Goal: Task Accomplishment & Management: Complete application form

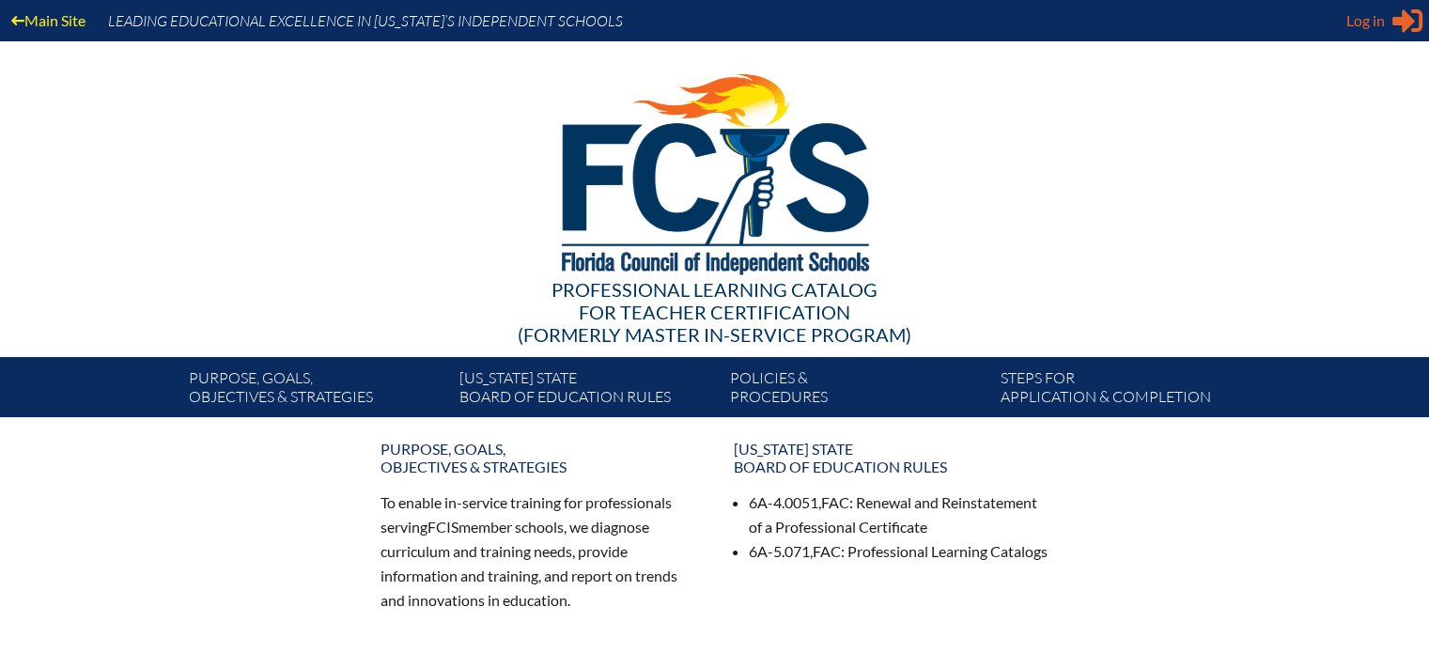
type input "[EMAIL_ADDRESS][DOMAIN_NAME]"
click at [1383, 20] on span "Log in" at bounding box center [1365, 20] width 39 height 23
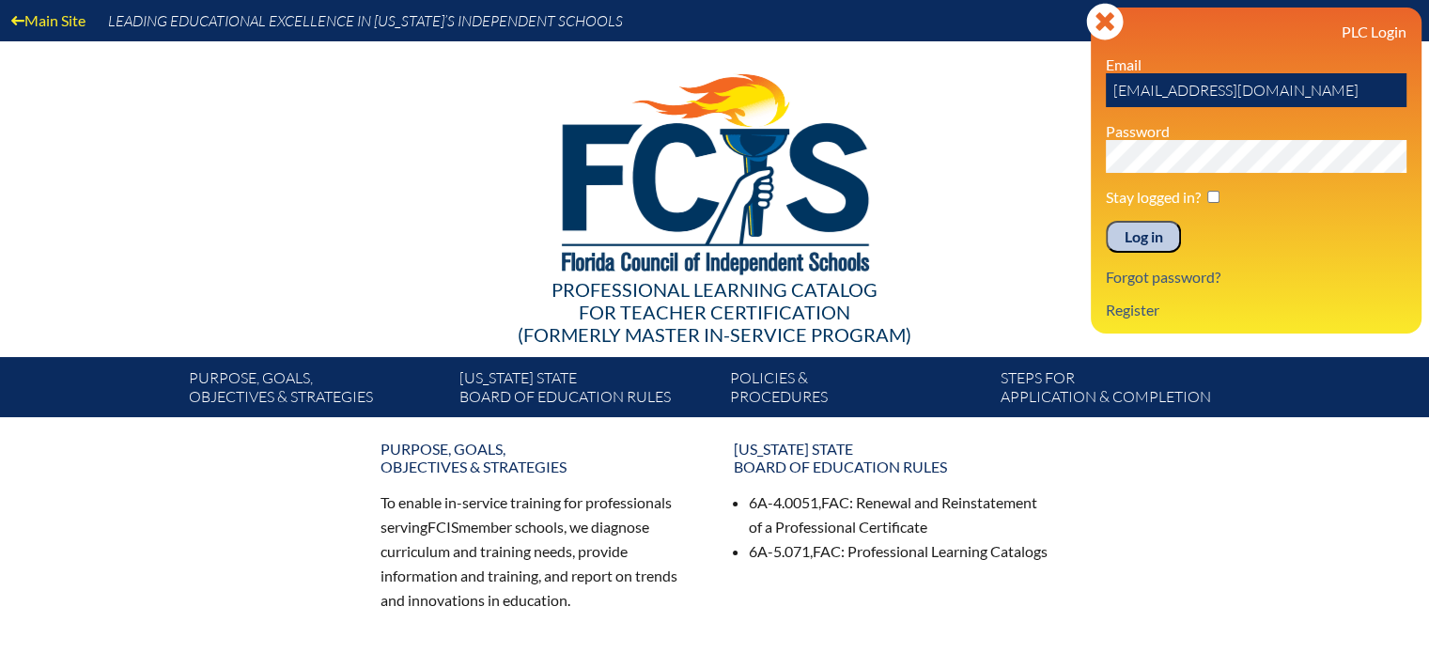
click at [1124, 235] on input "Log in" at bounding box center [1143, 237] width 75 height 32
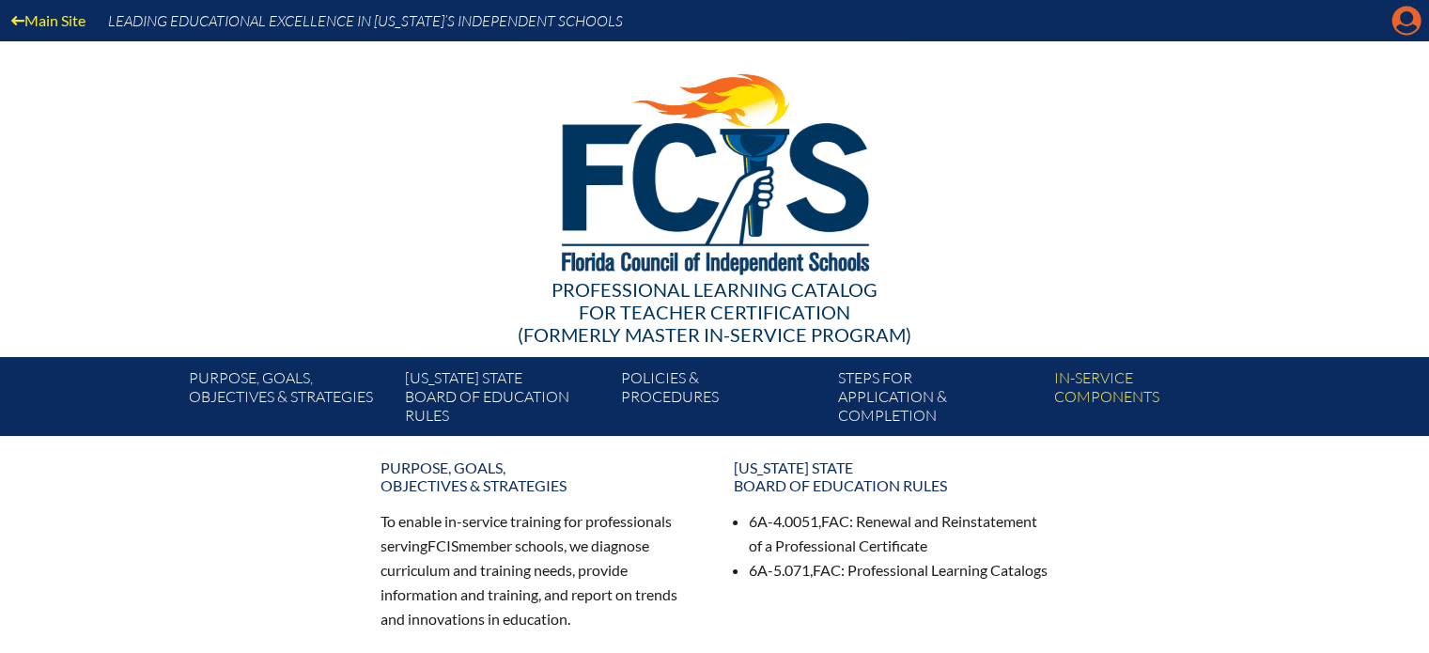
click at [1398, 22] on icon at bounding box center [1406, 21] width 29 height 29
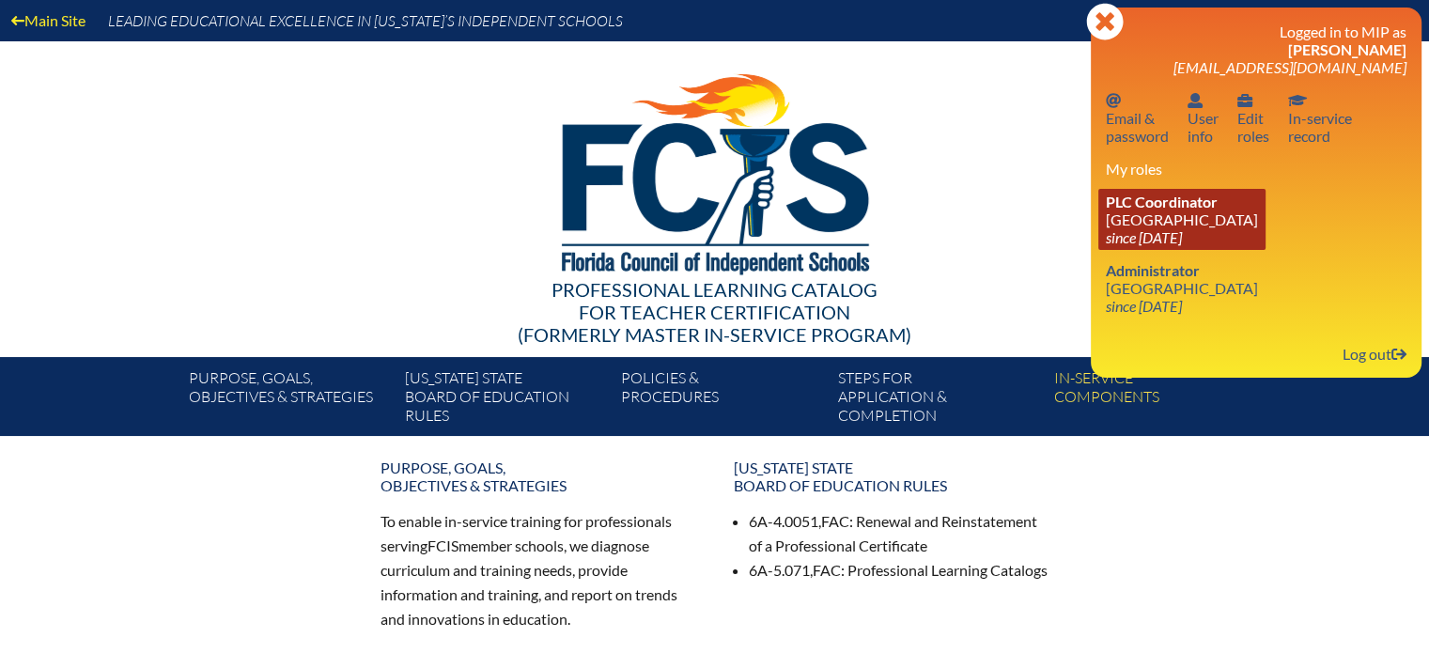
click at [1141, 206] on span "PLC Coordinator" at bounding box center [1162, 202] width 112 height 18
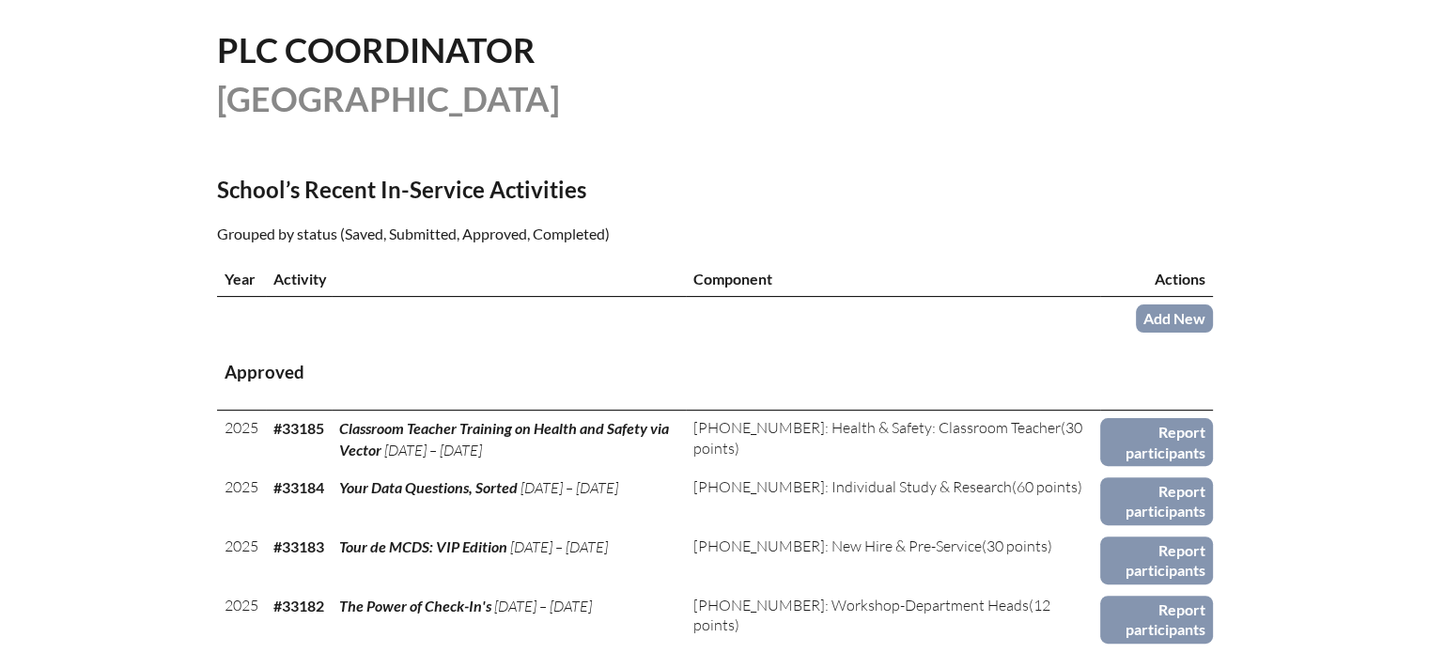
scroll to position [470, 0]
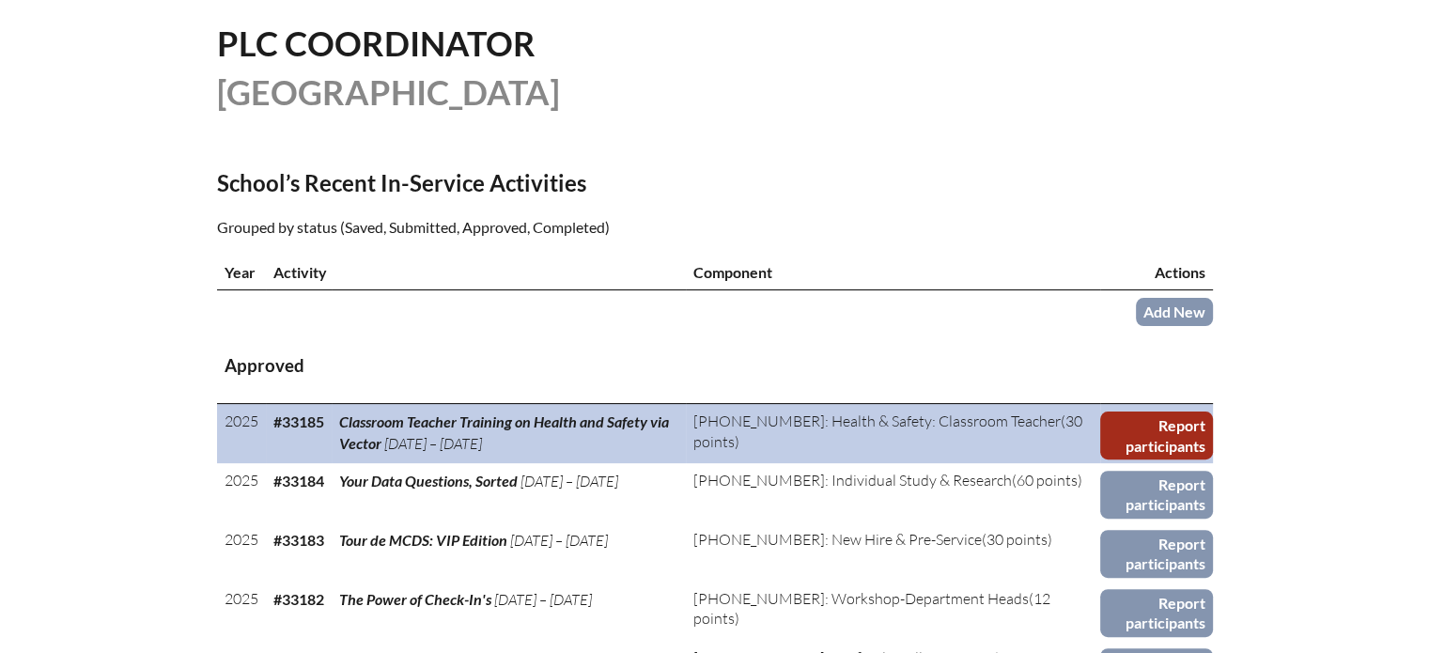
click at [1176, 436] on link "Report participants" at bounding box center [1156, 435] width 112 height 48
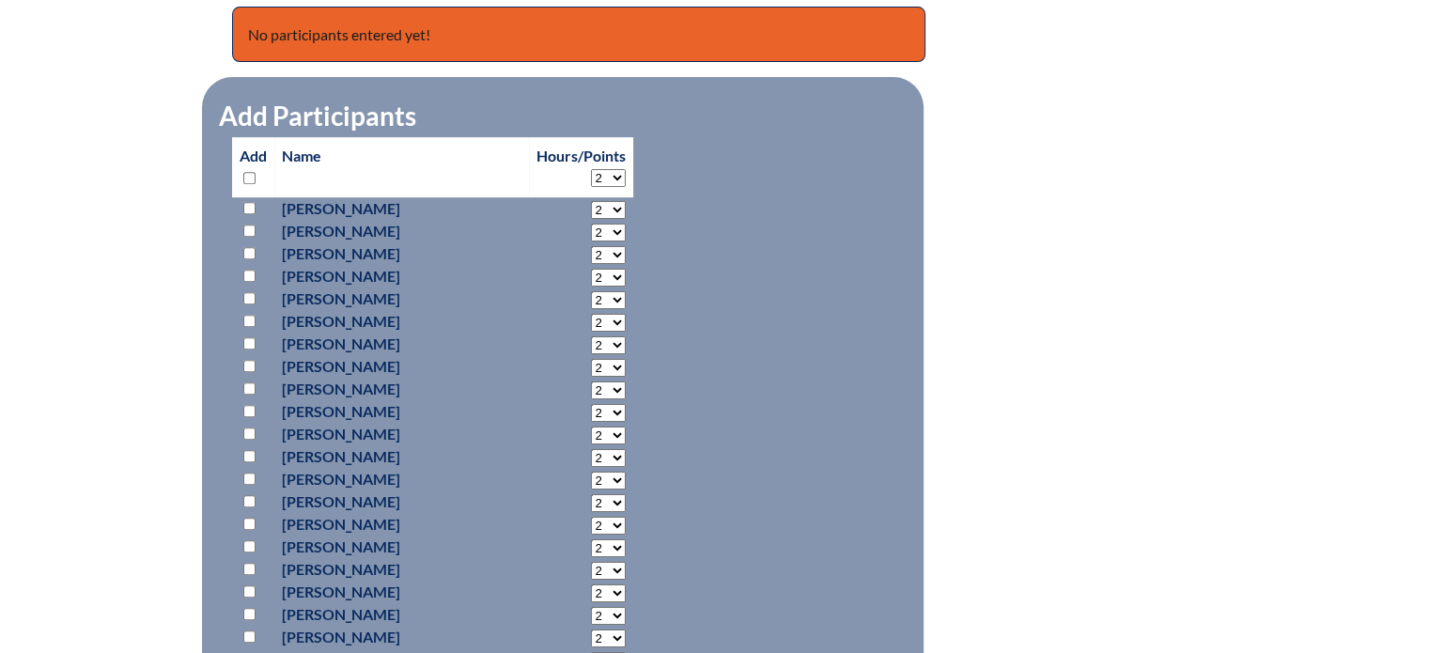
scroll to position [845, 0]
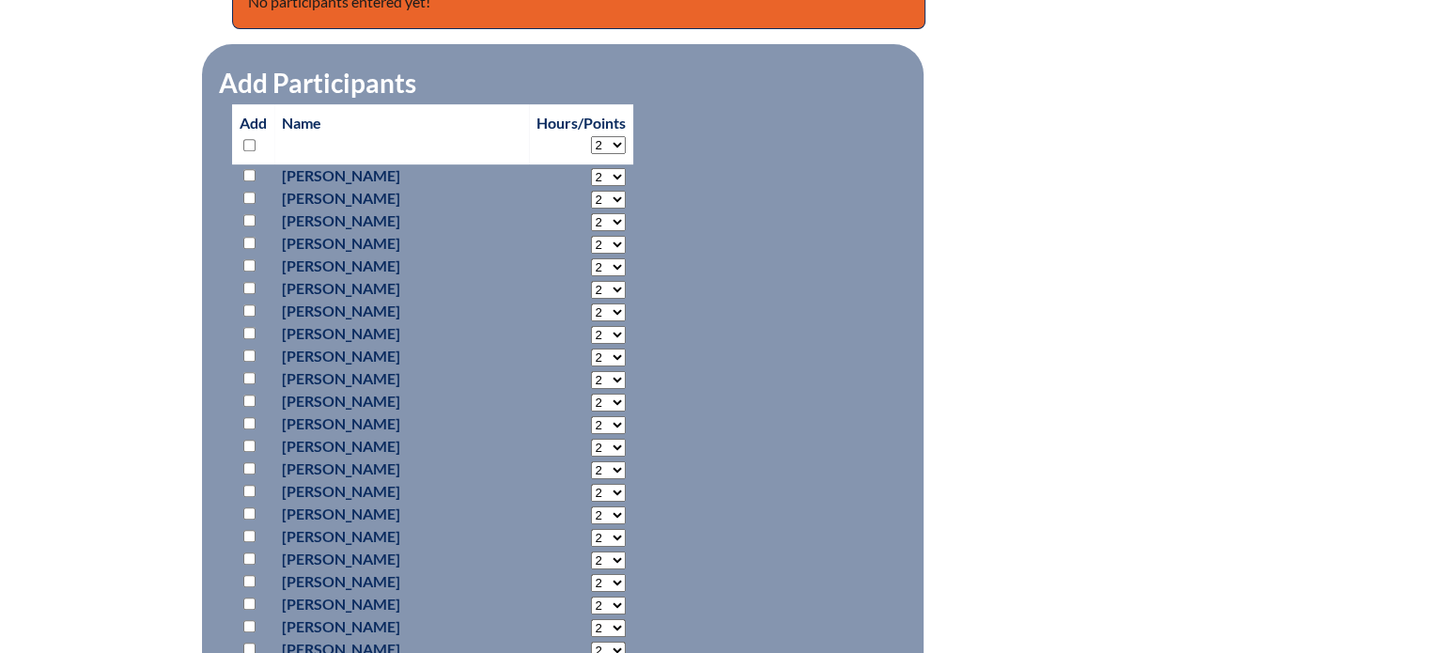
click at [252, 143] on input "checkbox" at bounding box center [249, 145] width 12 height 12
checkbox input "true"
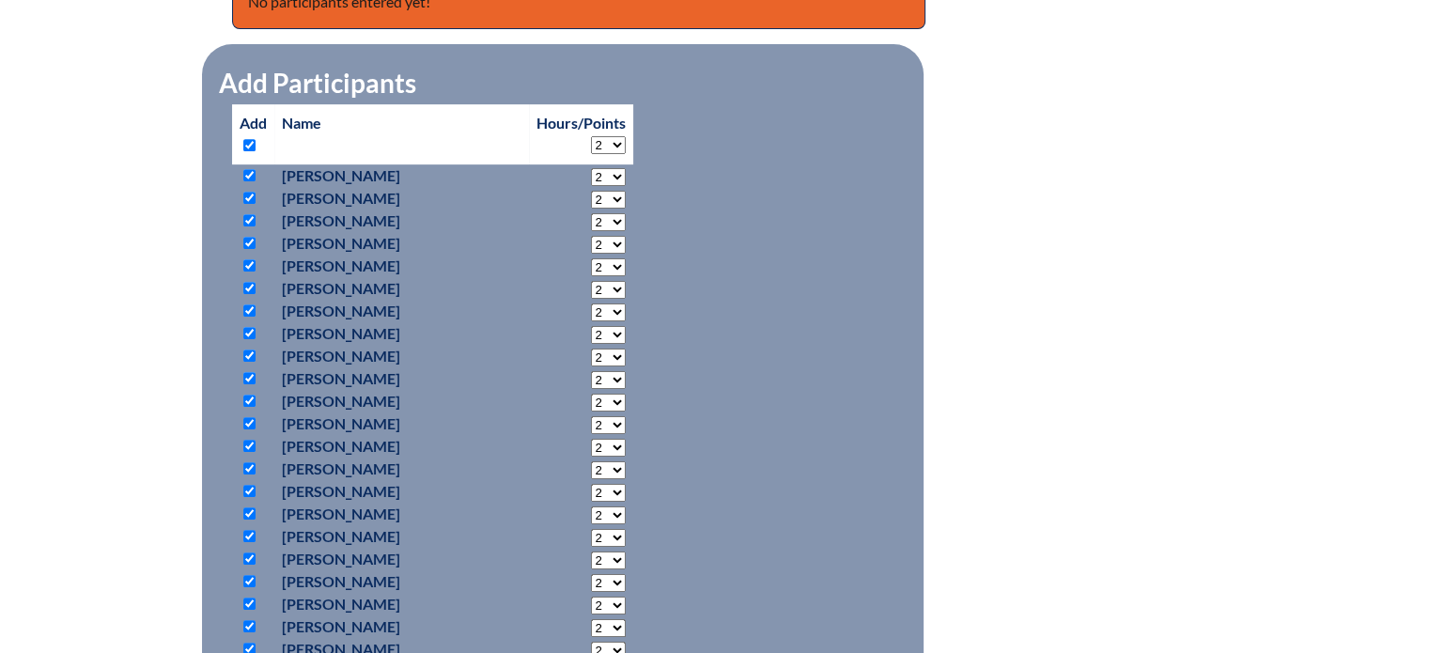
checkbox input "true"
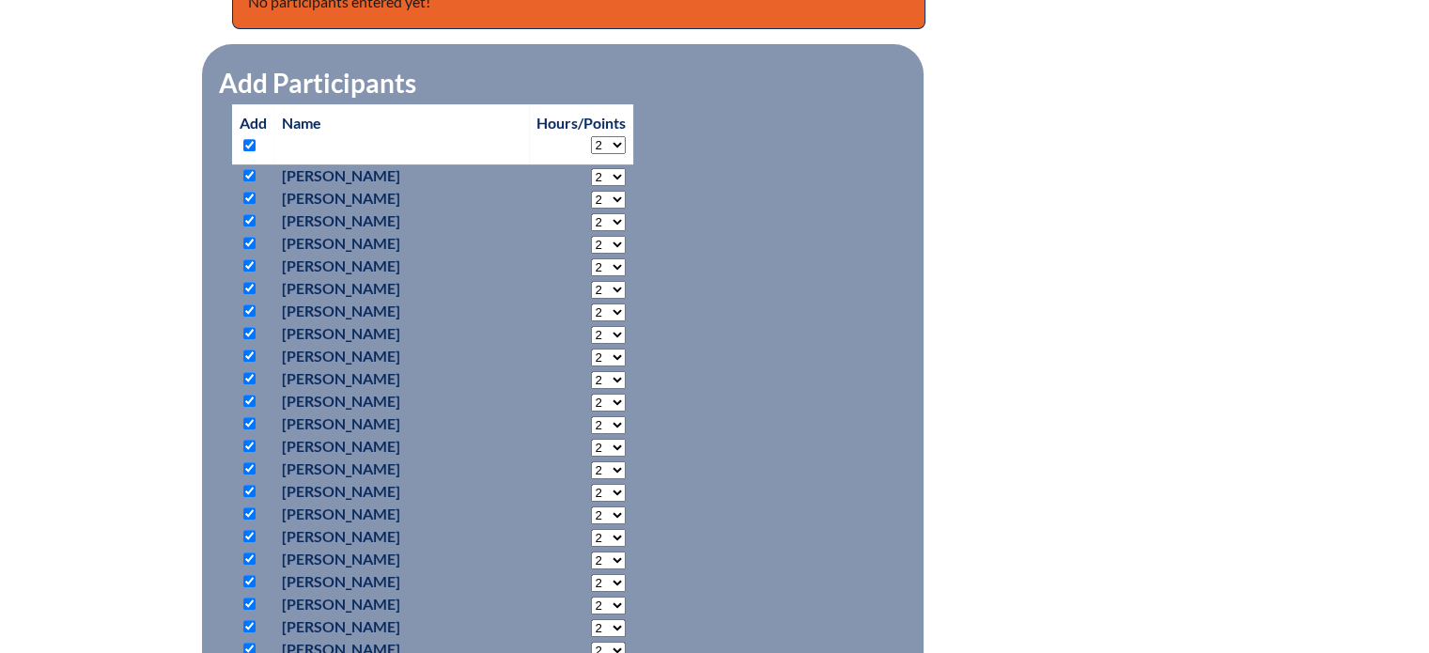
checkbox input "true"
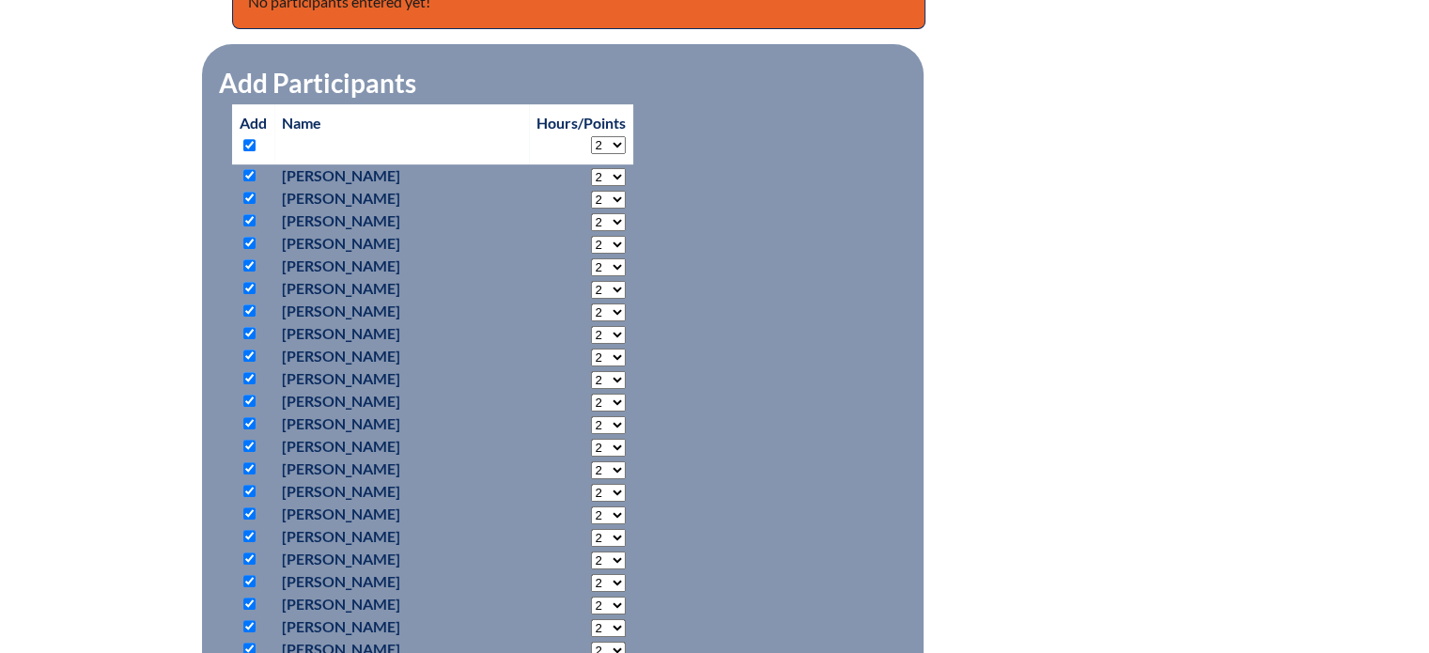
checkbox input "true"
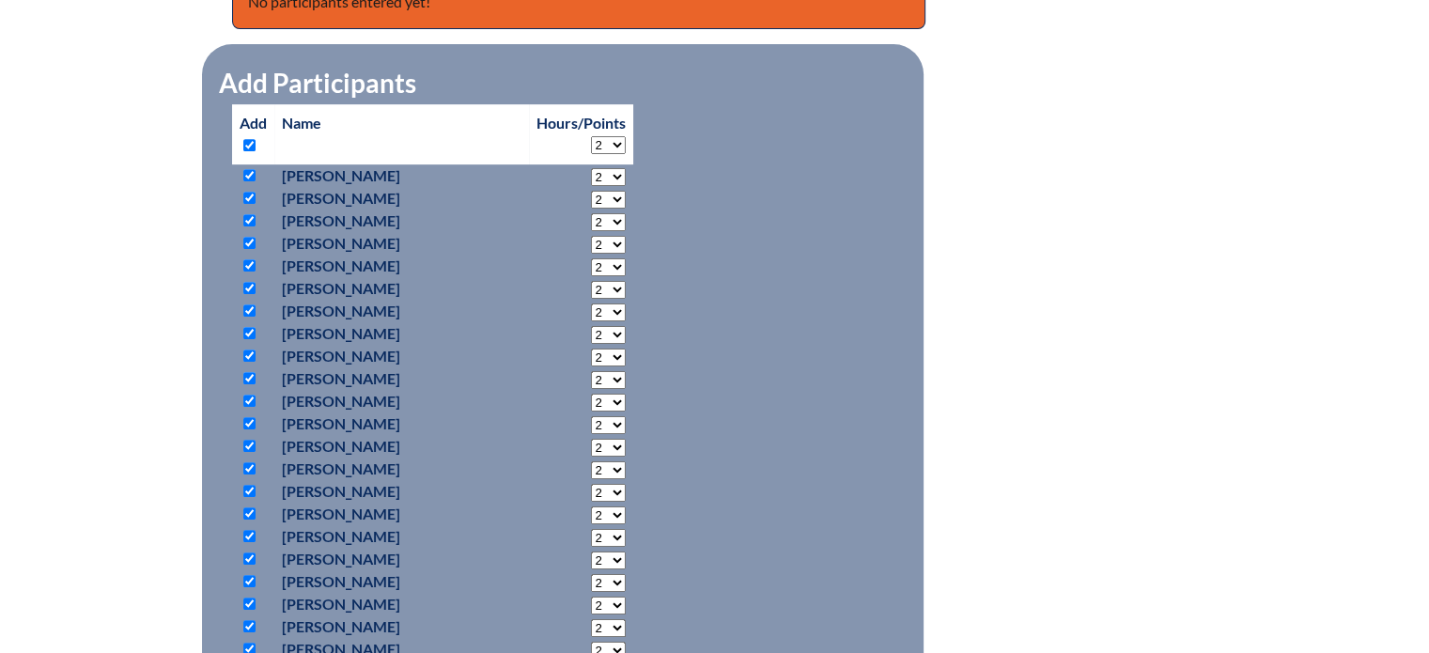
checkbox input "true"
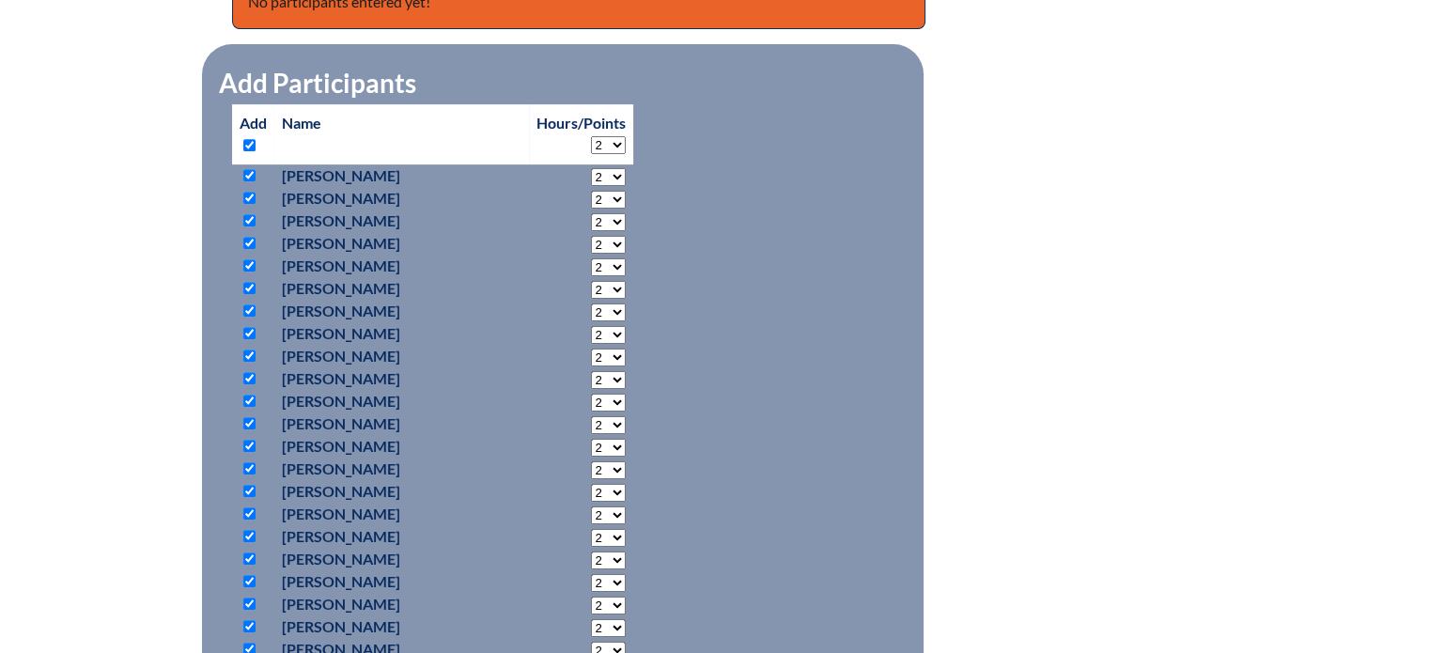
checkbox input "true"
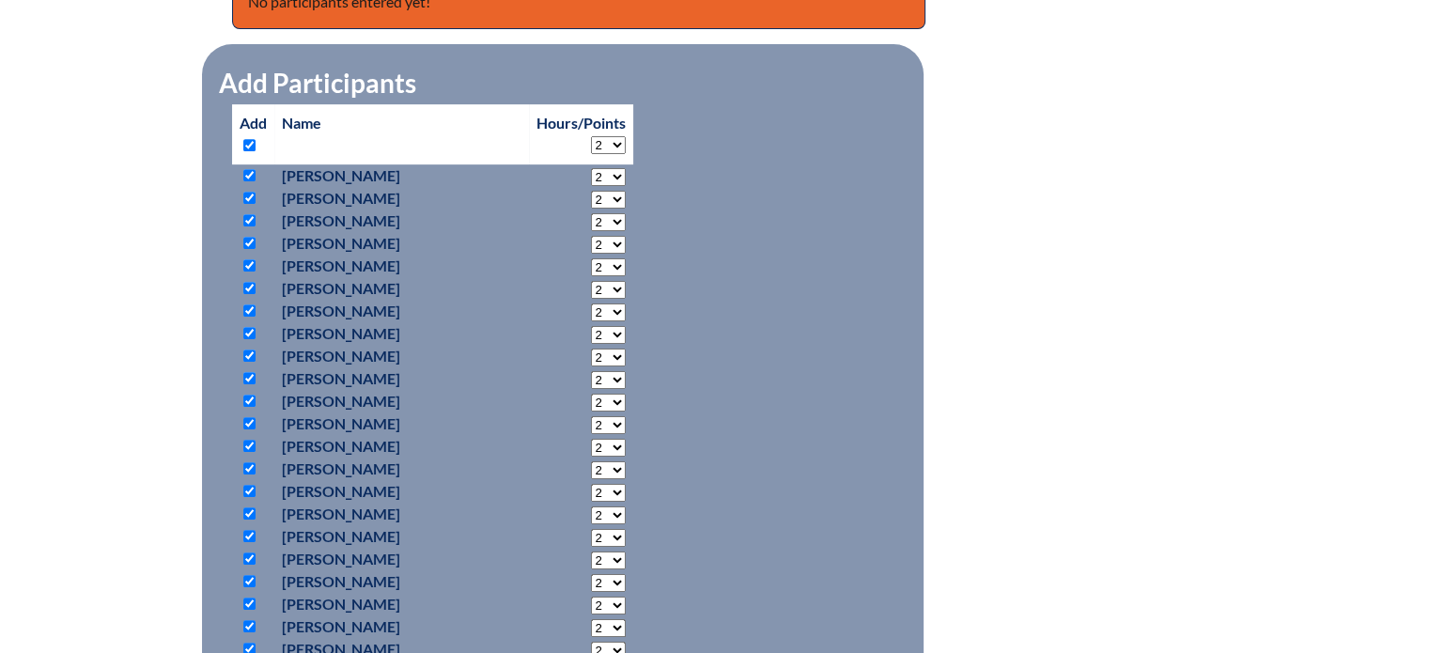
checkbox input "true"
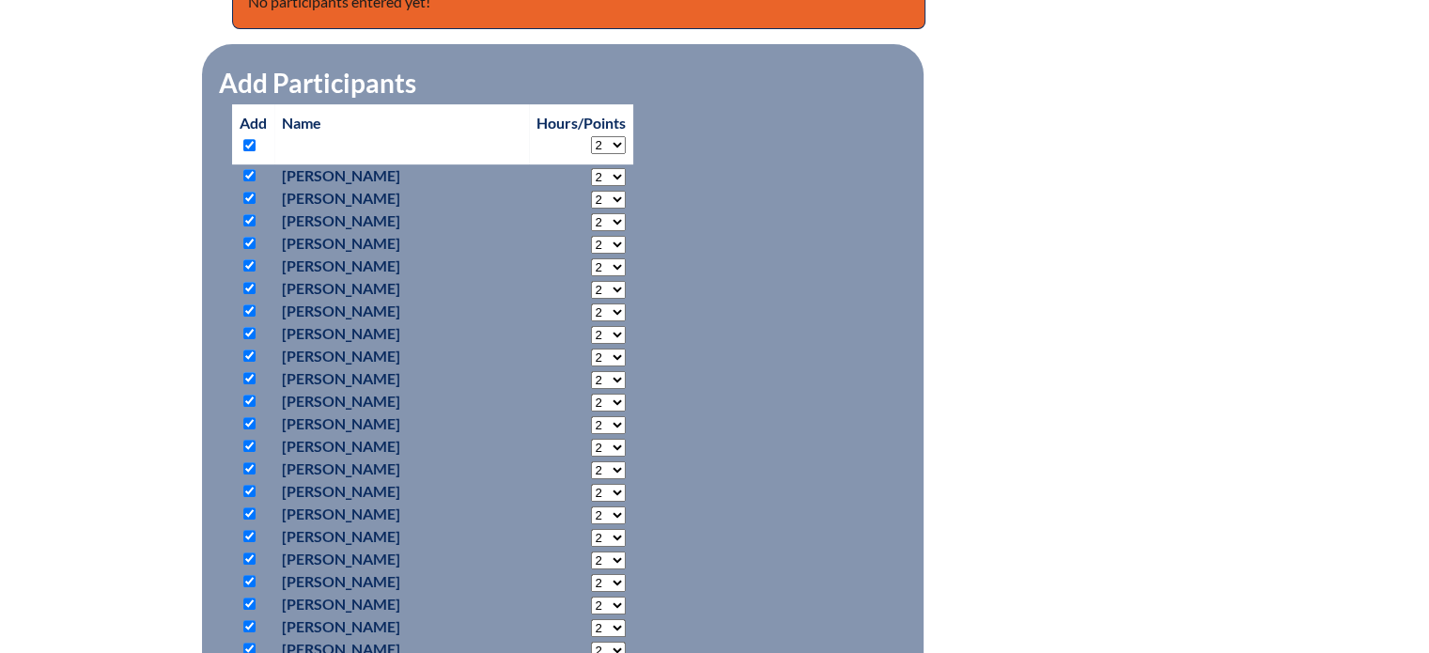
checkbox input "true"
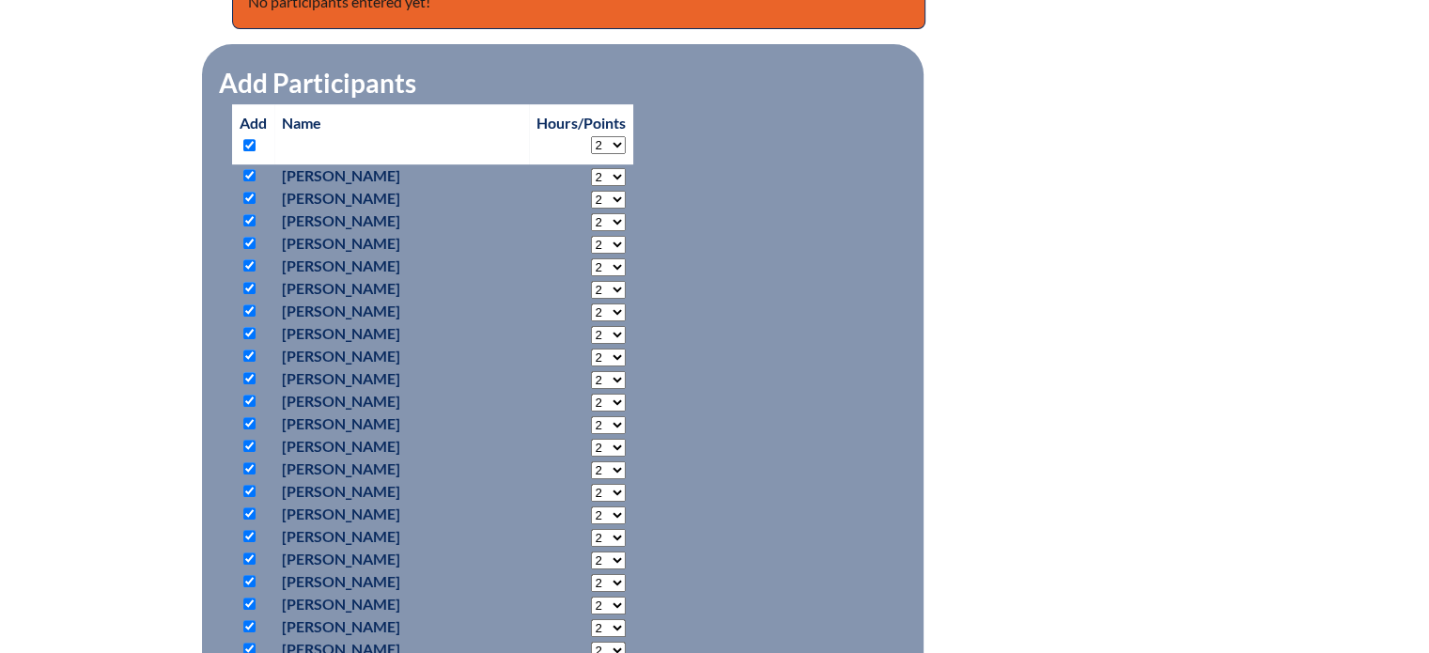
checkbox input "true"
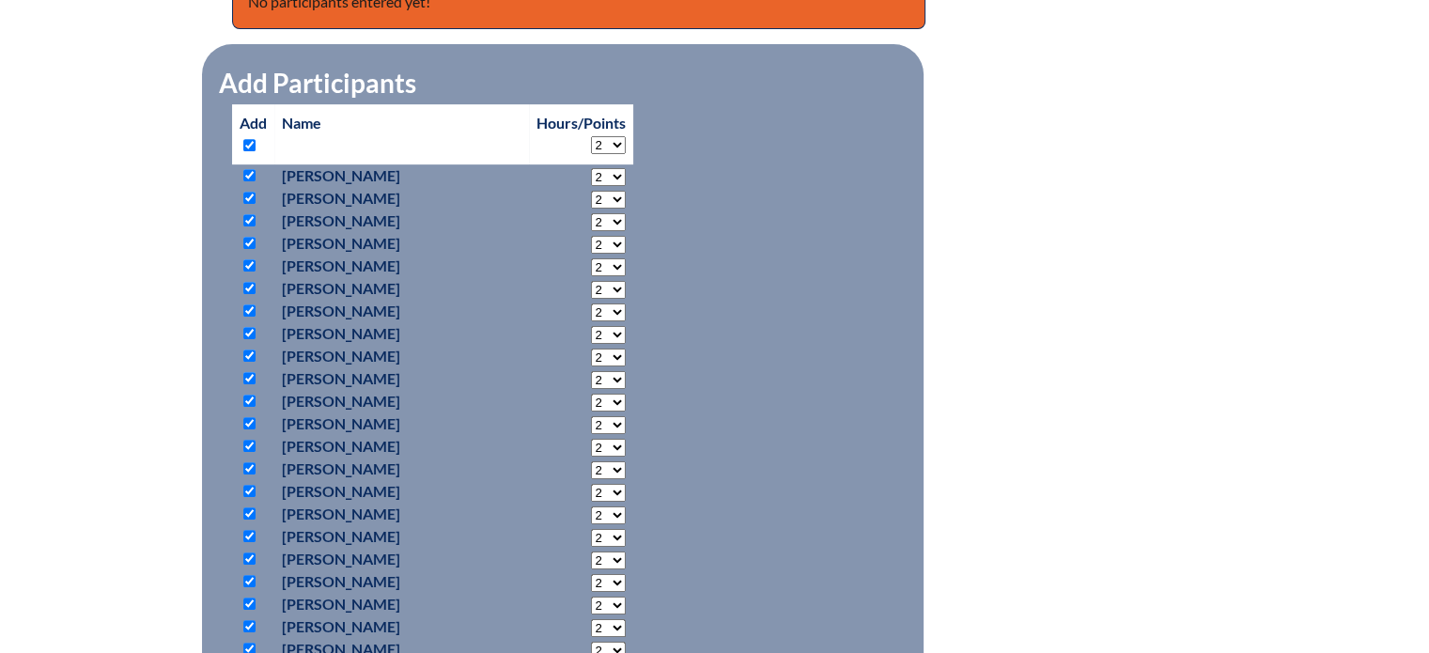
checkbox input "true"
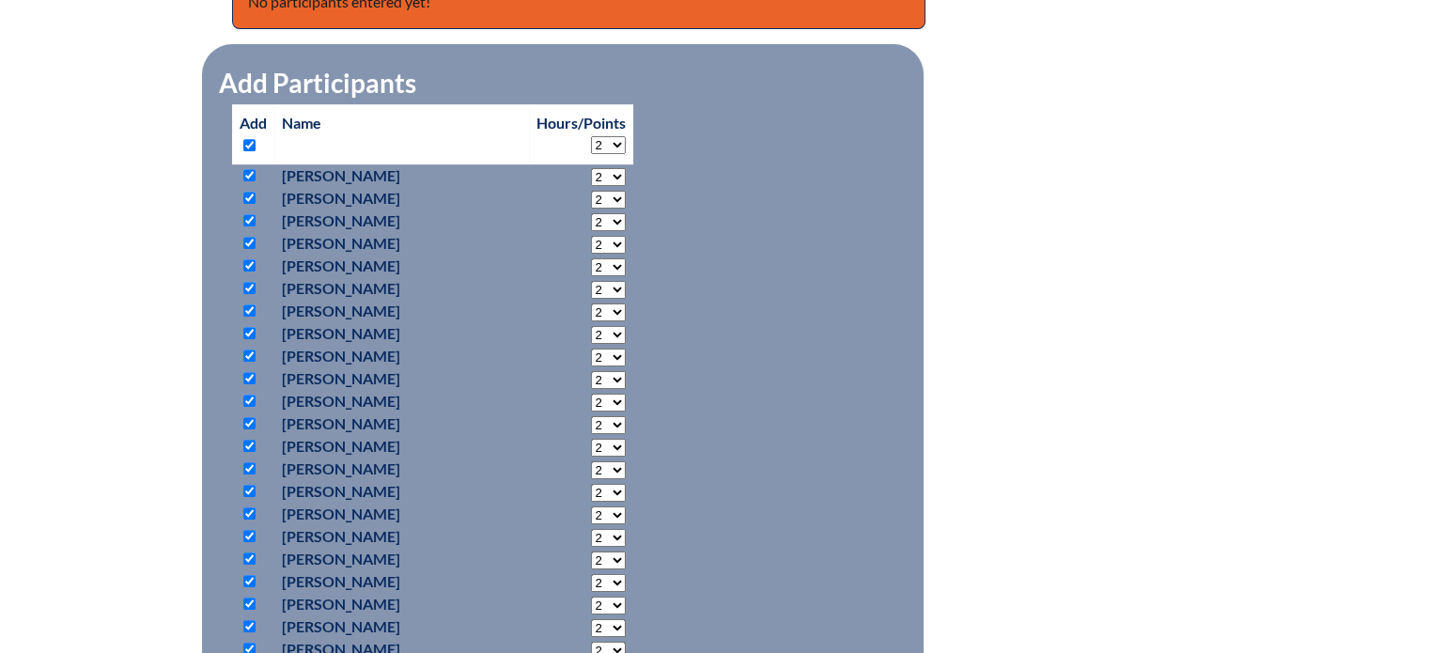
checkbox input "true"
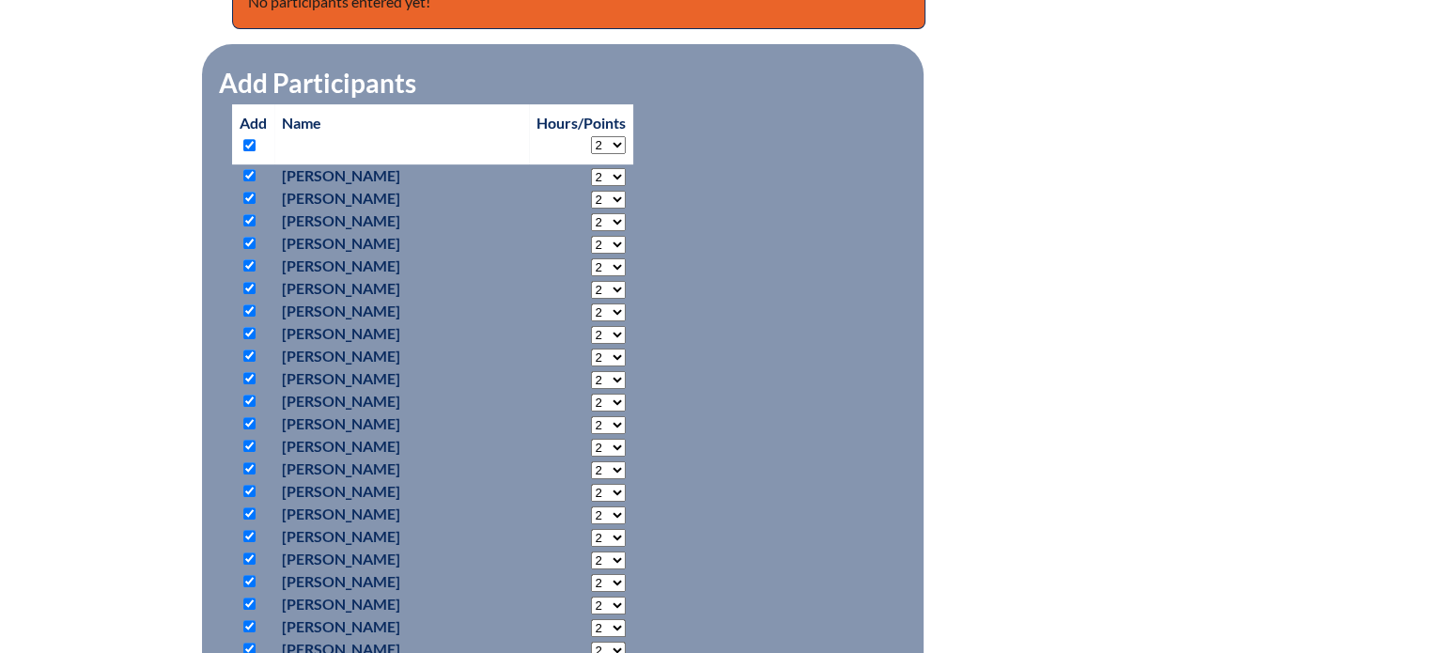
checkbox input "true"
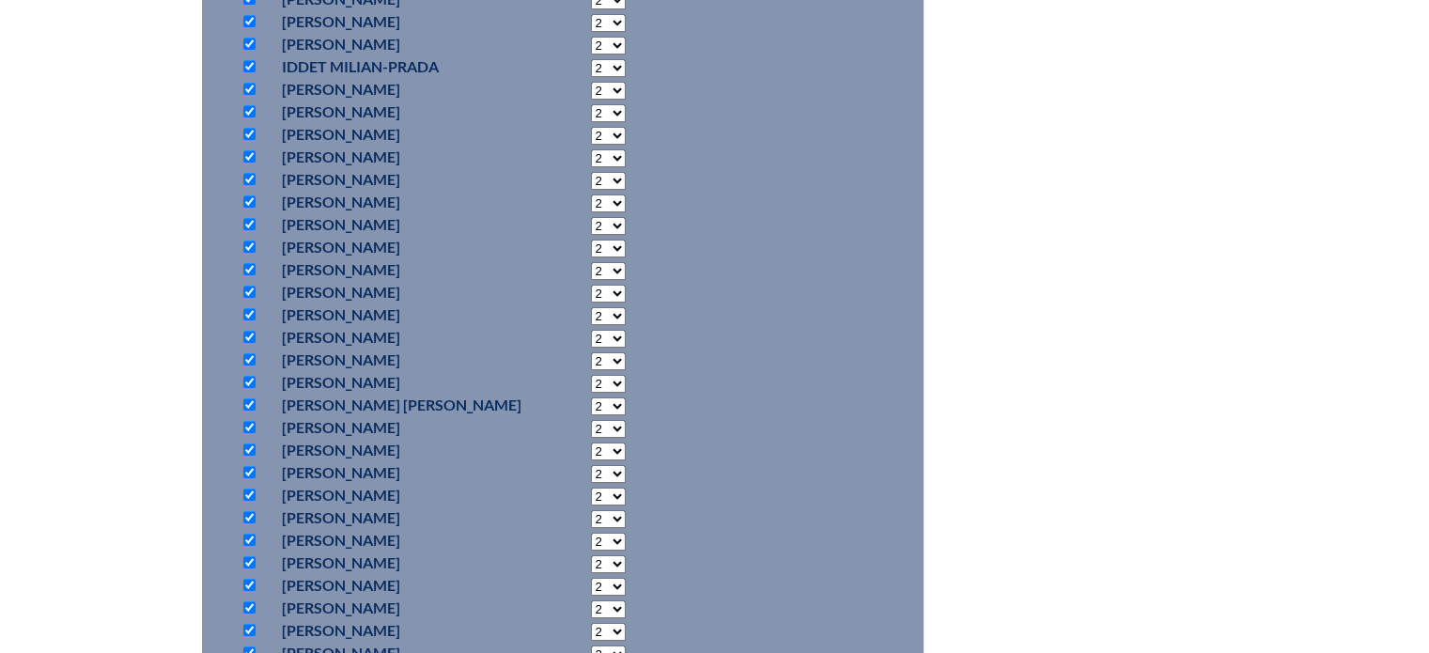
scroll to position [1503, 0]
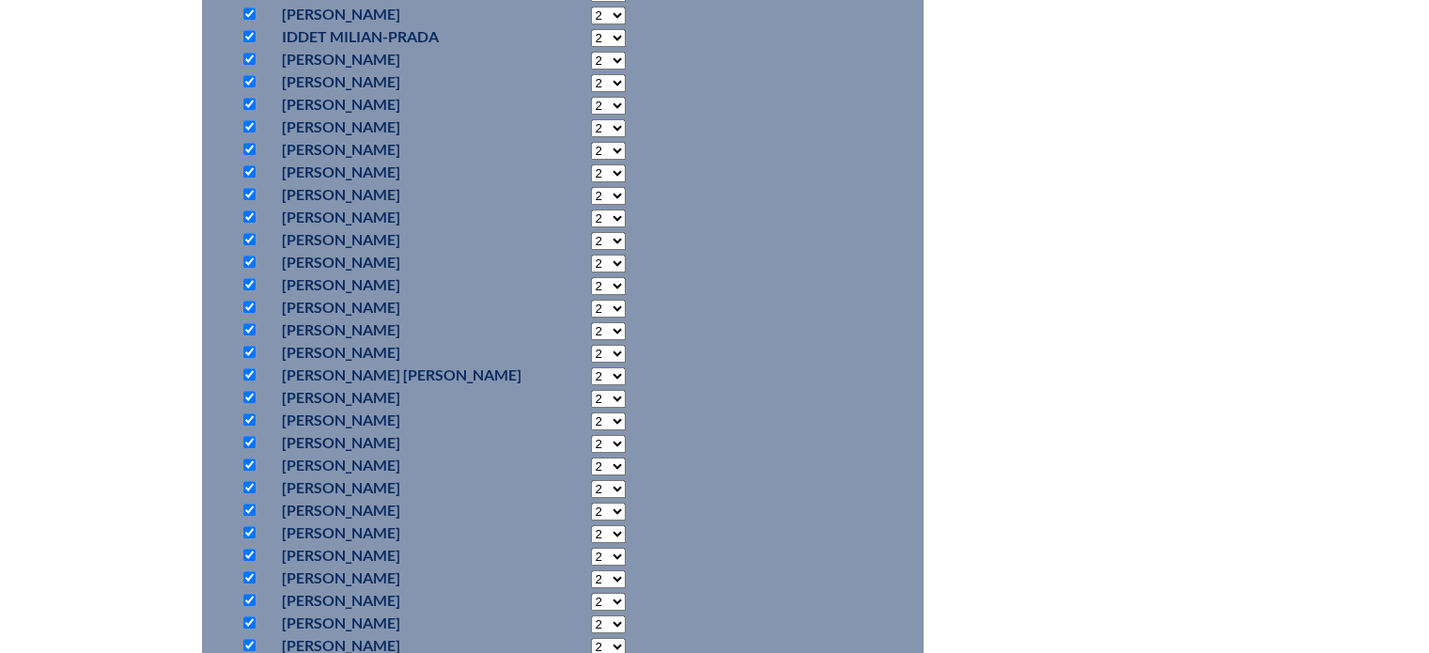
click at [252, 437] on input "checkbox" at bounding box center [249, 442] width 12 height 12
checkbox input "false"
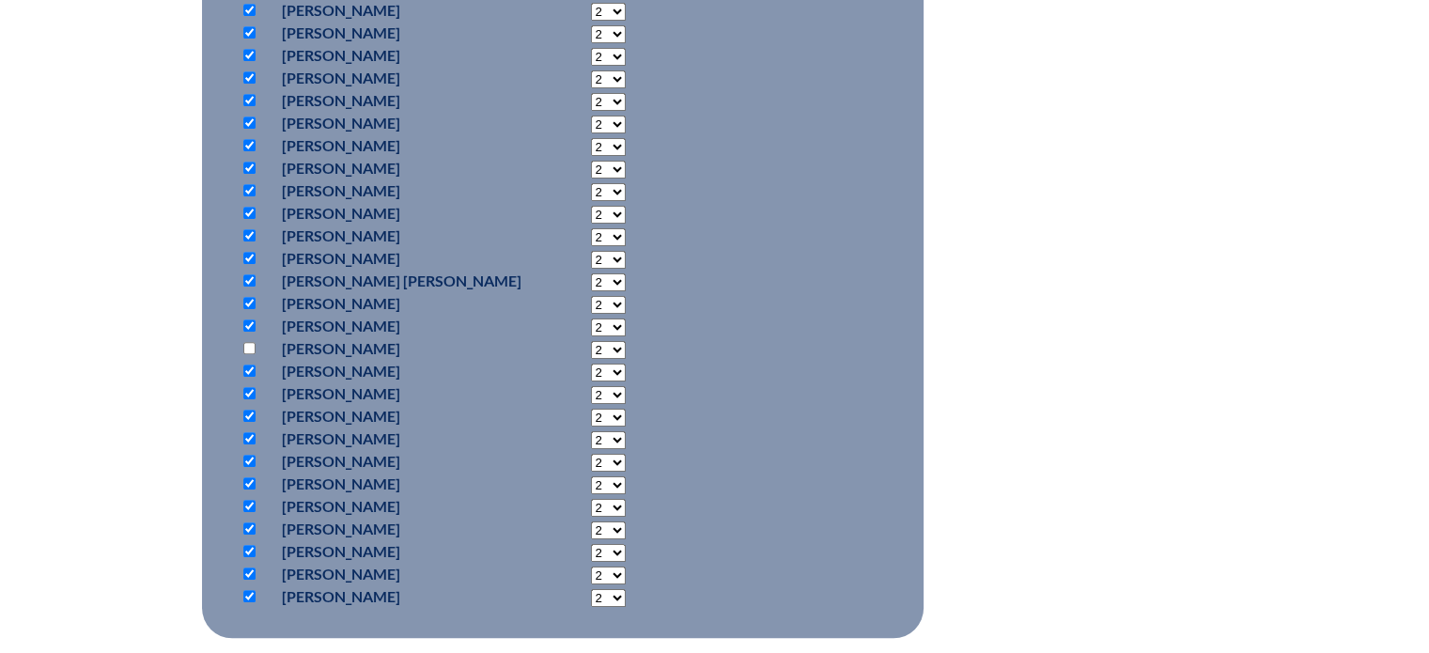
scroll to position [1691, 0]
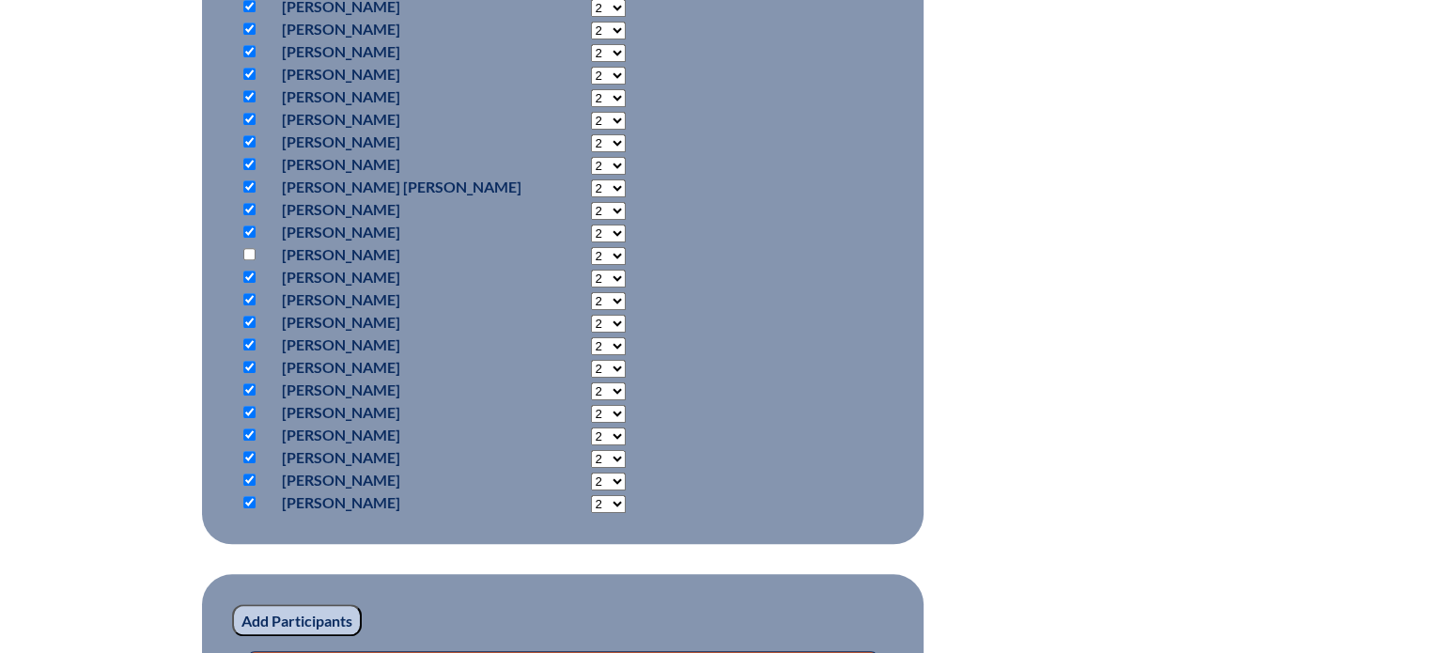
click at [248, 406] on input "checkbox" at bounding box center [249, 412] width 12 height 12
checkbox input "false"
click at [247, 386] on input "checkbox" at bounding box center [249, 389] width 12 height 12
checkbox input "false"
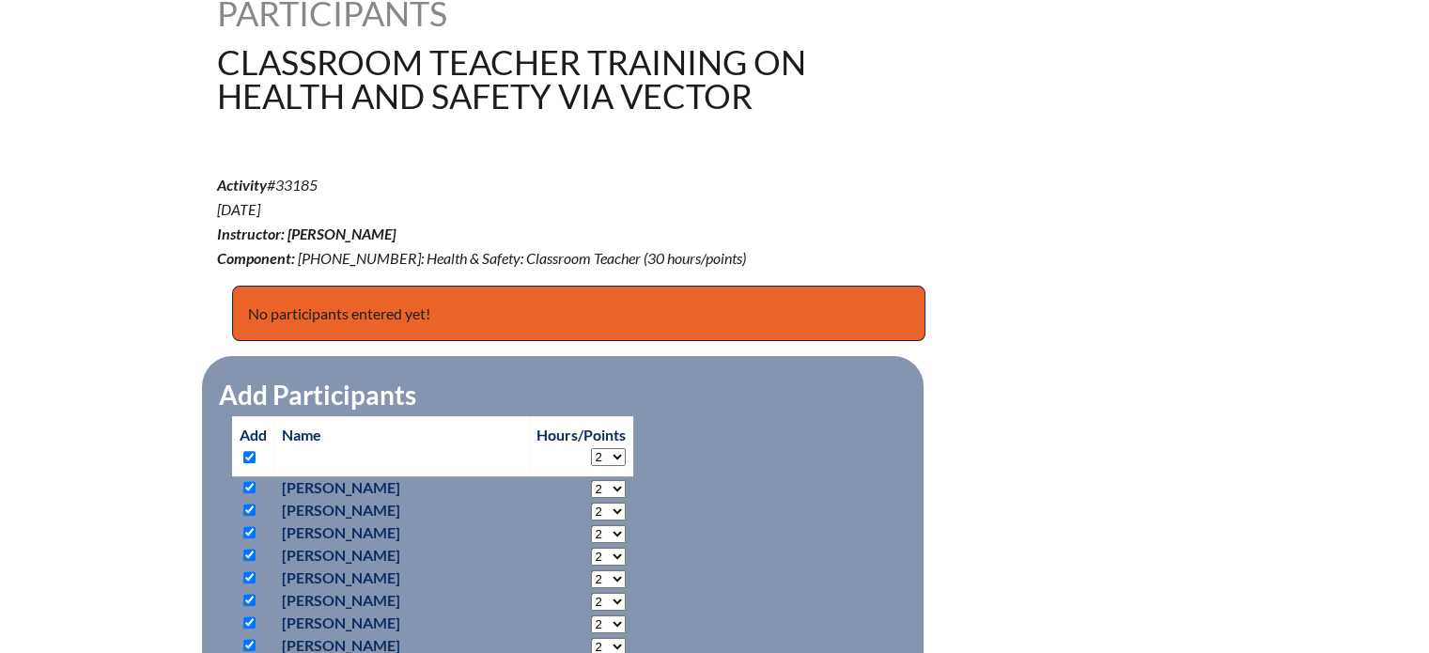
scroll to position [564, 0]
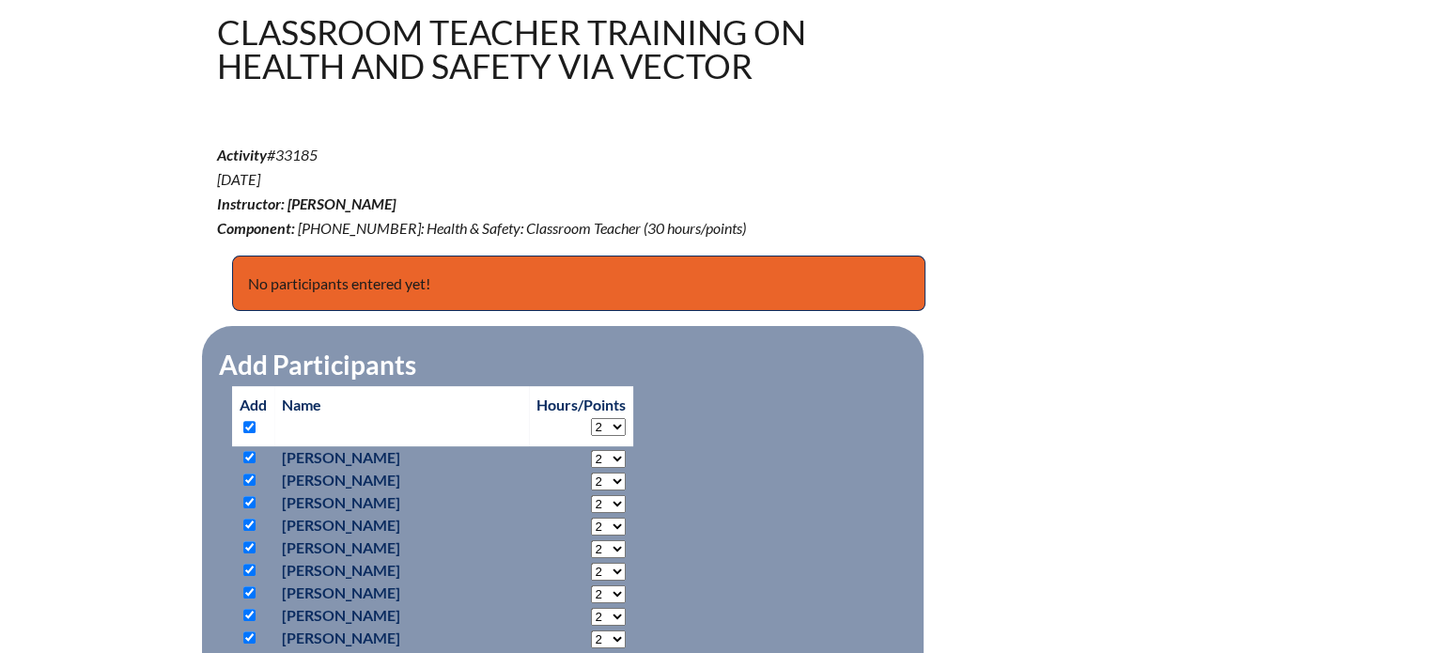
click at [240, 419] on p "Add" at bounding box center [253, 416] width 27 height 45
click at [252, 423] on input "checkbox" at bounding box center [249, 427] width 12 height 12
checkbox input "false"
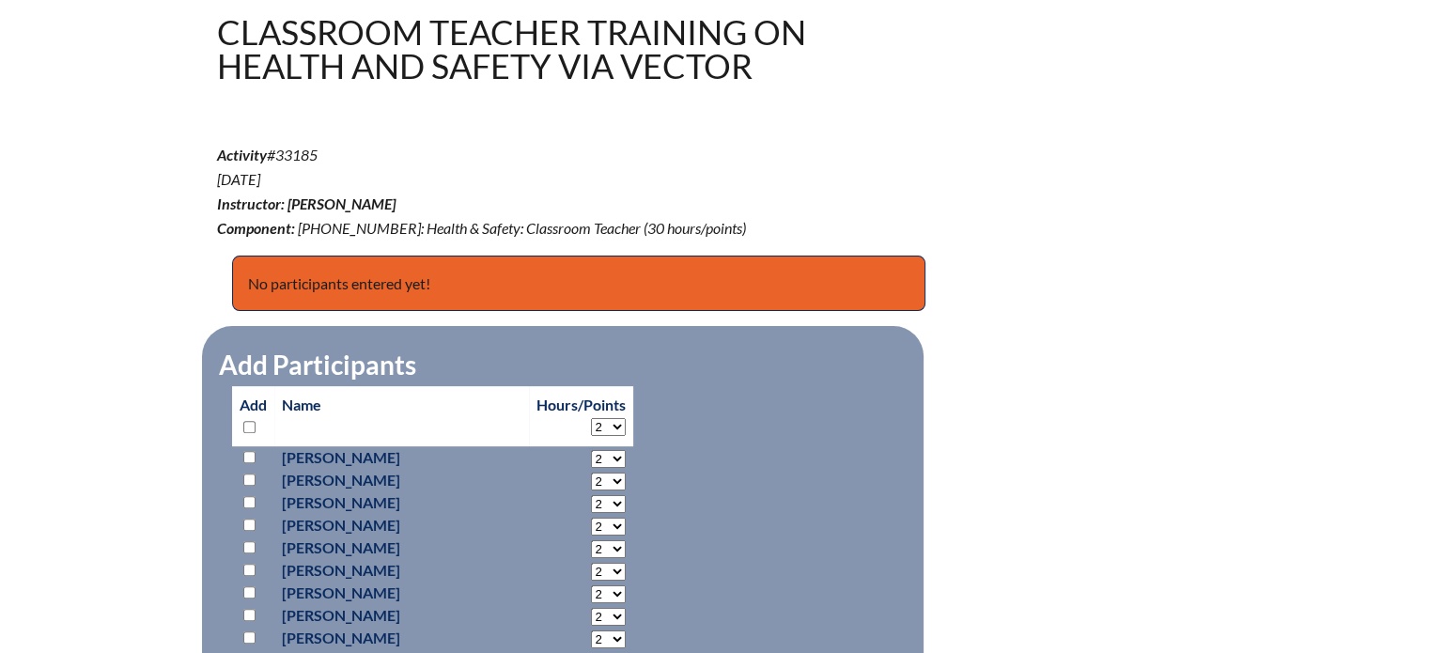
checkbox input "false"
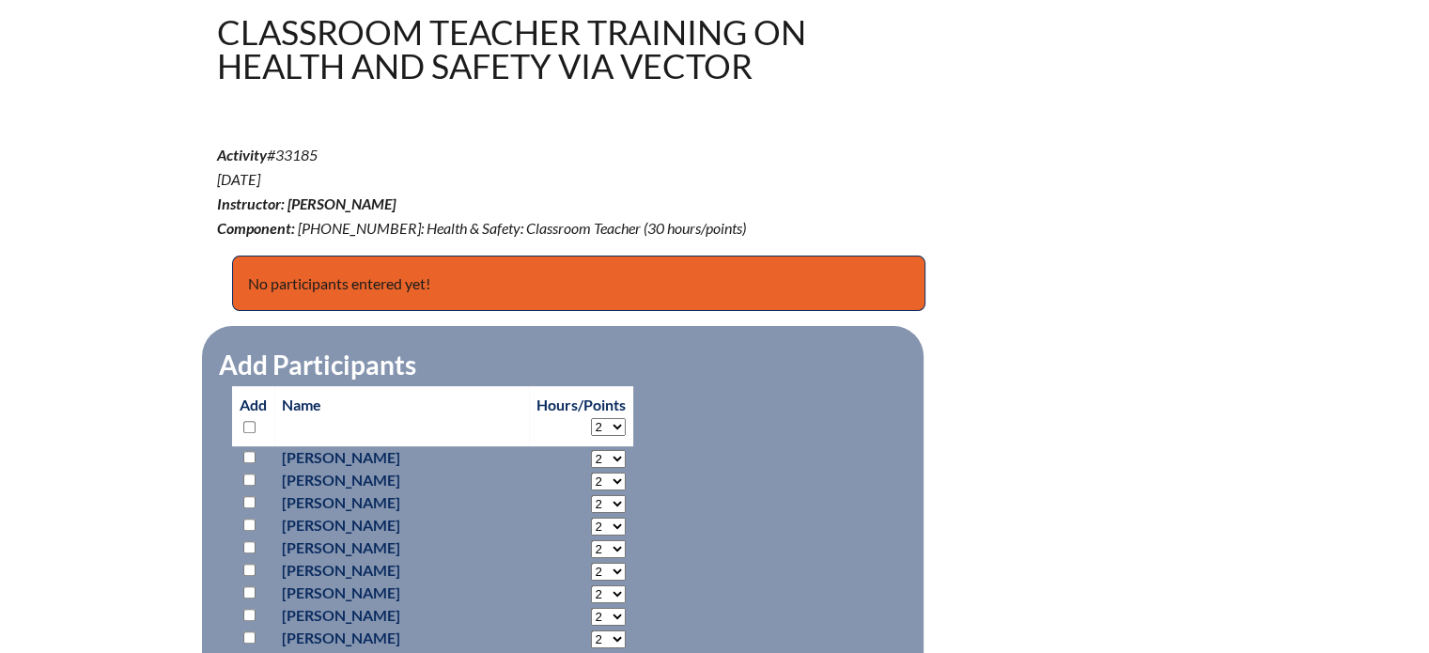
checkbox input "false"
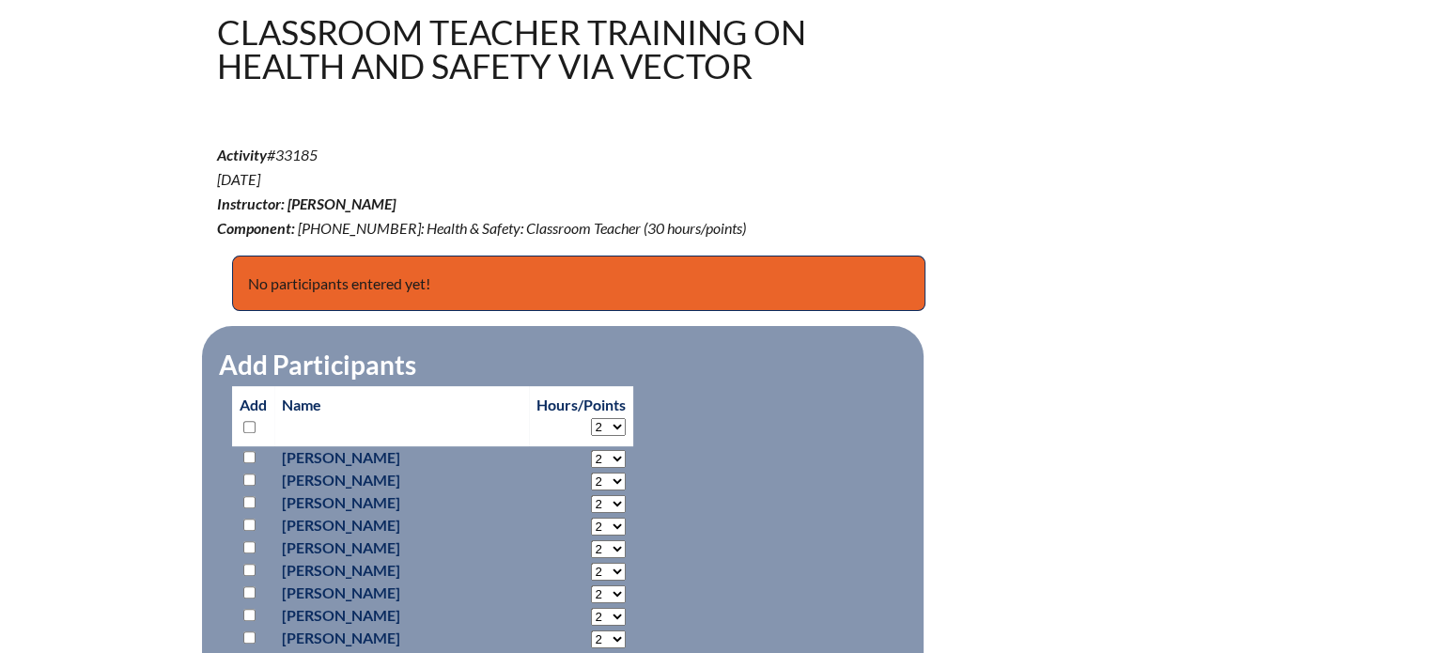
checkbox input "false"
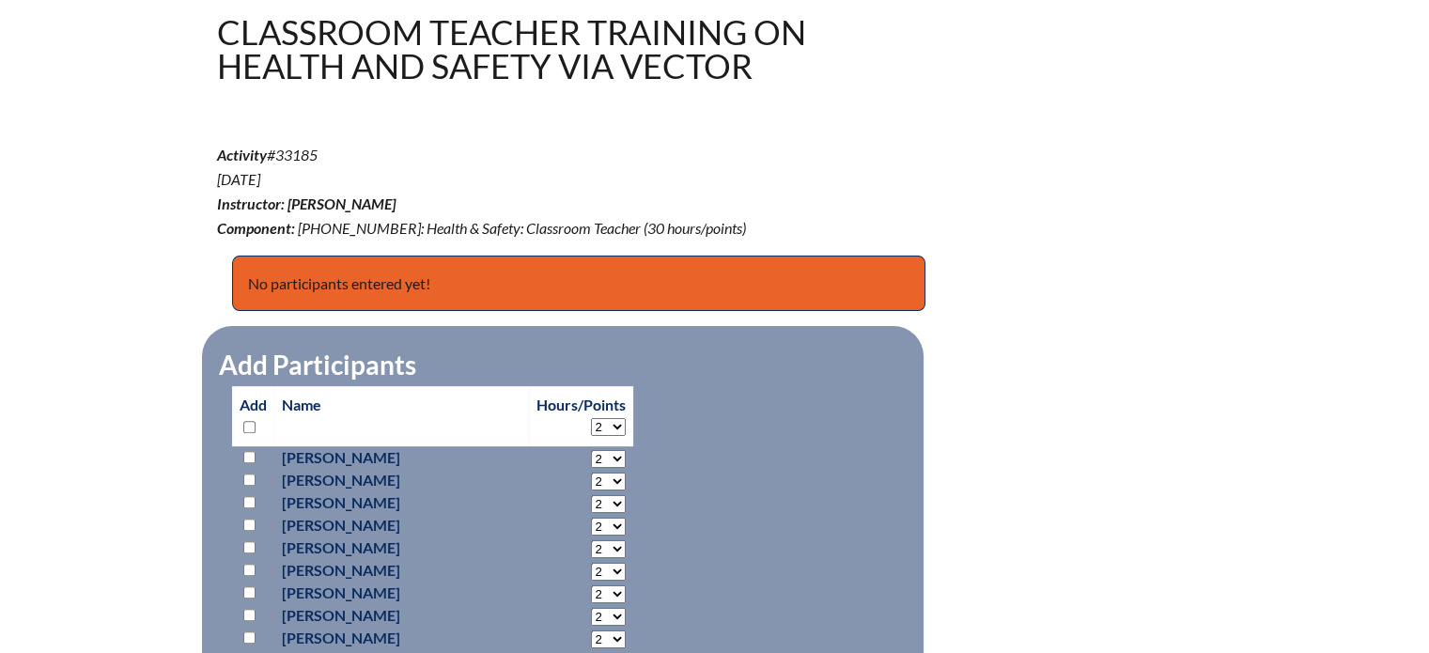
checkbox input "false"
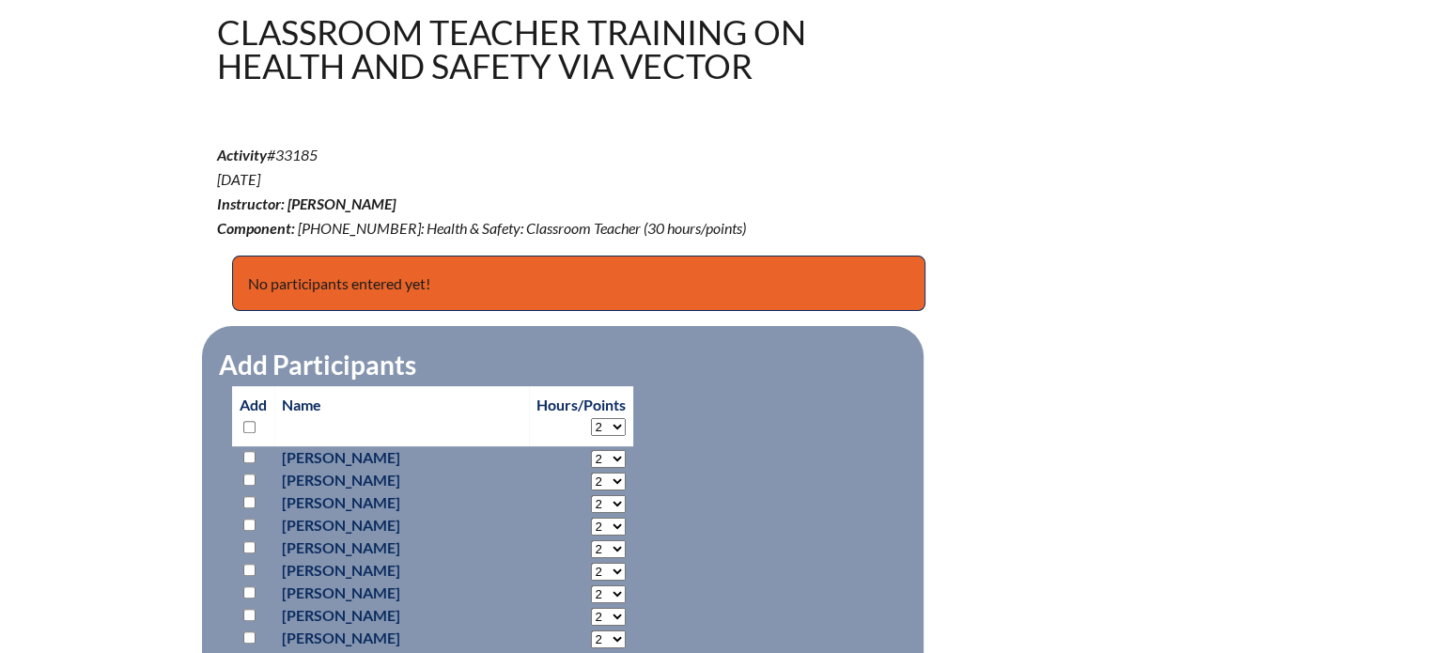
checkbox input "false"
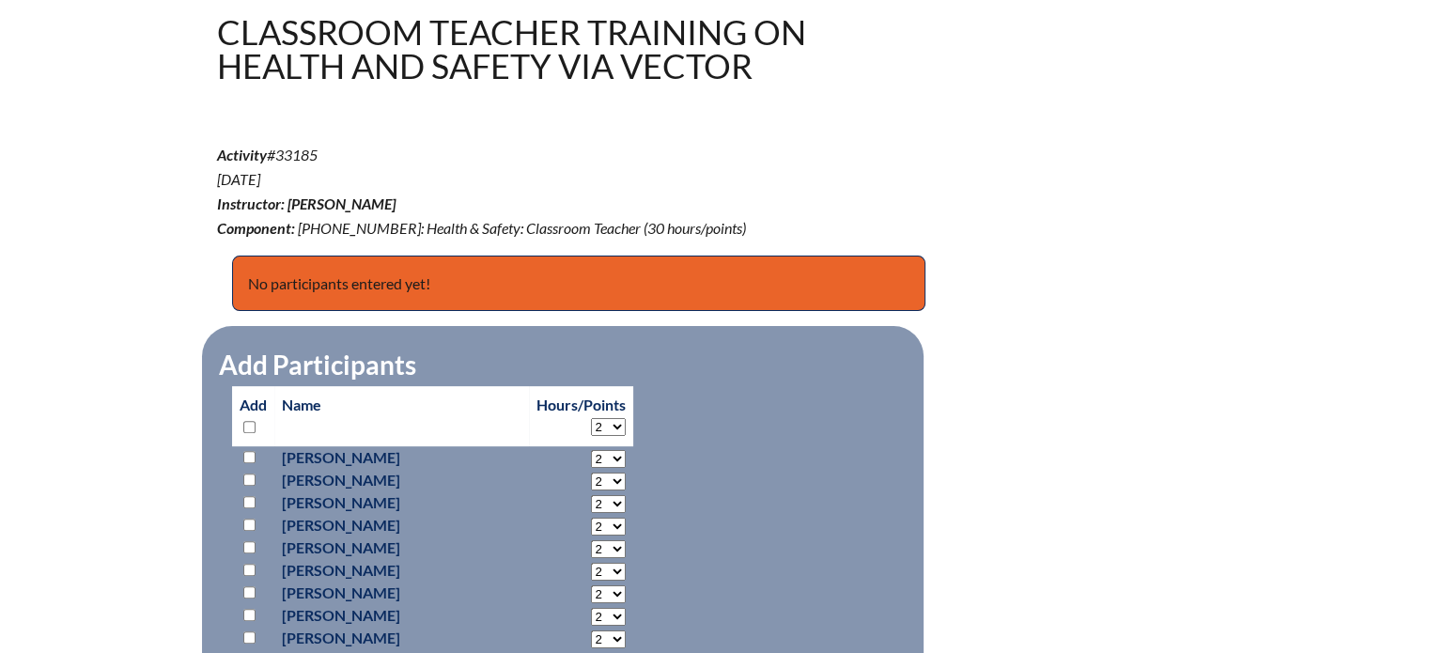
checkbox input "false"
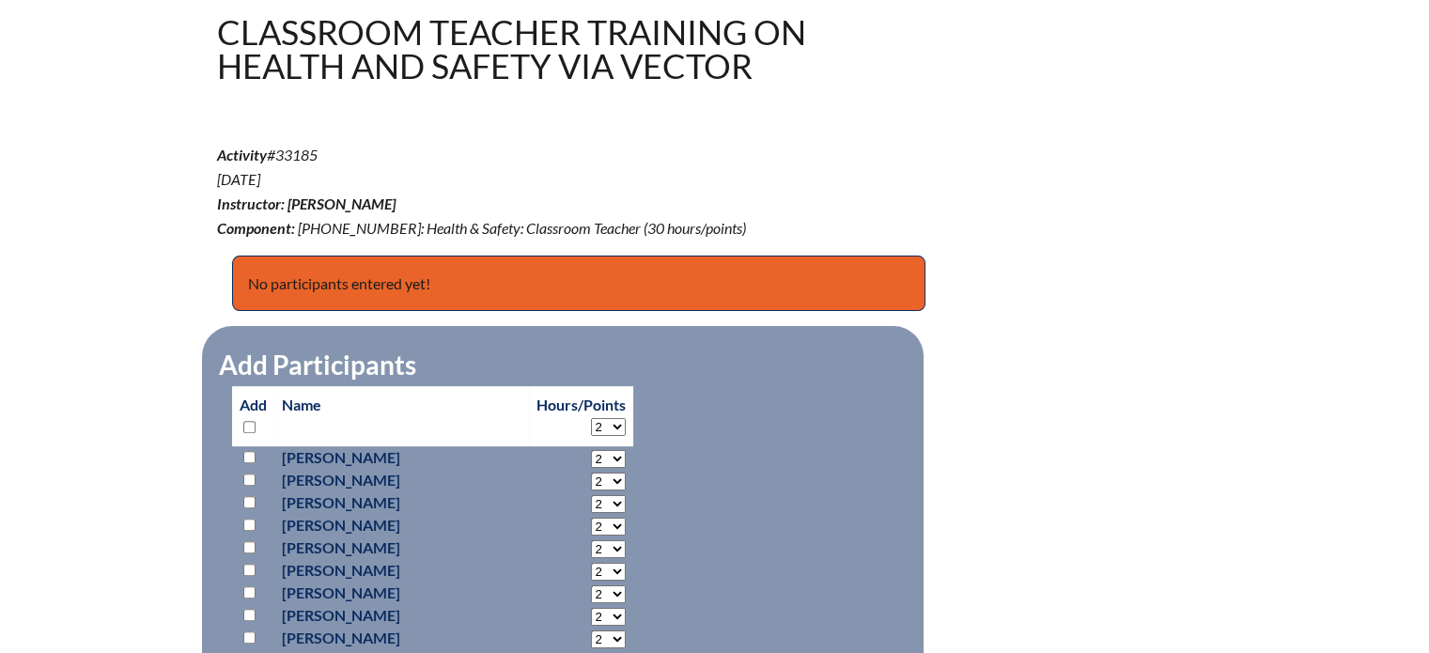
checkbox input "false"
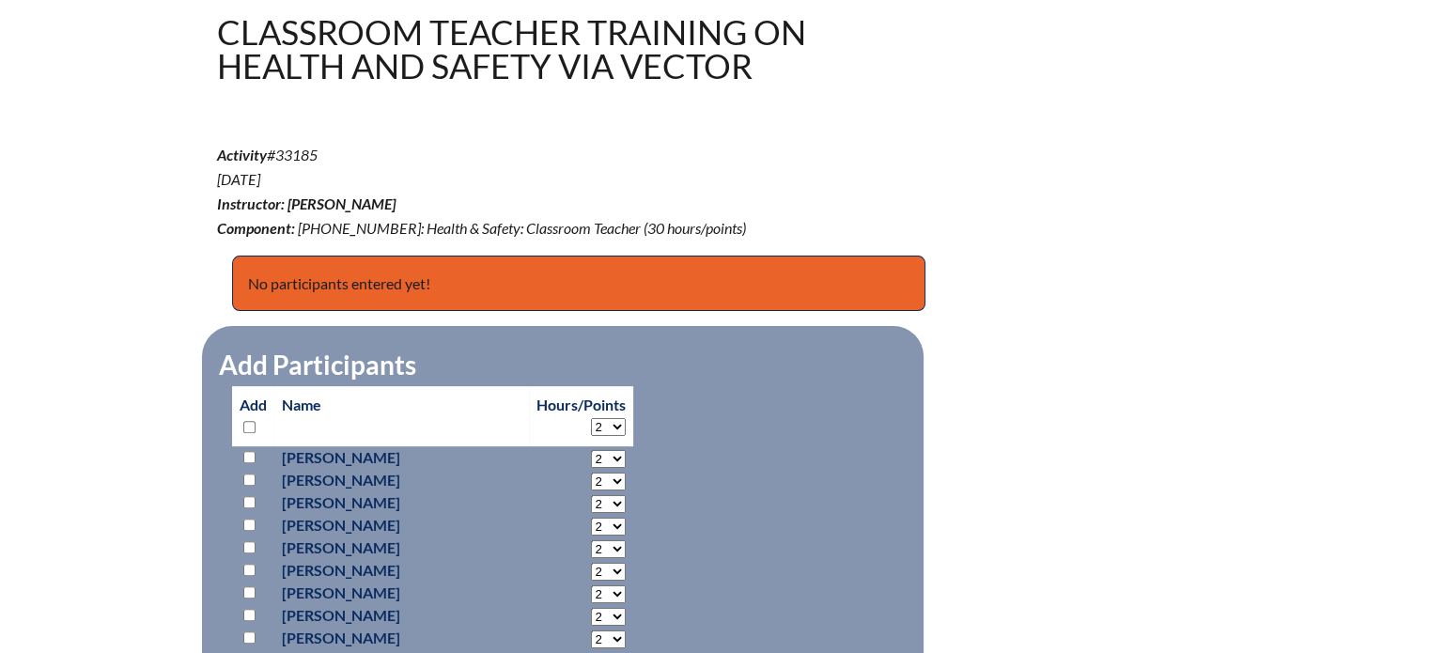
checkbox input "false"
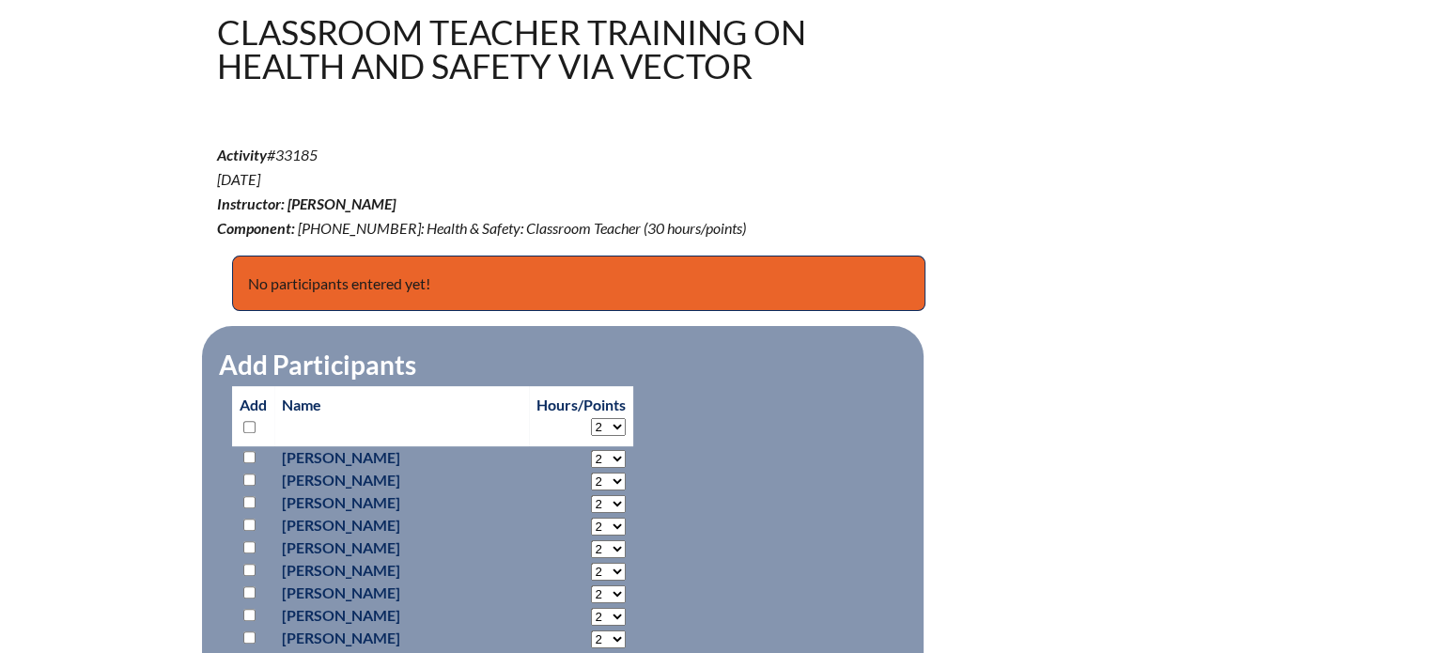
checkbox input "false"
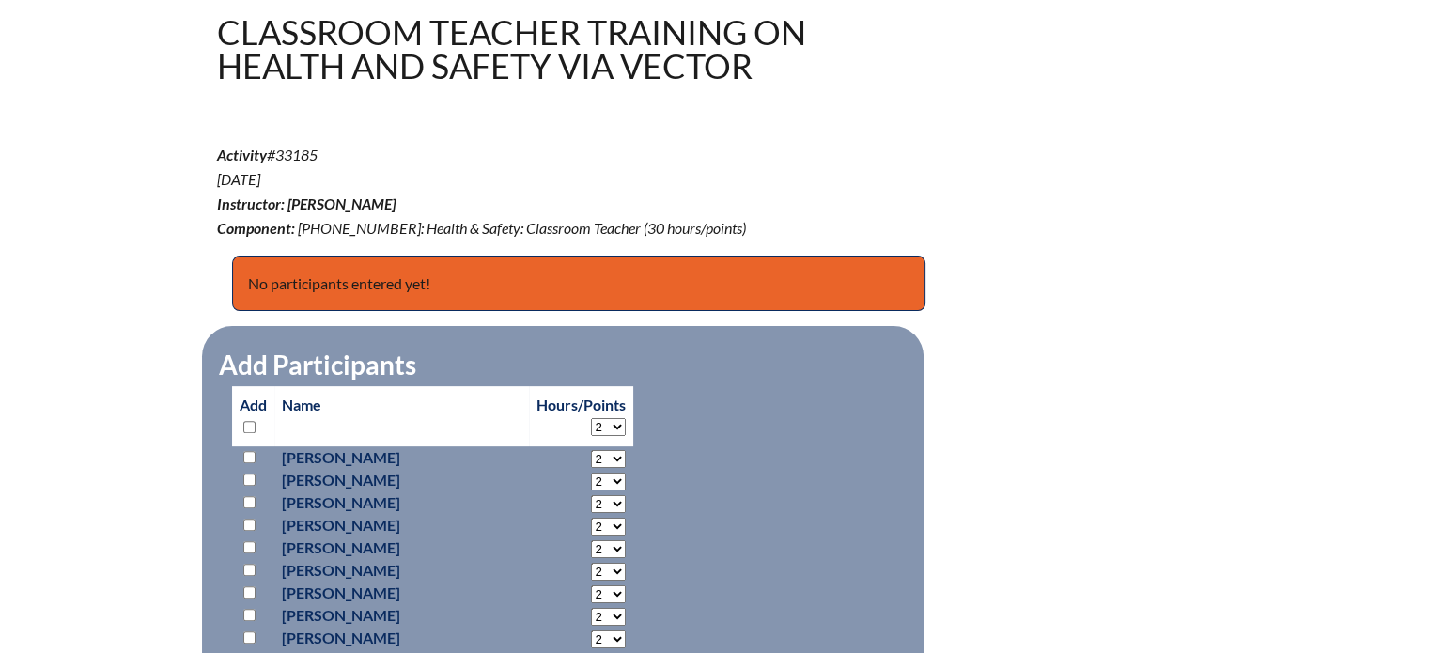
checkbox input "false"
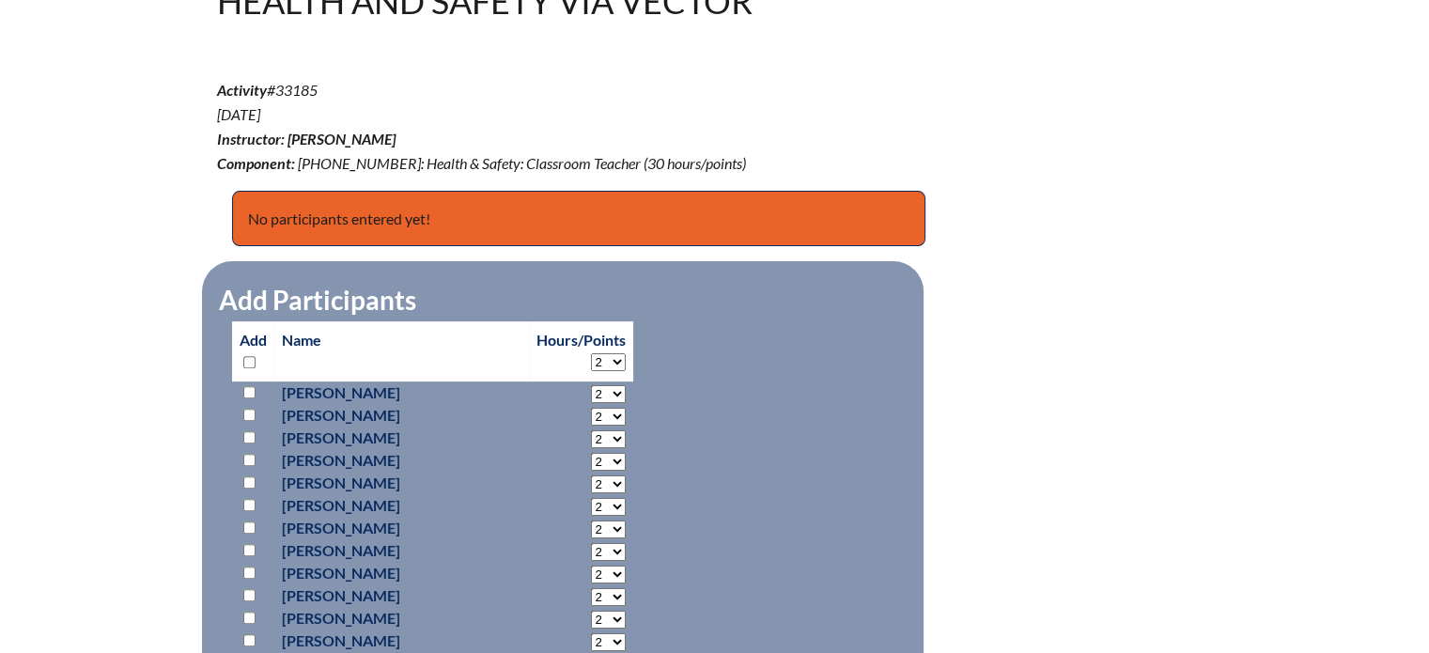
scroll to position [752, 0]
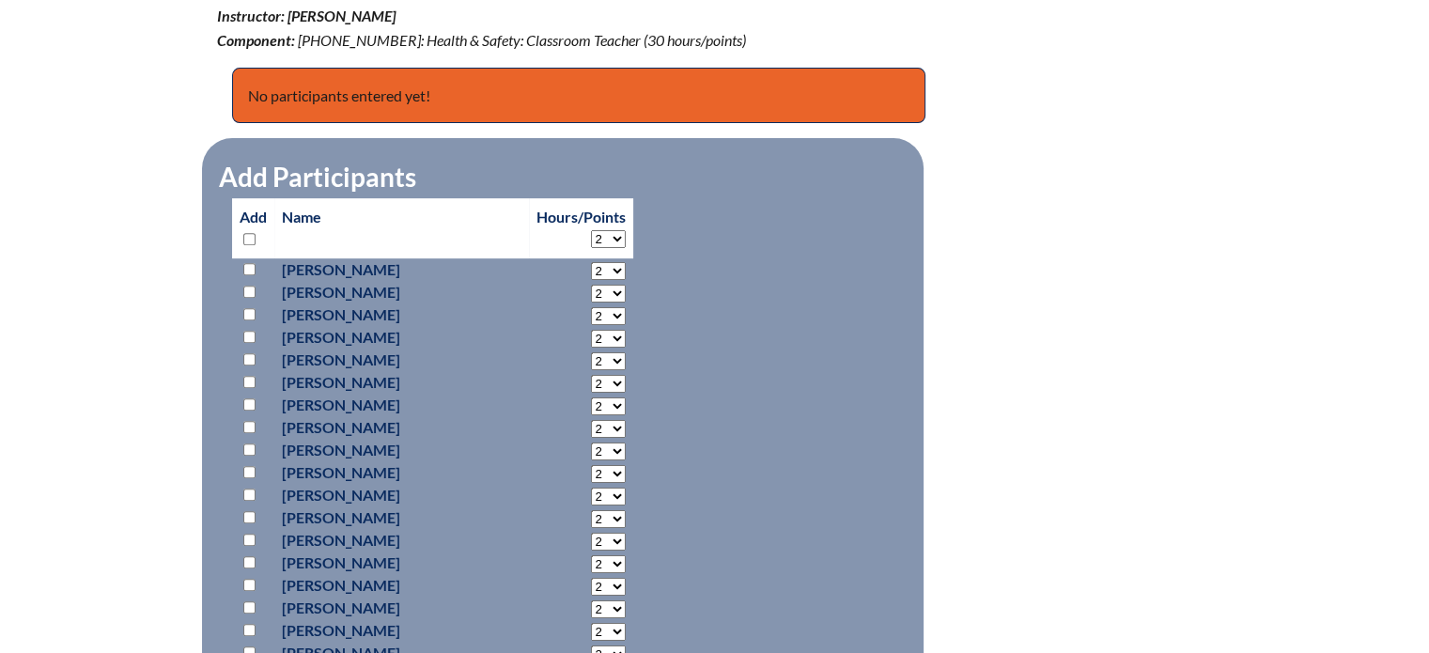
click at [244, 263] on input "checkbox" at bounding box center [249, 269] width 12 height 12
checkbox input "true"
click at [245, 291] on input "checkbox" at bounding box center [249, 292] width 12 height 12
checkbox input "true"
click at [246, 312] on input "checkbox" at bounding box center [249, 314] width 12 height 12
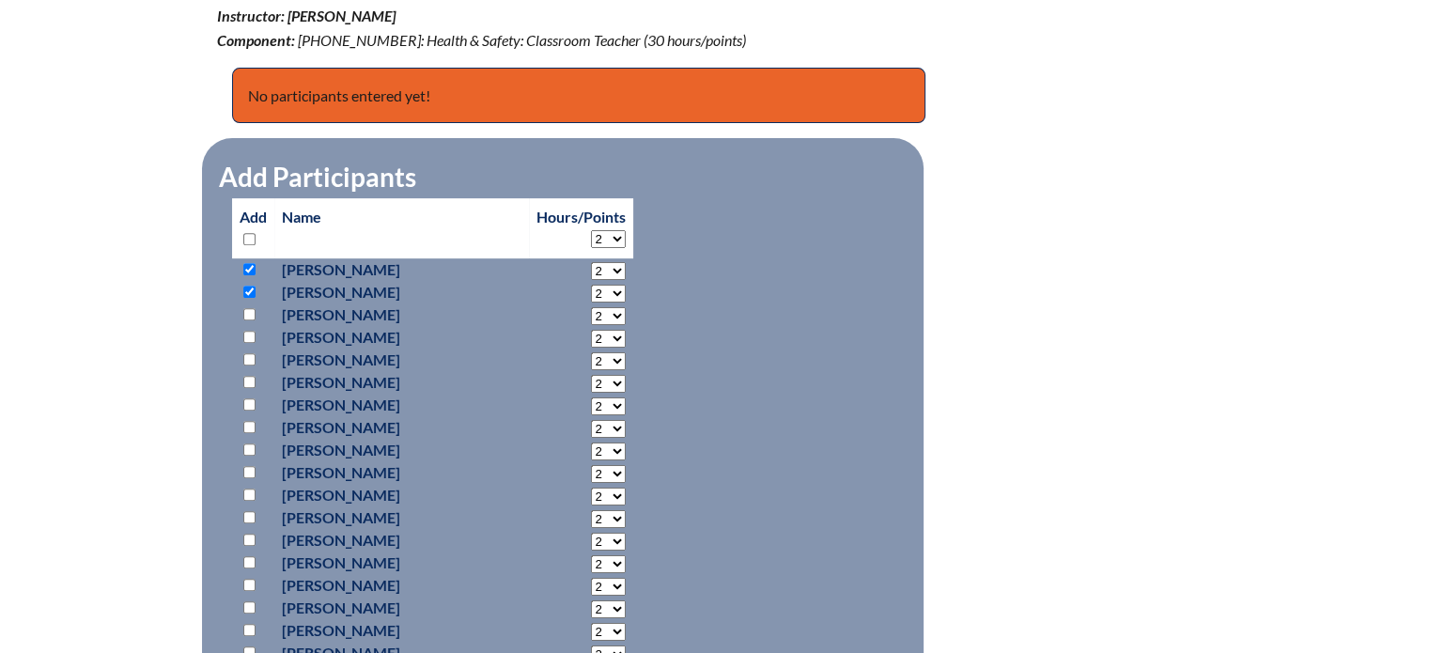
checkbox input "true"
click at [252, 333] on input "checkbox" at bounding box center [249, 337] width 12 height 12
checkbox input "true"
click at [251, 360] on input "checkbox" at bounding box center [249, 359] width 12 height 12
checkbox input "true"
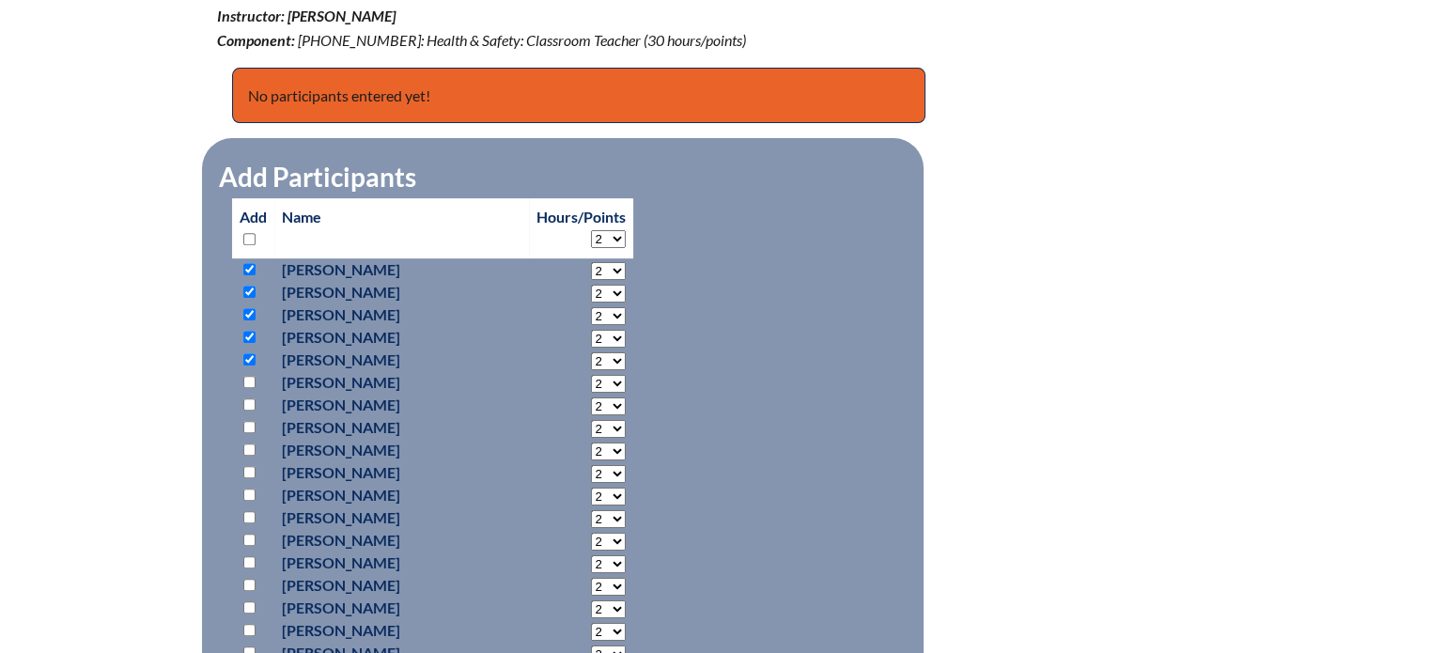
click at [244, 376] on input "checkbox" at bounding box center [249, 382] width 12 height 12
checkbox input "true"
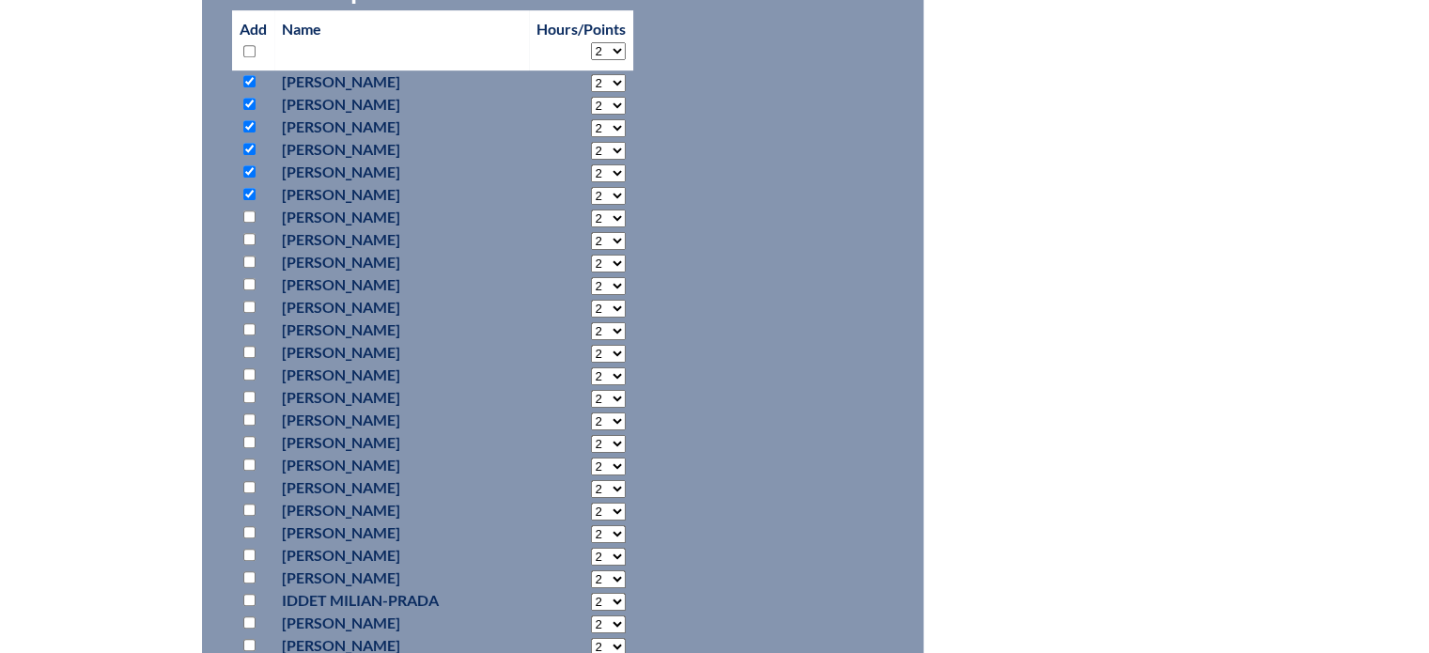
scroll to position [1033, 0]
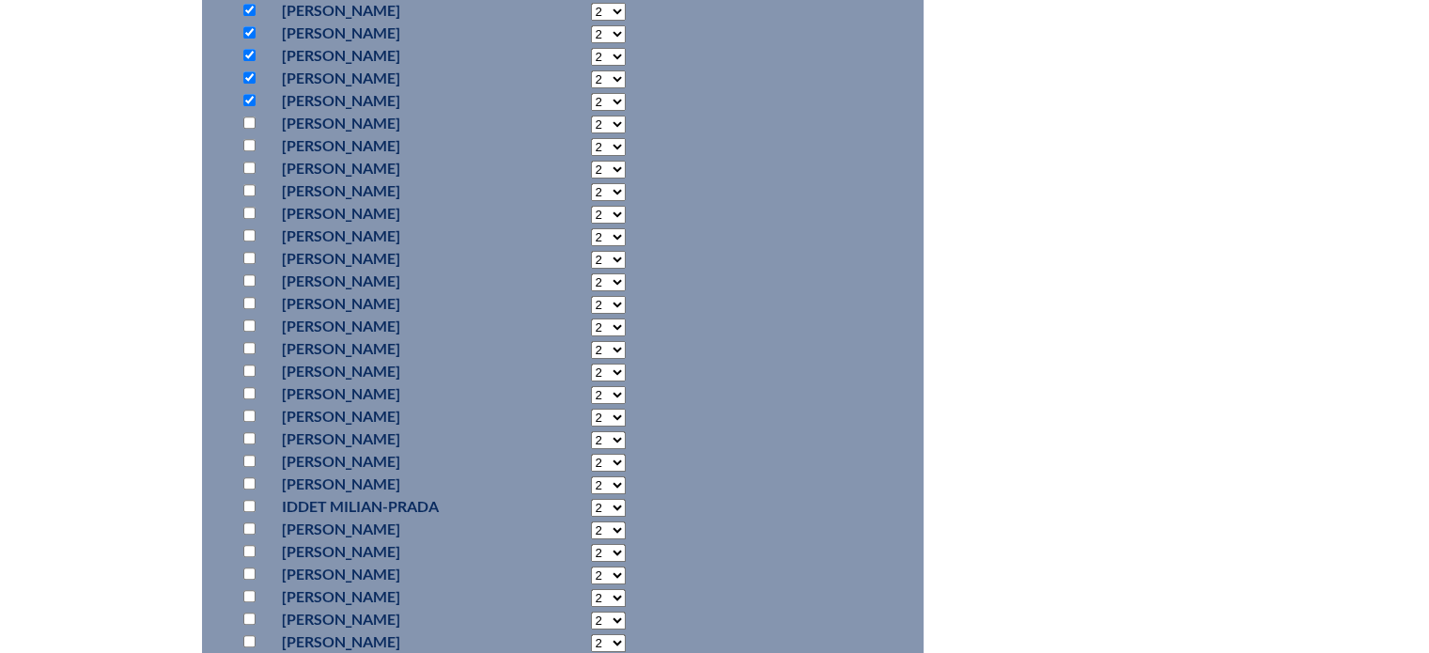
click at [243, 118] on input "checkbox" at bounding box center [249, 122] width 12 height 12
checkbox input "true"
click at [244, 142] on input "checkbox" at bounding box center [249, 145] width 12 height 12
checkbox input "true"
click at [250, 167] on input "checkbox" at bounding box center [249, 168] width 12 height 12
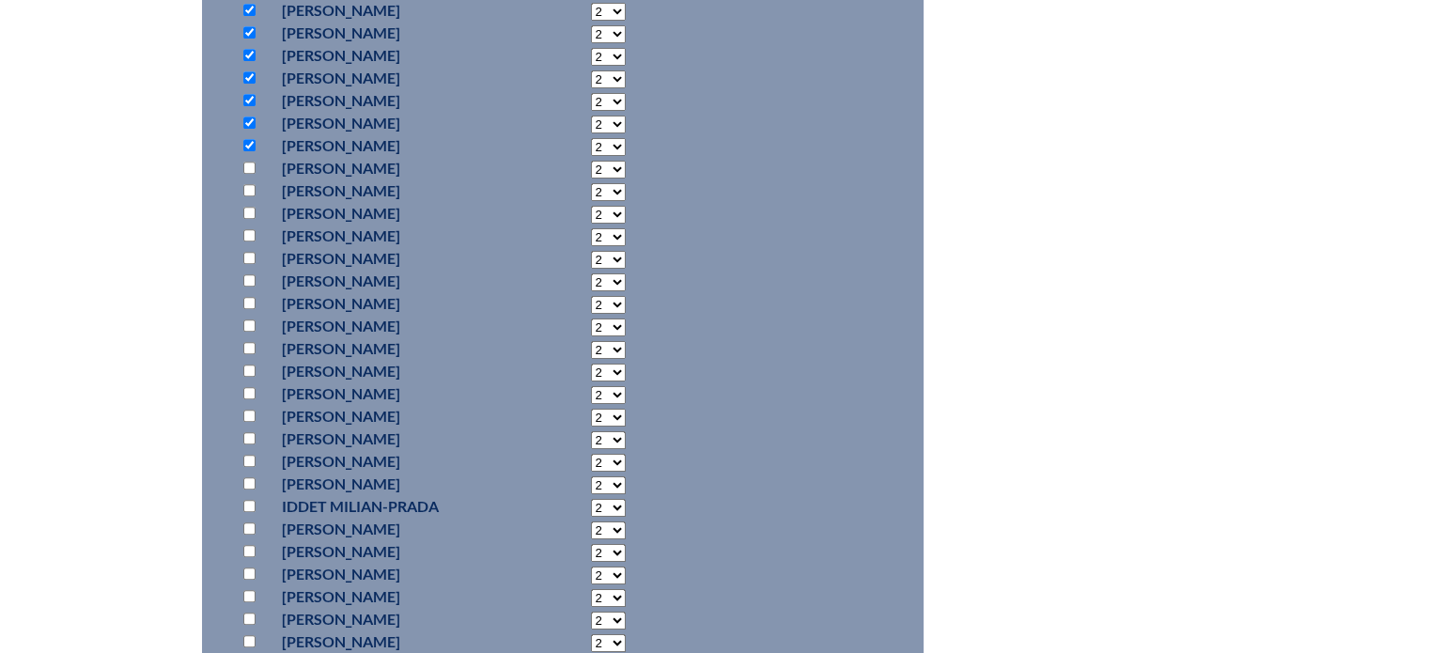
checkbox input "true"
click at [255, 188] on input "checkbox" at bounding box center [249, 190] width 12 height 12
checkbox input "true"
click at [245, 207] on input "checkbox" at bounding box center [249, 213] width 12 height 12
checkbox input "true"
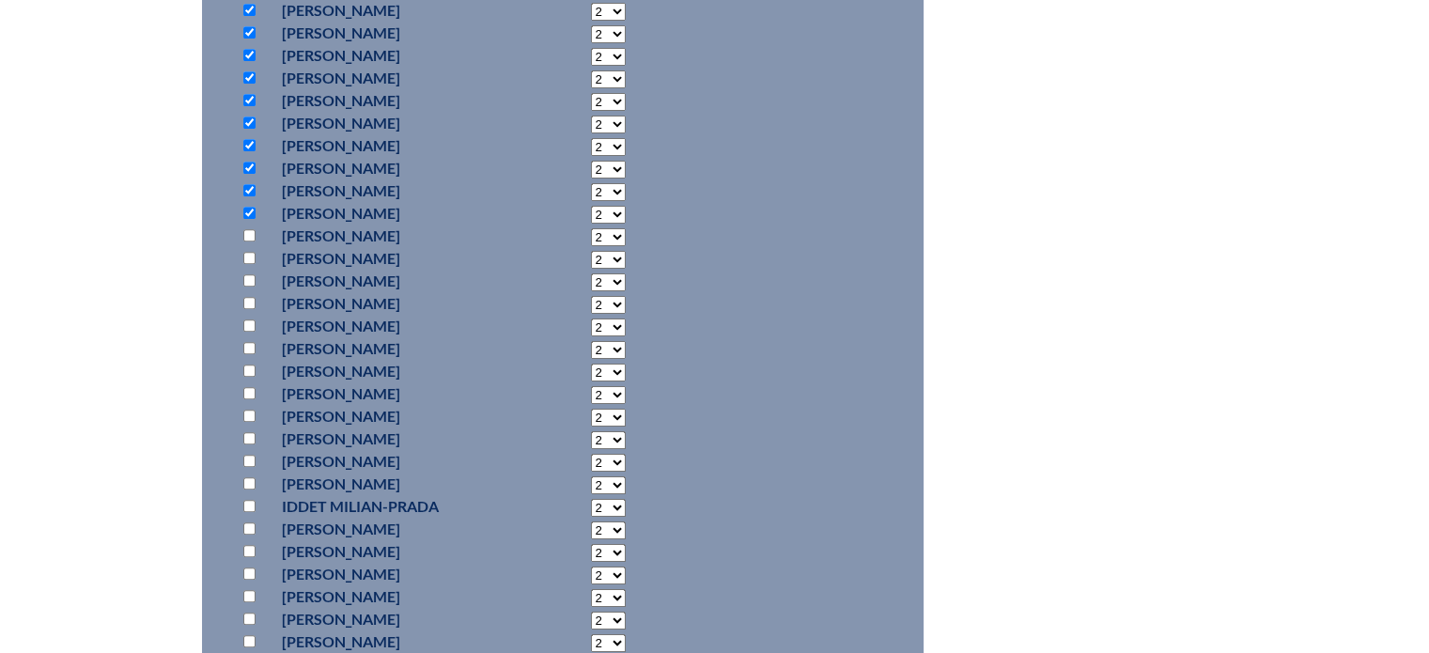
click at [248, 236] on input "checkbox" at bounding box center [249, 235] width 12 height 12
checkbox input "true"
click at [247, 254] on input "checkbox" at bounding box center [249, 258] width 12 height 12
checkbox input "true"
click at [248, 302] on input "checkbox" at bounding box center [249, 303] width 12 height 12
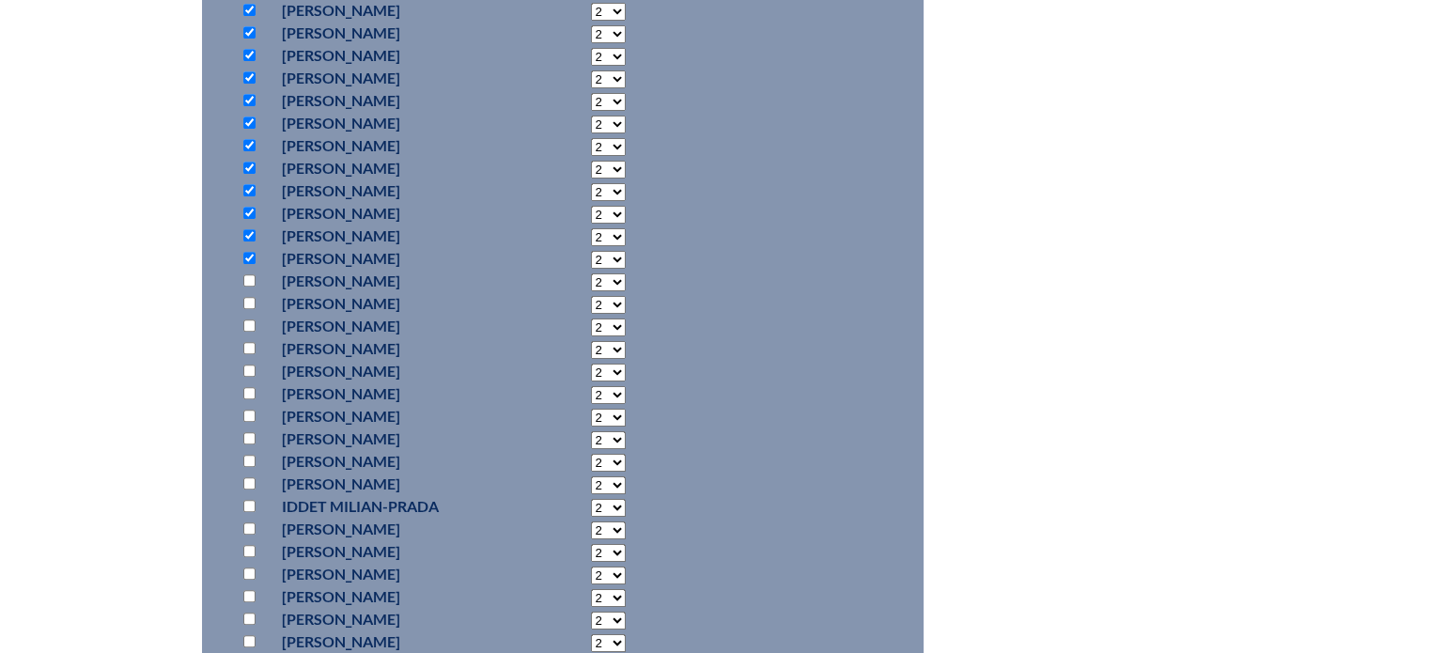
checkbox input "true"
click at [244, 347] on input "checkbox" at bounding box center [249, 348] width 12 height 12
checkbox input "true"
click at [247, 391] on input "checkbox" at bounding box center [249, 393] width 12 height 12
checkbox input "true"
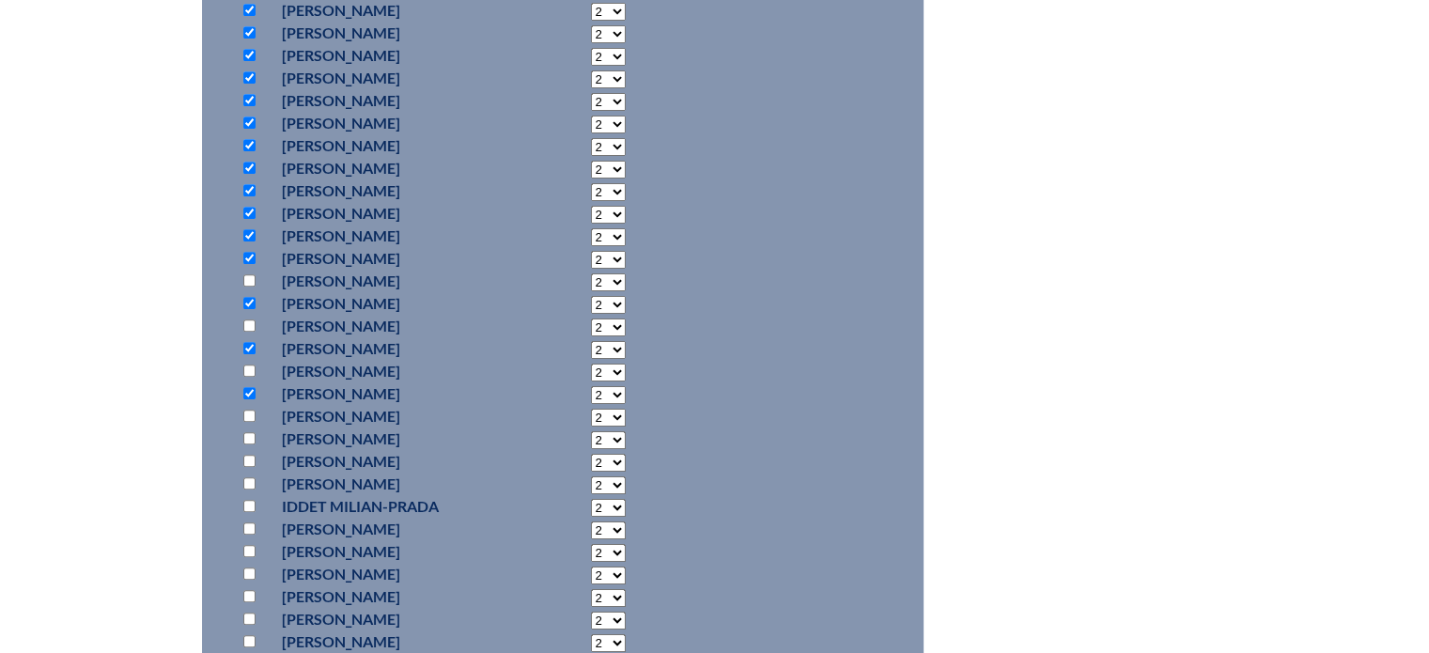
click at [248, 411] on input "checkbox" at bounding box center [249, 416] width 12 height 12
checkbox input "true"
click at [243, 432] on input "checkbox" at bounding box center [249, 438] width 12 height 12
checkbox input "true"
click at [246, 464] on input "checkbox" at bounding box center [249, 461] width 12 height 12
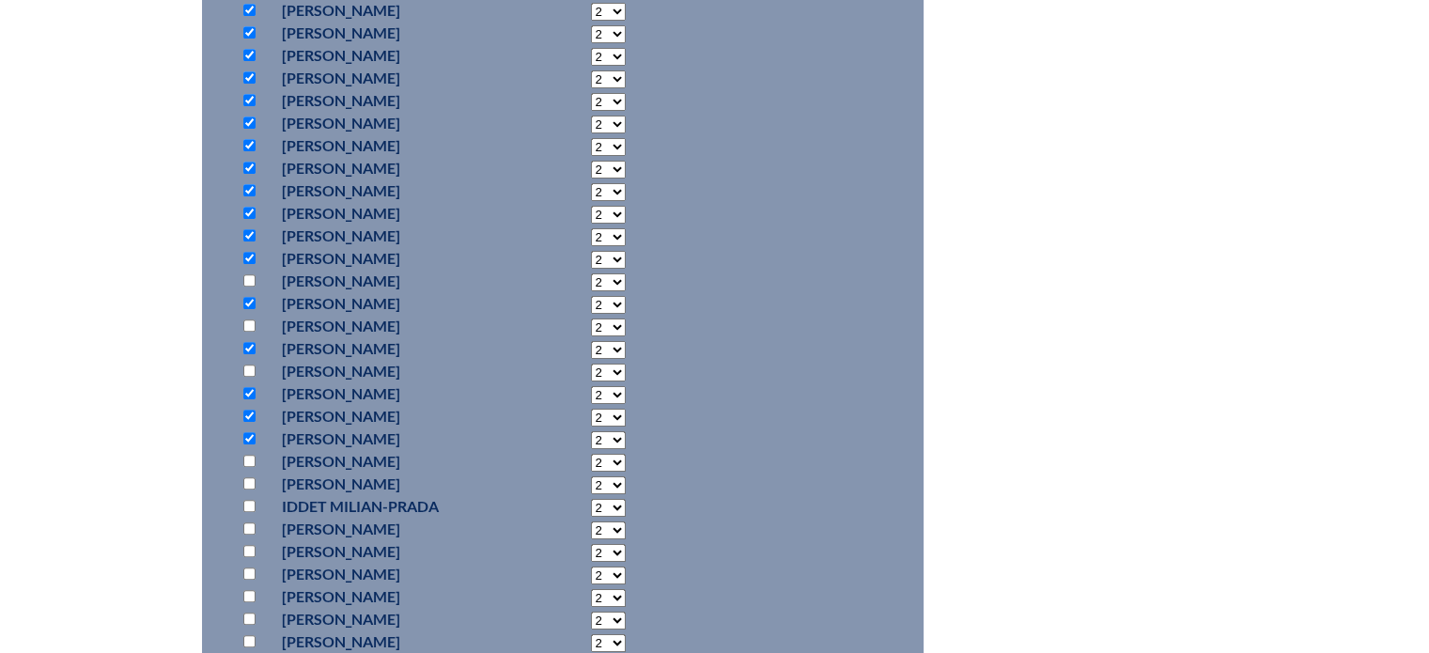
checkbox input "true"
click at [244, 478] on input "checkbox" at bounding box center [249, 483] width 12 height 12
checkbox input "true"
click at [249, 506] on input "checkbox" at bounding box center [249, 506] width 12 height 12
checkbox input "true"
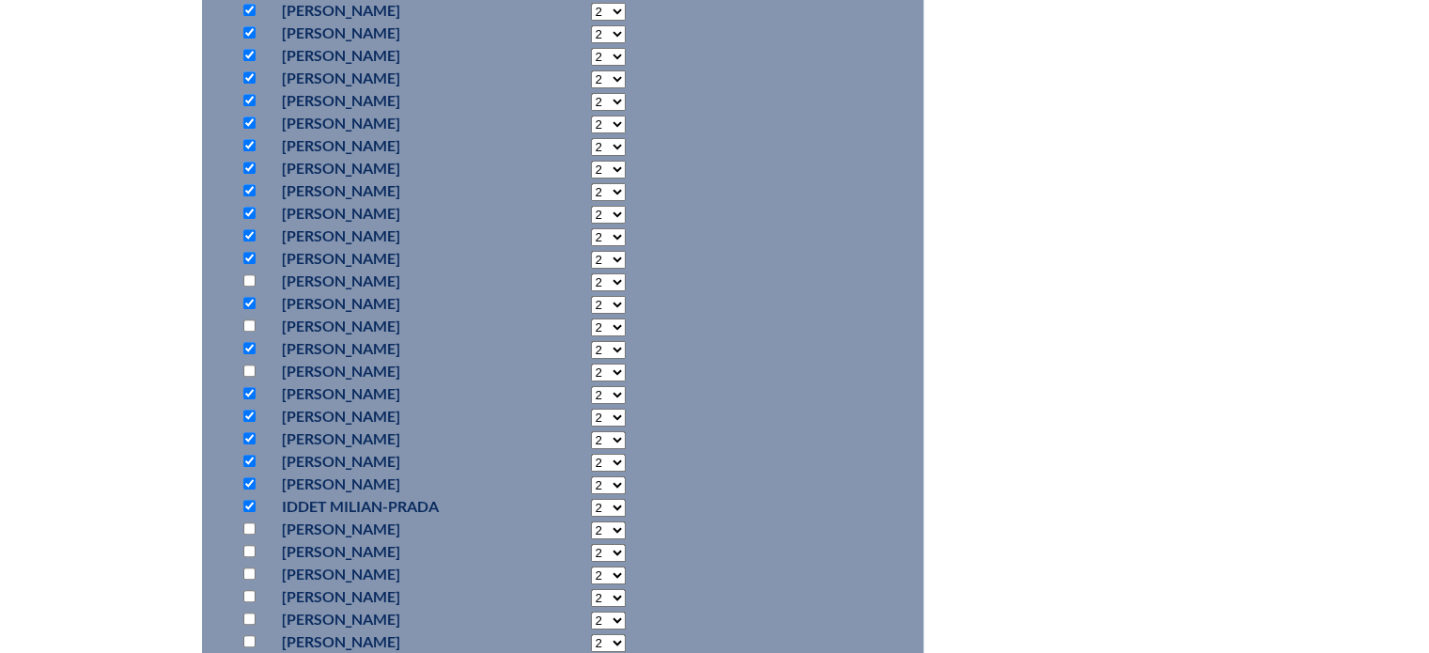
click at [248, 523] on input "checkbox" at bounding box center [249, 528] width 12 height 12
checkbox input "true"
click at [251, 546] on input "checkbox" at bounding box center [249, 551] width 12 height 12
checkbox input "true"
click at [249, 613] on input "checkbox" at bounding box center [249, 618] width 12 height 12
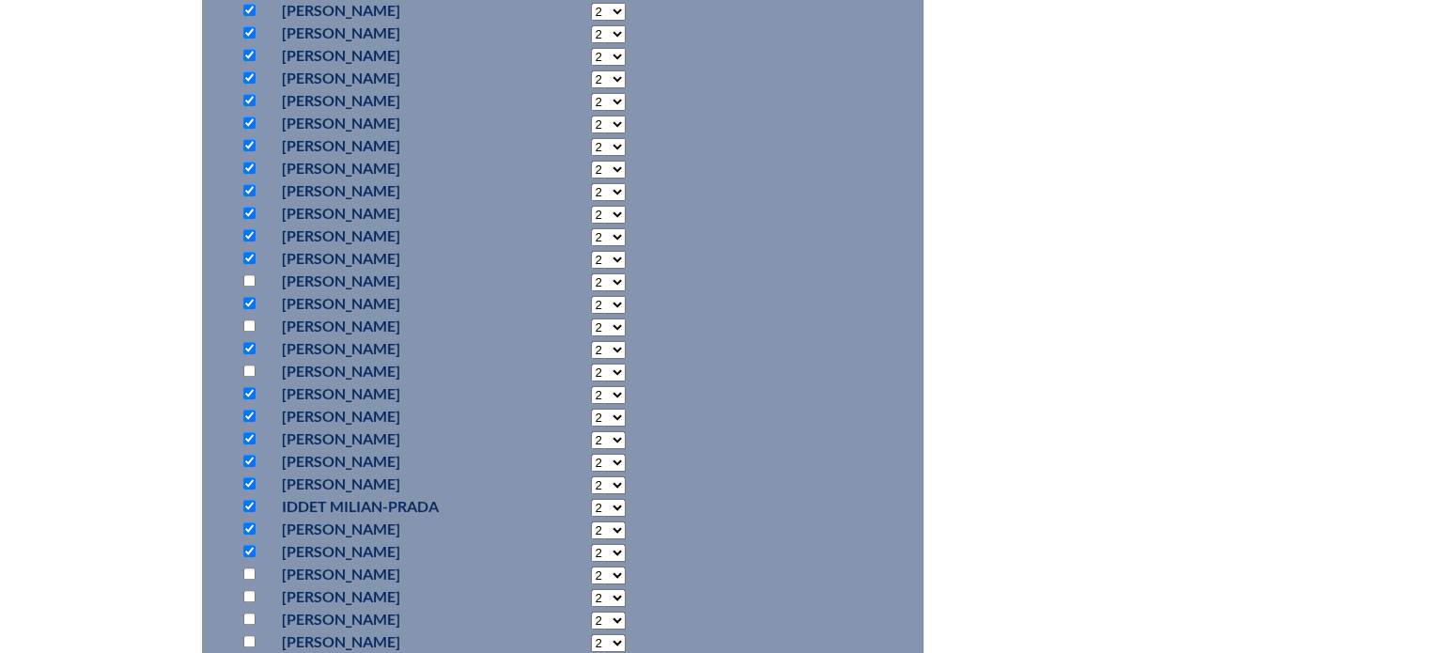
checkbox input "true"
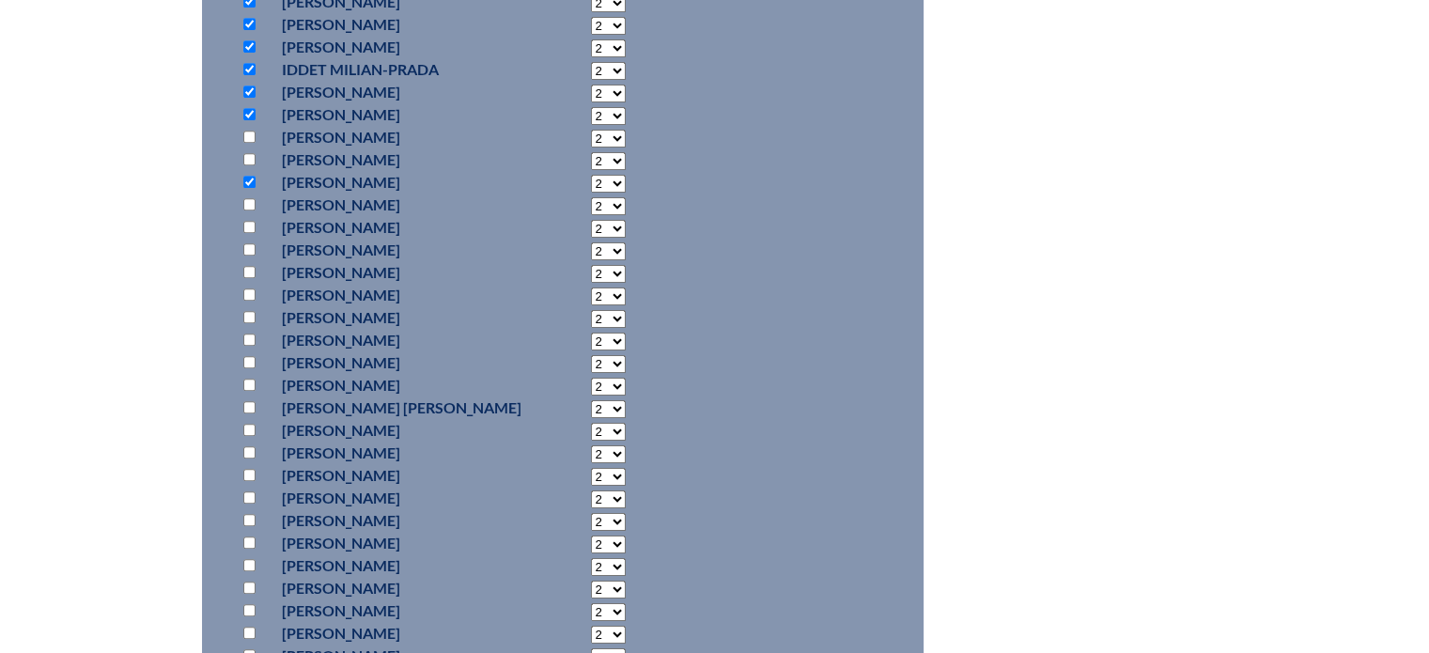
scroll to position [1503, 0]
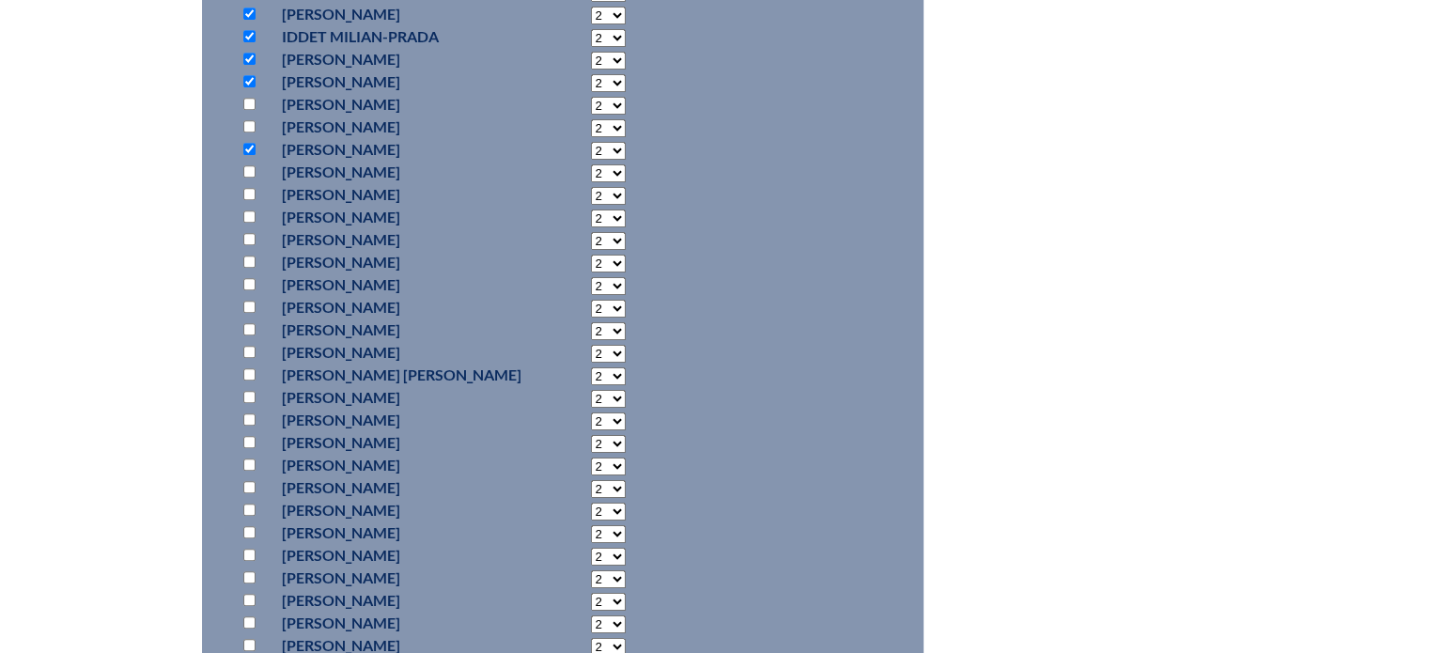
click at [252, 171] on input "checkbox" at bounding box center [249, 171] width 12 height 12
checkbox input "true"
click at [245, 236] on input "checkbox" at bounding box center [249, 239] width 12 height 12
checkbox input "true"
click at [248, 261] on input "checkbox" at bounding box center [249, 262] width 12 height 12
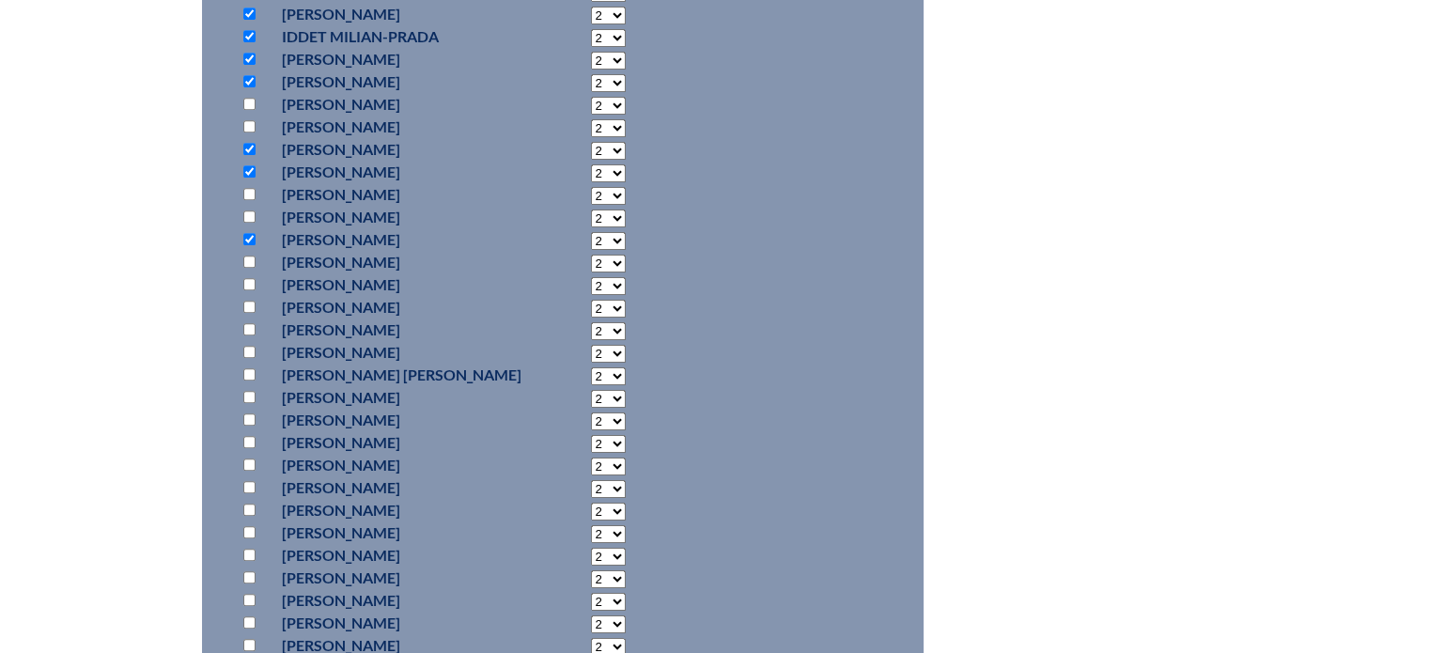
checkbox input "true"
click at [250, 284] on input "checkbox" at bounding box center [249, 284] width 12 height 12
checkbox input "true"
click at [249, 301] on input "checkbox" at bounding box center [249, 307] width 12 height 12
checkbox input "true"
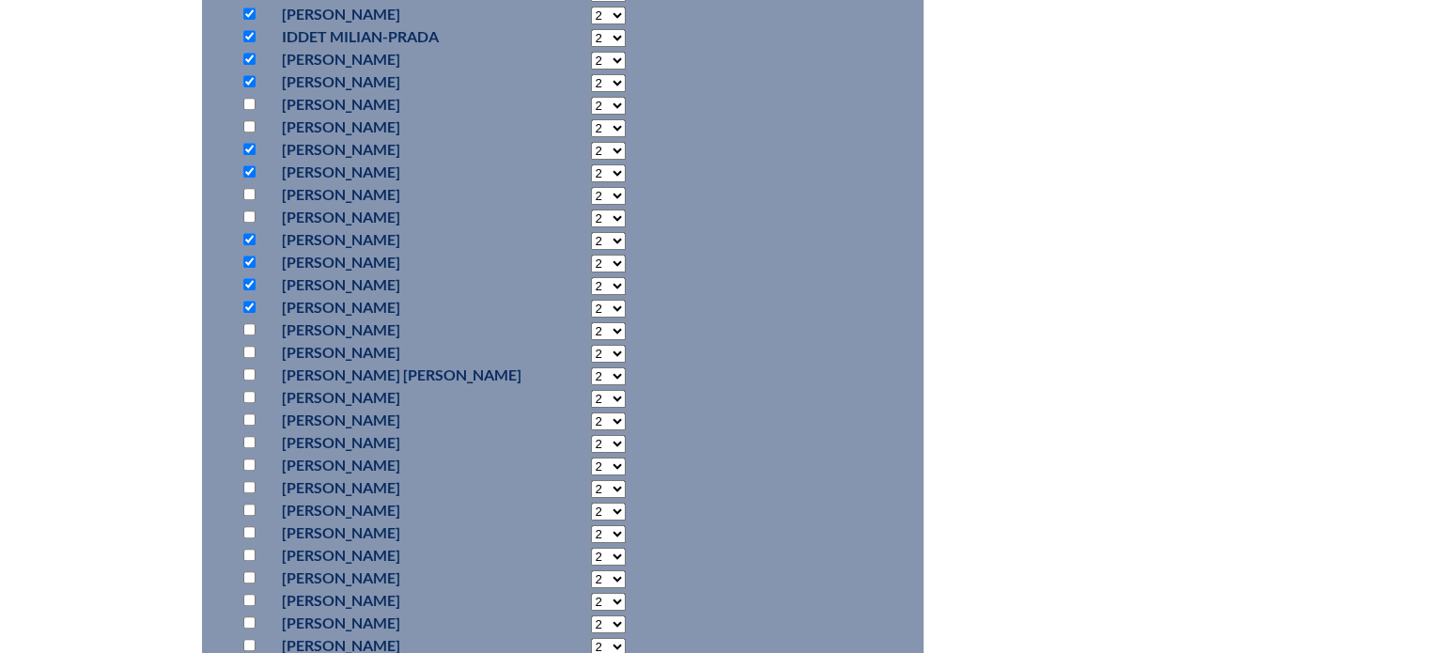
click at [248, 326] on input "checkbox" at bounding box center [249, 329] width 12 height 12
checkbox input "true"
click at [246, 349] on input "checkbox" at bounding box center [249, 352] width 12 height 12
checkbox input "true"
click at [250, 418] on input "checkbox" at bounding box center [249, 419] width 12 height 12
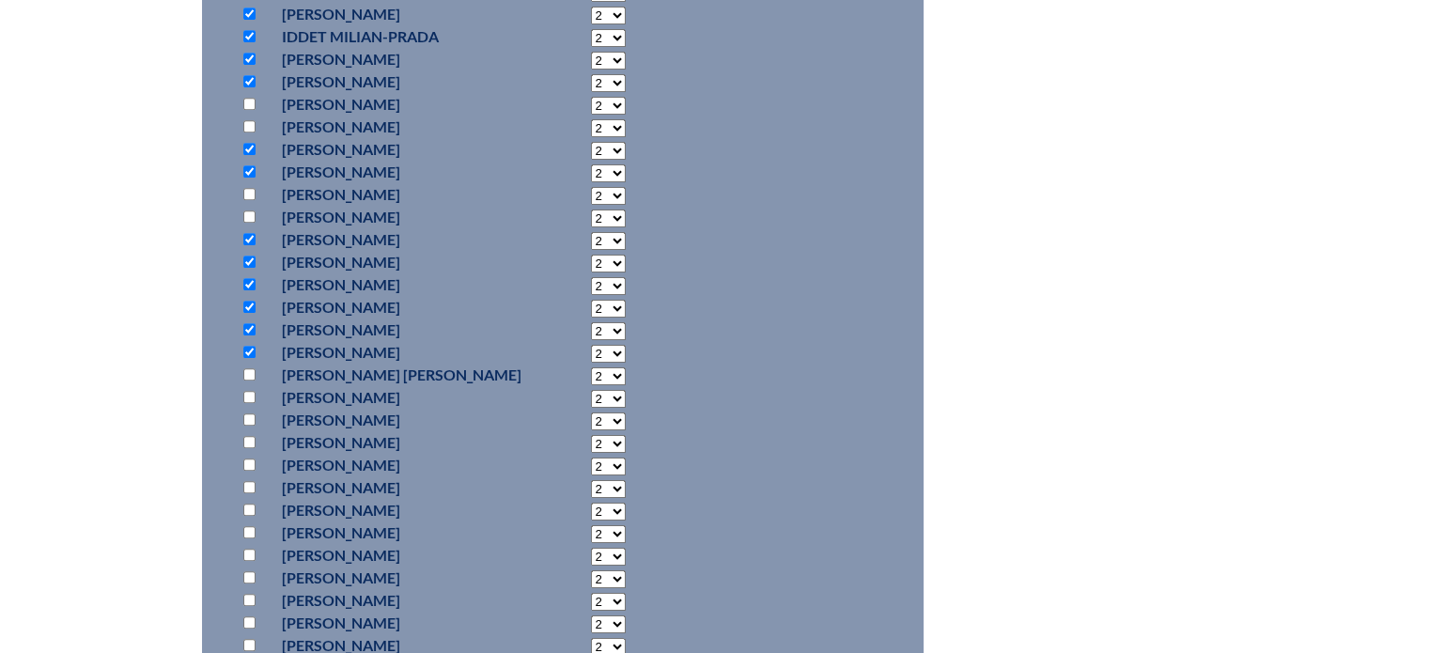
checkbox input "true"
click at [244, 458] on input "checkbox" at bounding box center [249, 464] width 12 height 12
checkbox input "true"
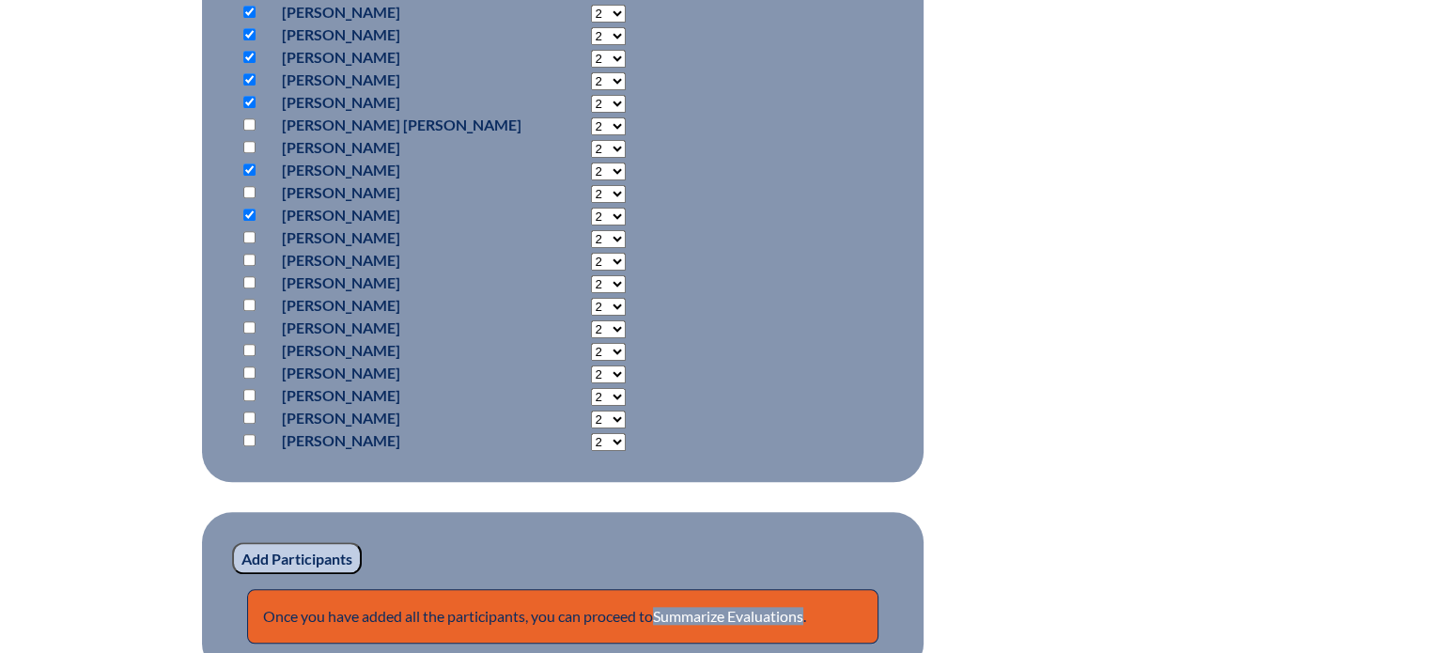
scroll to position [1785, 0]
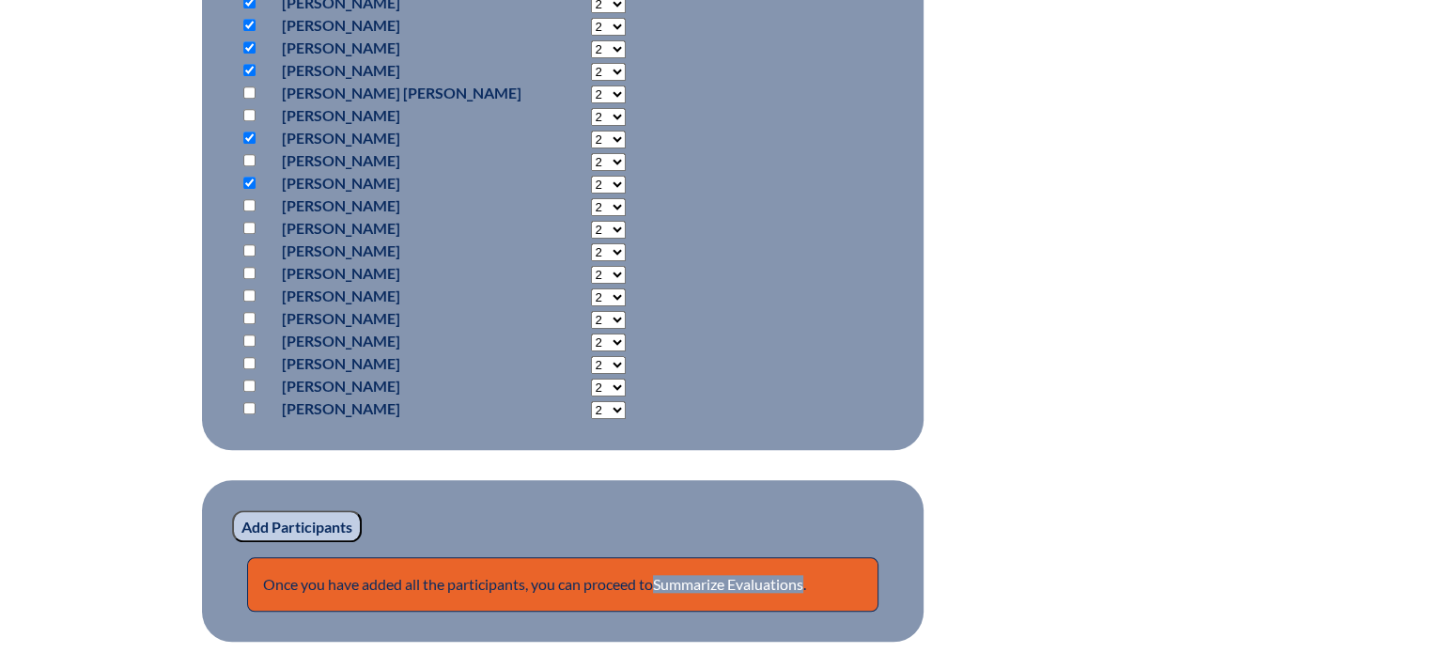
click at [243, 225] on input "checkbox" at bounding box center [249, 228] width 12 height 12
checkbox input "true"
click at [249, 251] on input "checkbox" at bounding box center [249, 250] width 12 height 12
checkbox input "true"
click at [245, 267] on input "checkbox" at bounding box center [249, 273] width 12 height 12
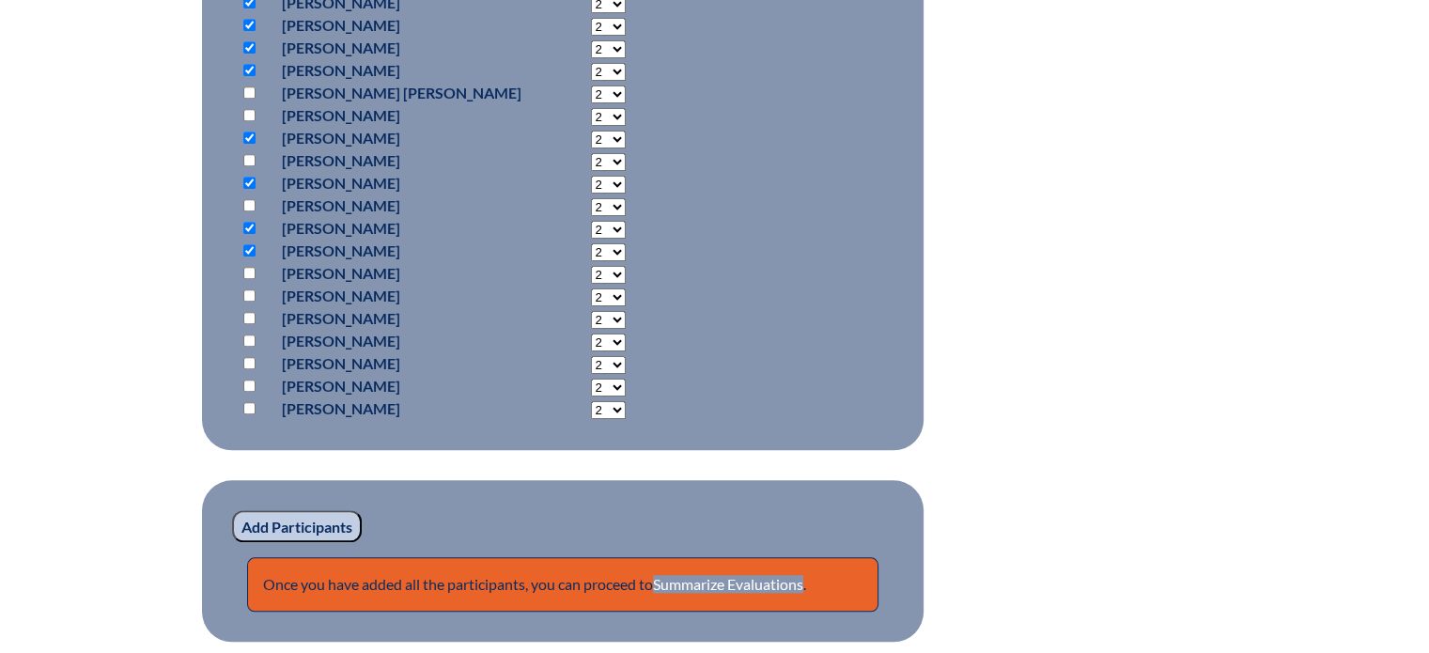
checkbox input "true"
click at [250, 335] on input "checkbox" at bounding box center [249, 340] width 12 height 12
checkbox input "true"
click at [250, 357] on input "checkbox" at bounding box center [249, 363] width 12 height 12
checkbox input "true"
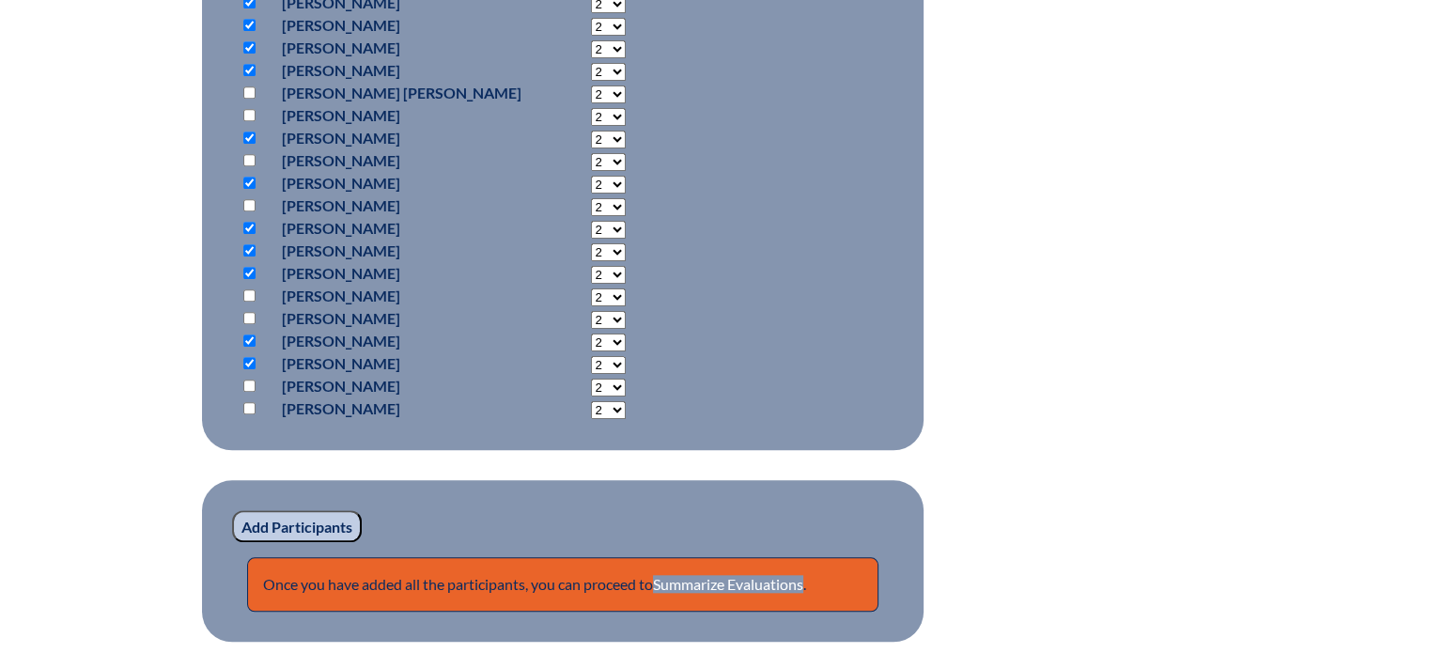
click at [246, 381] on input "checkbox" at bounding box center [249, 386] width 12 height 12
checkbox input "true"
click at [249, 402] on input "checkbox" at bounding box center [249, 408] width 12 height 12
checkbox input "true"
click at [256, 523] on input "Add Participants" at bounding box center [297, 526] width 130 height 32
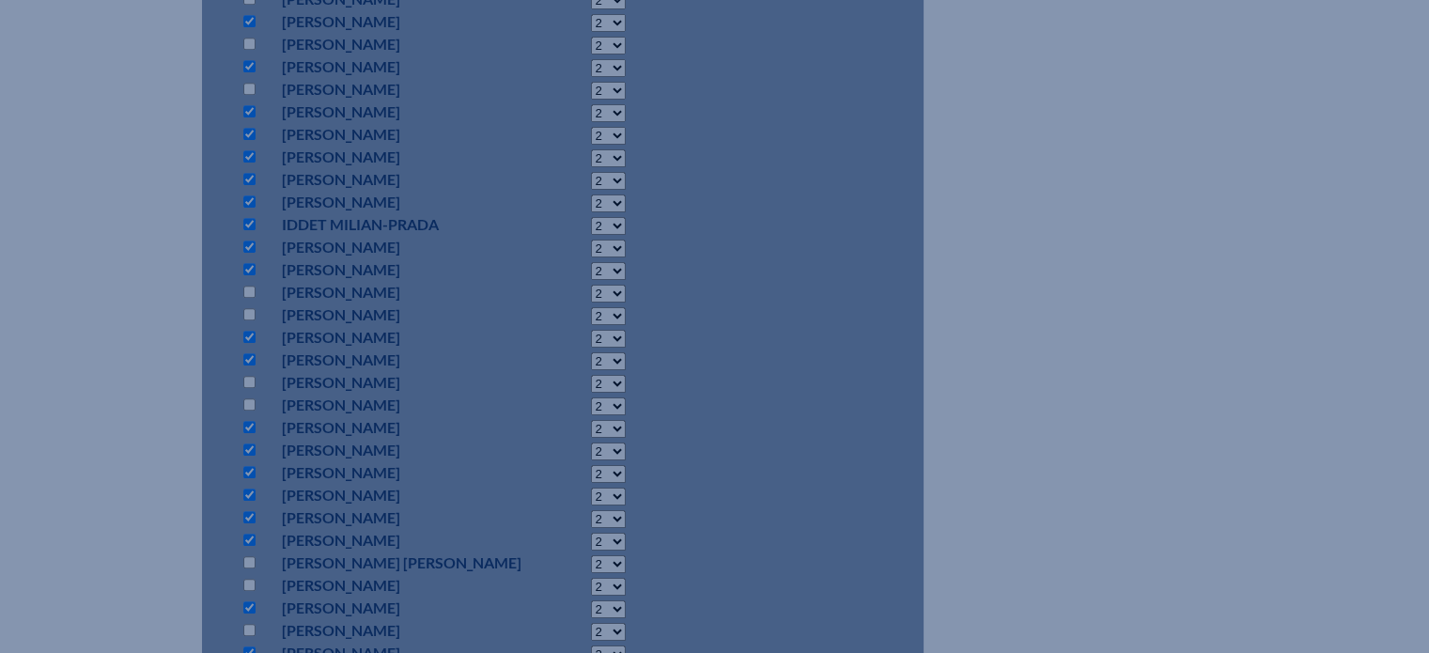
scroll to position [845, 0]
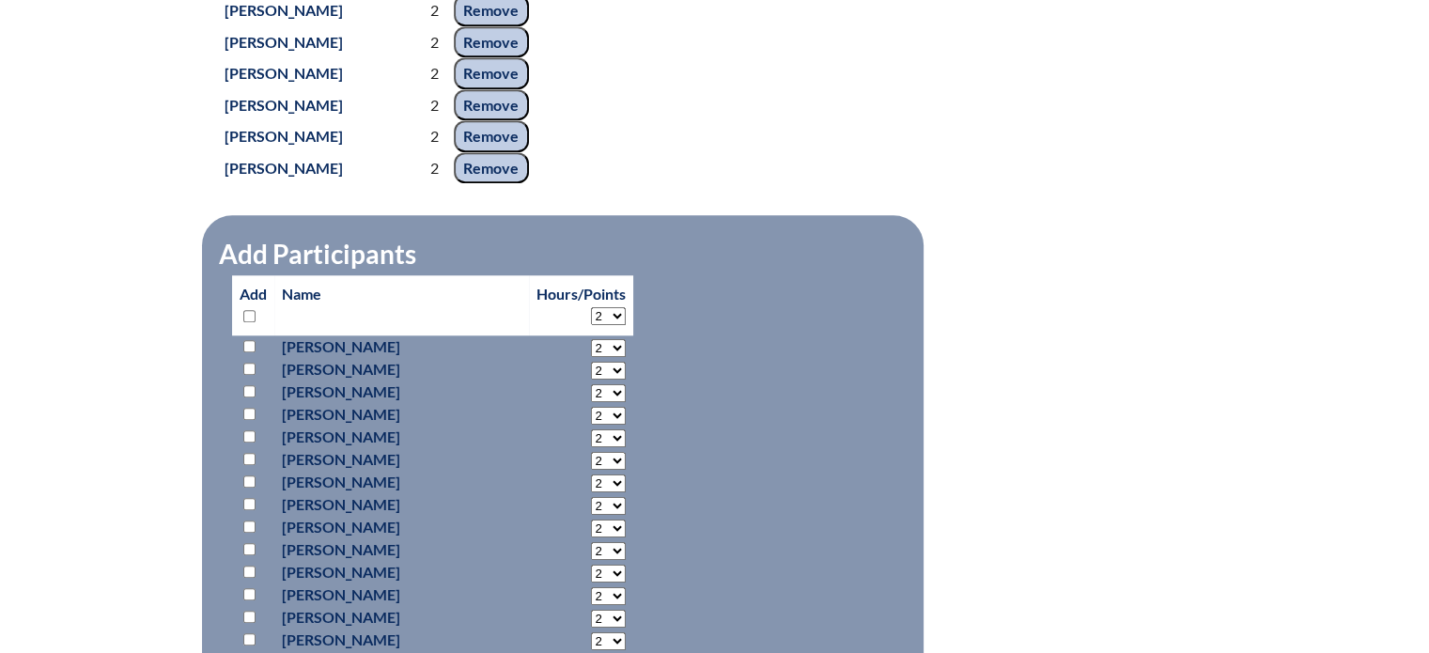
scroll to position [1785, 0]
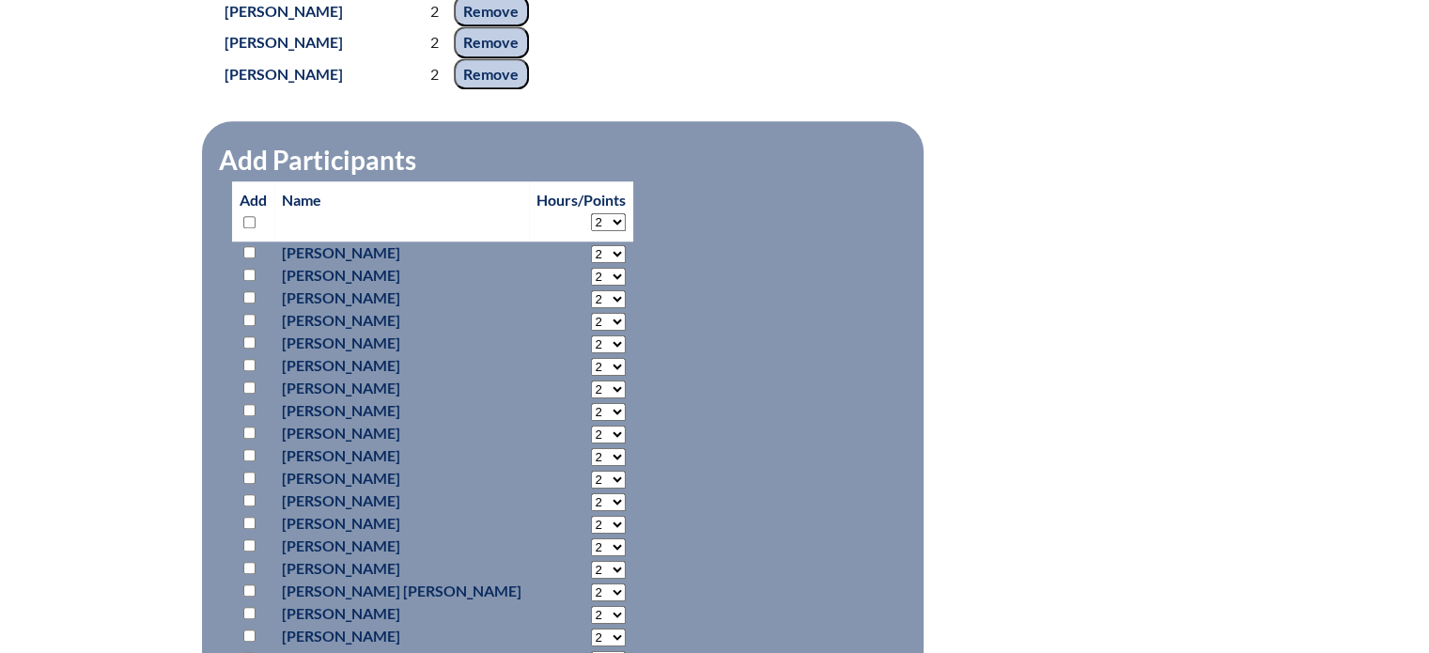
click at [251, 258] on input "checkbox" at bounding box center [249, 252] width 12 height 12
checkbox input "true"
click at [251, 281] on input "checkbox" at bounding box center [249, 275] width 12 height 12
checkbox input "true"
click at [247, 303] on input "checkbox" at bounding box center [249, 297] width 12 height 12
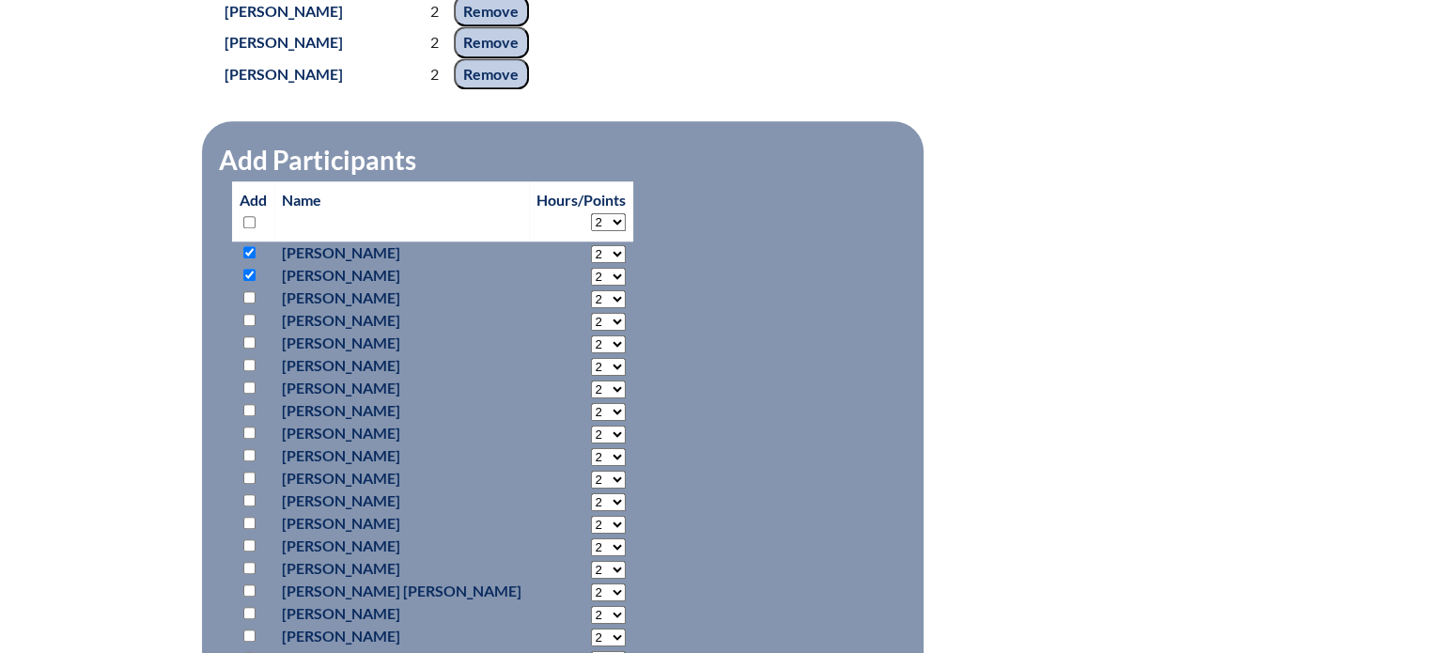
checkbox input "true"
click at [247, 326] on input "checkbox" at bounding box center [249, 320] width 12 height 12
checkbox input "true"
click at [247, 394] on input "checkbox" at bounding box center [249, 387] width 12 height 12
checkbox input "true"
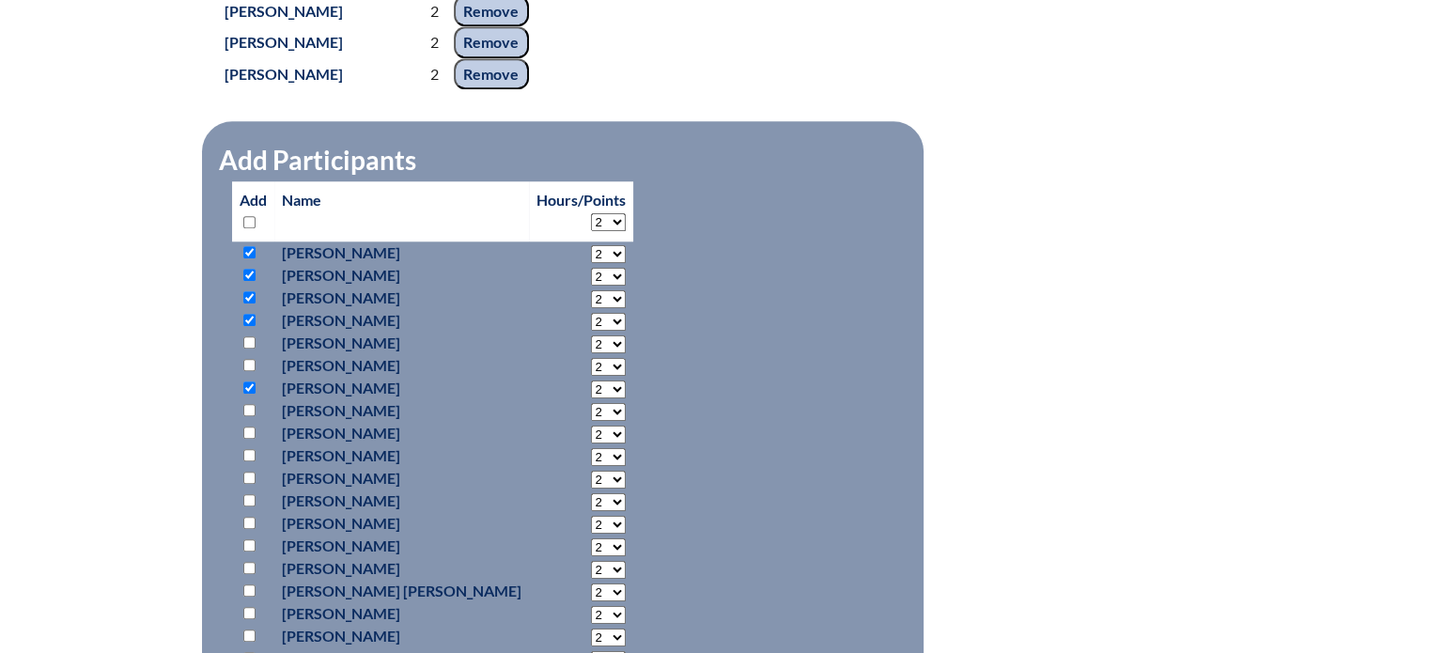
click at [252, 416] on input "checkbox" at bounding box center [249, 410] width 12 height 12
checkbox input "true"
click at [245, 484] on input "checkbox" at bounding box center [249, 478] width 12 height 12
checkbox input "true"
click at [248, 551] on input "checkbox" at bounding box center [249, 545] width 12 height 12
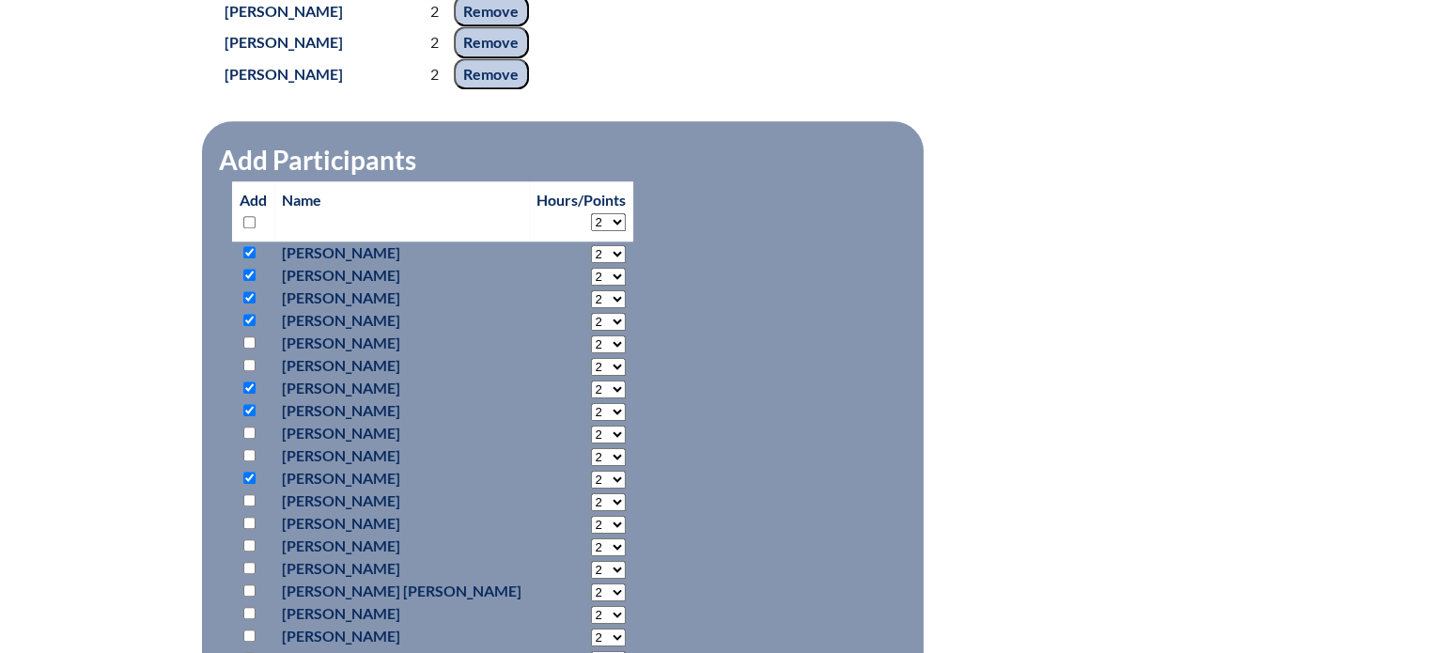
checkbox input "true"
click at [248, 574] on input "checkbox" at bounding box center [249, 568] width 12 height 12
checkbox input "true"
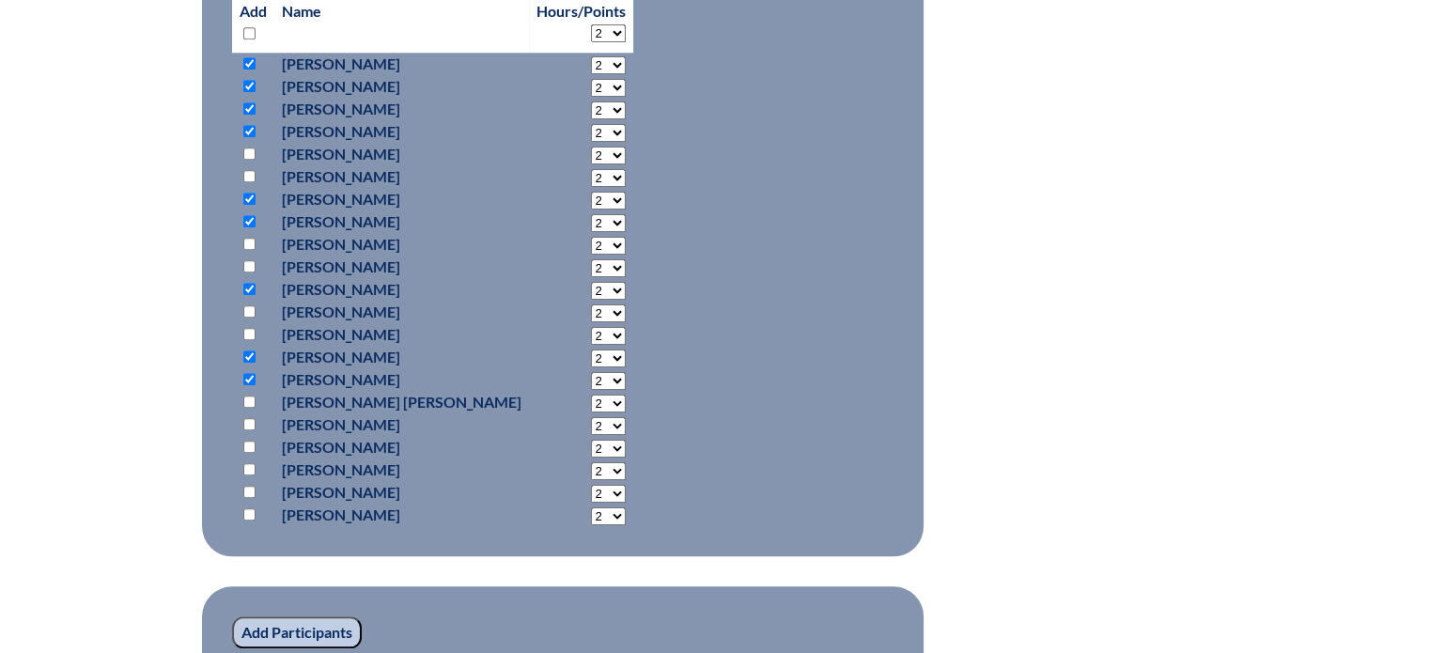
scroll to position [2067, 0]
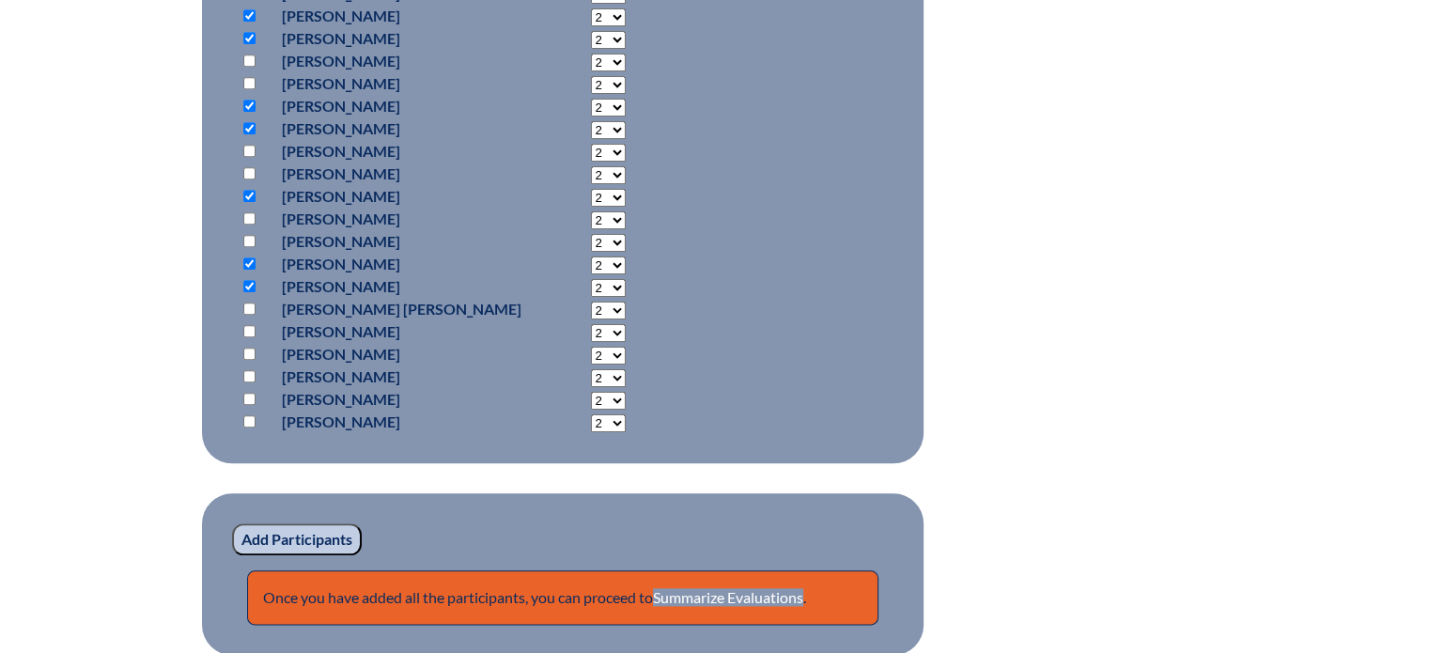
click at [250, 382] on input "checkbox" at bounding box center [249, 376] width 12 height 12
checkbox input "true"
click at [311, 549] on input "Add Participants" at bounding box center [297, 539] width 130 height 32
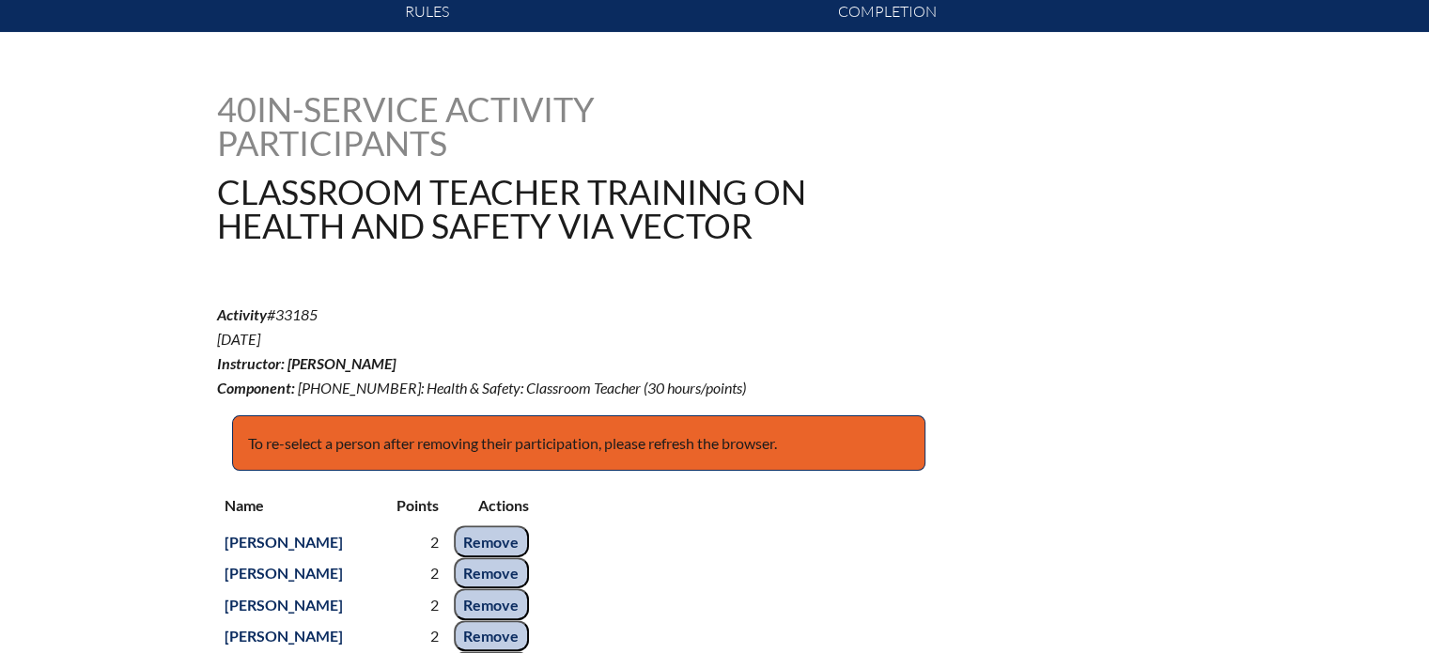
scroll to position [403, 0]
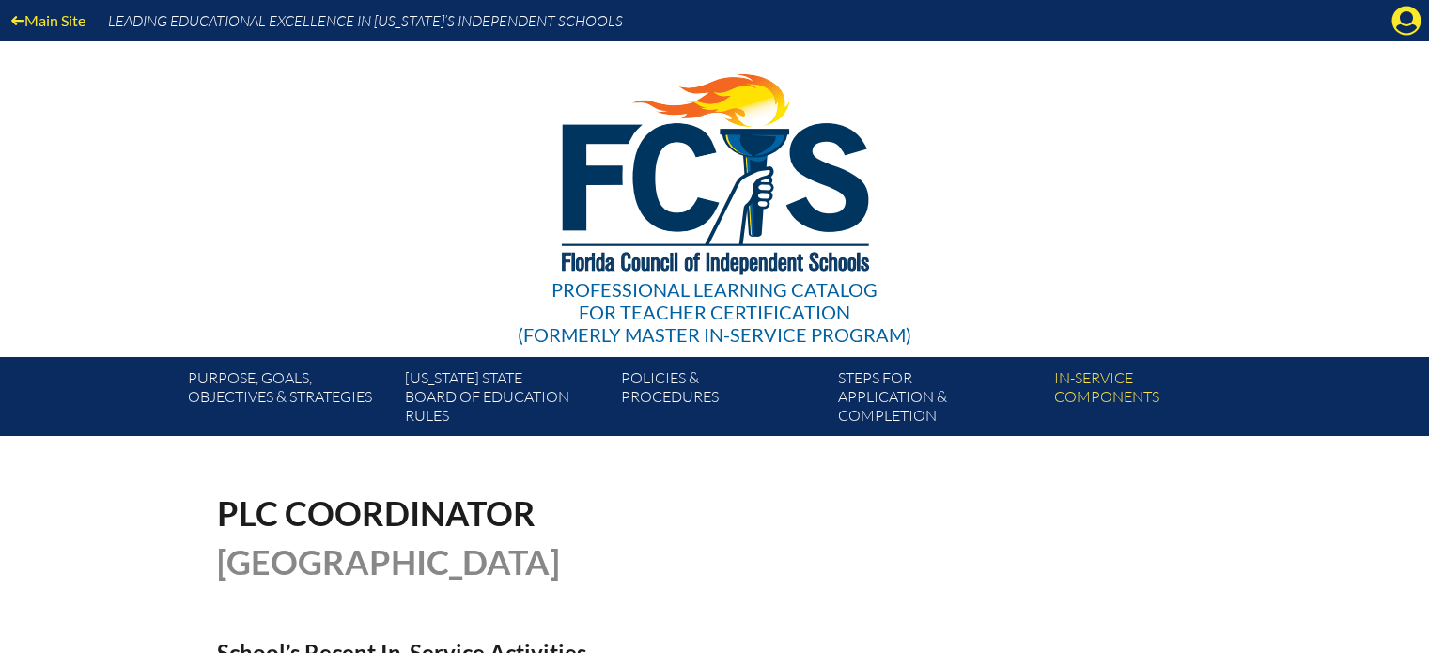
scroll to position [470, 0]
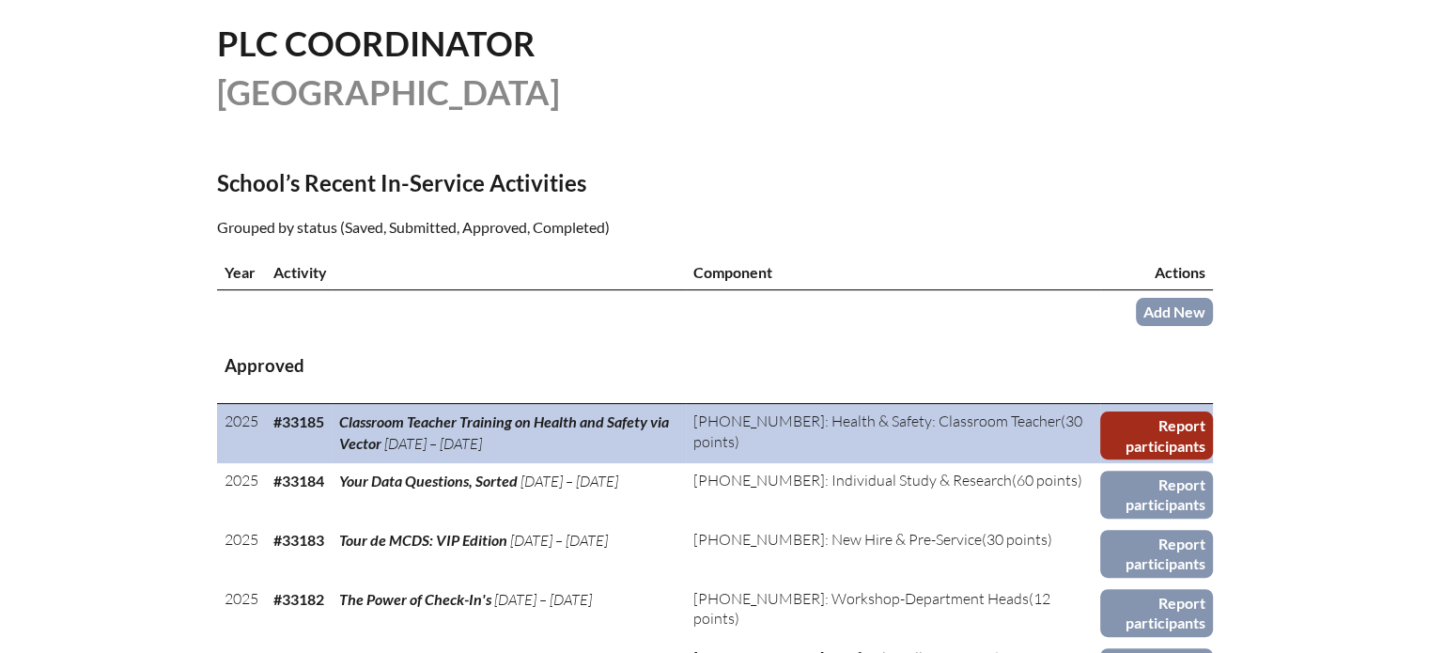
click at [1164, 422] on link "Report participants" at bounding box center [1156, 435] width 112 height 48
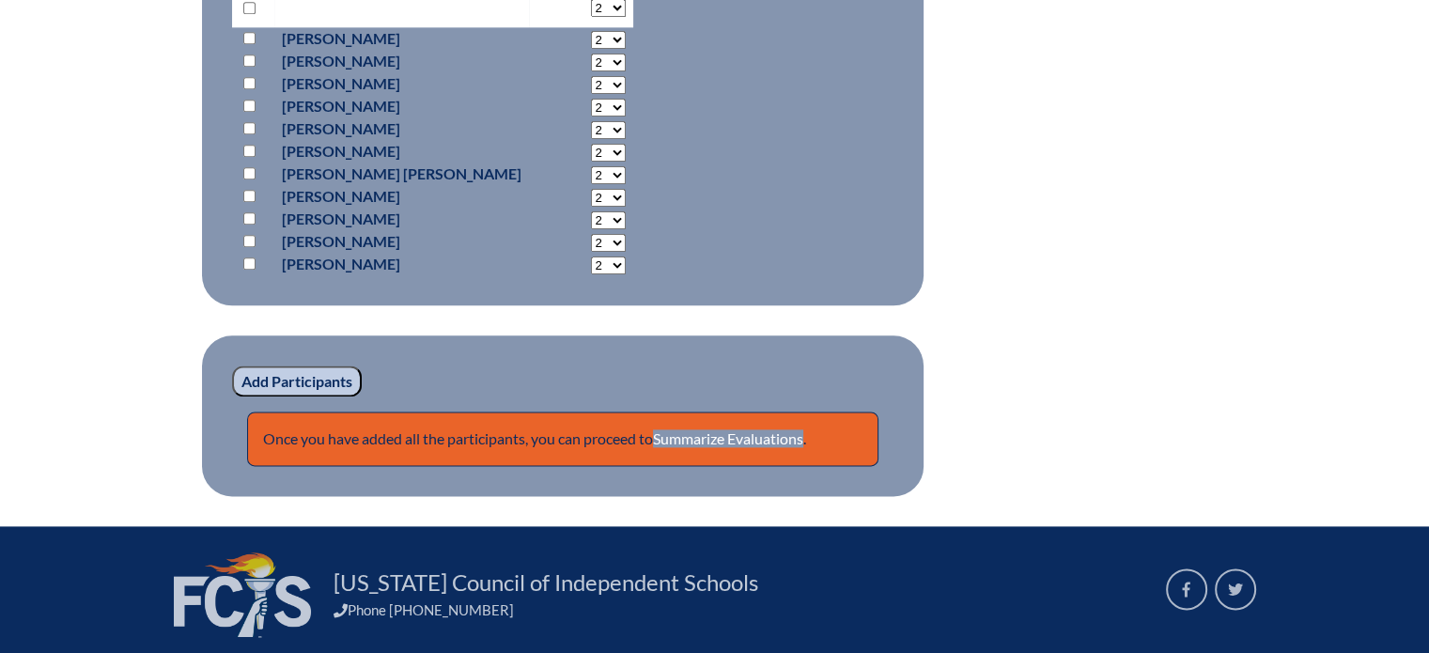
scroll to position [2442, 0]
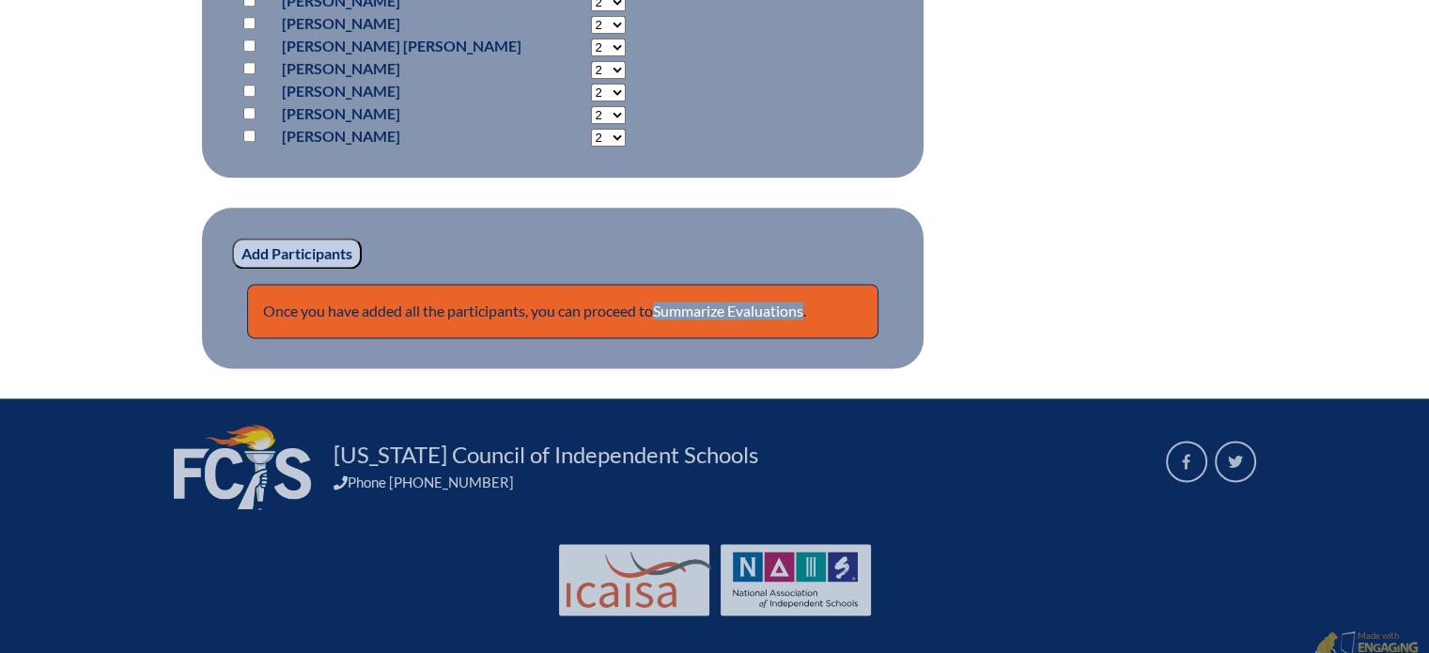
click at [307, 265] on input "Add Participants" at bounding box center [297, 254] width 130 height 32
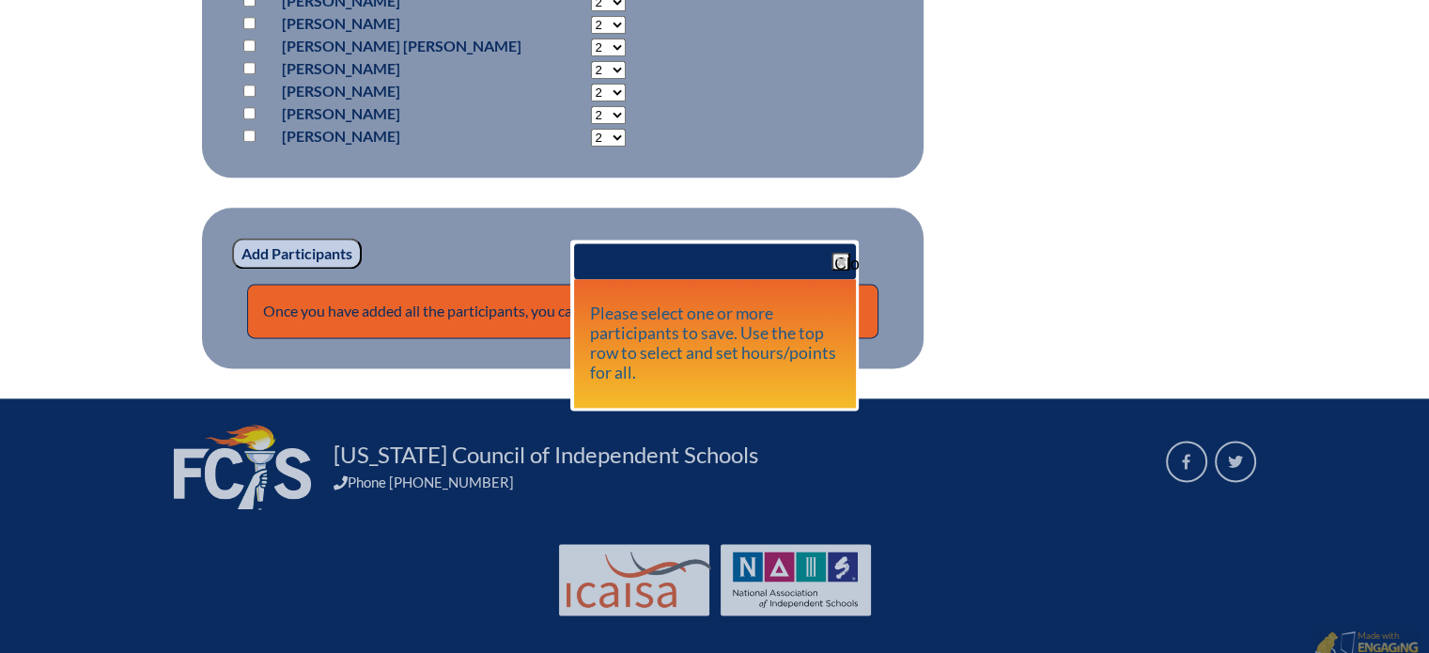
click at [492, 245] on p "Add Participants" at bounding box center [562, 254] width 661 height 32
click at [845, 262] on span "button" at bounding box center [840, 261] width 15 height 15
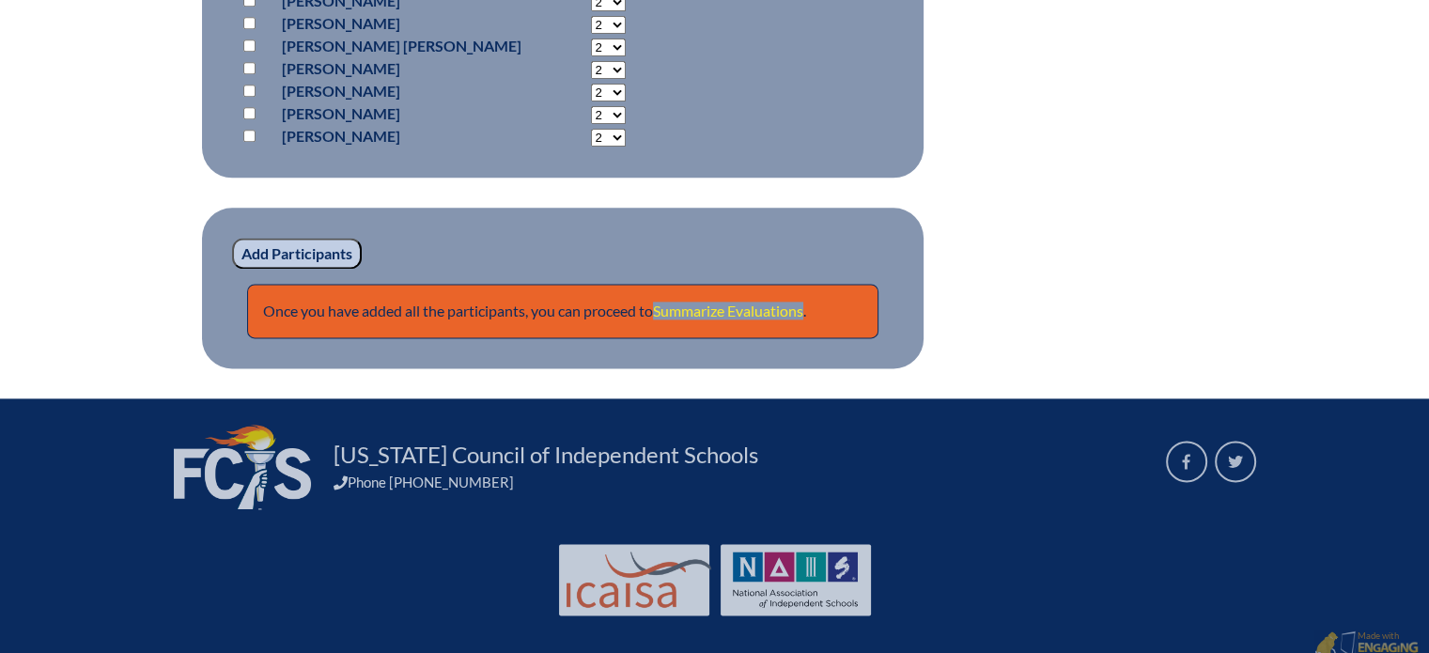
click at [763, 317] on link "Summarize Evaluations" at bounding box center [728, 311] width 150 height 18
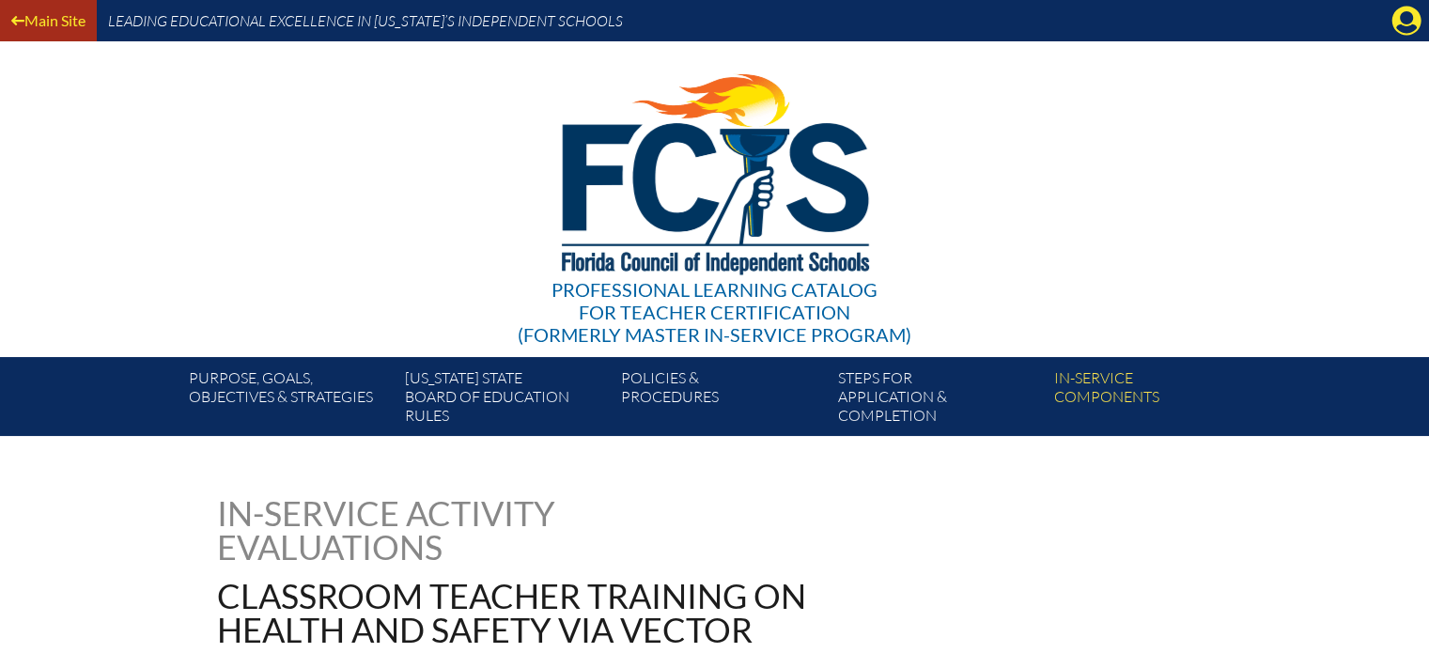
click at [59, 16] on link "Main Site" at bounding box center [48, 20] width 89 height 25
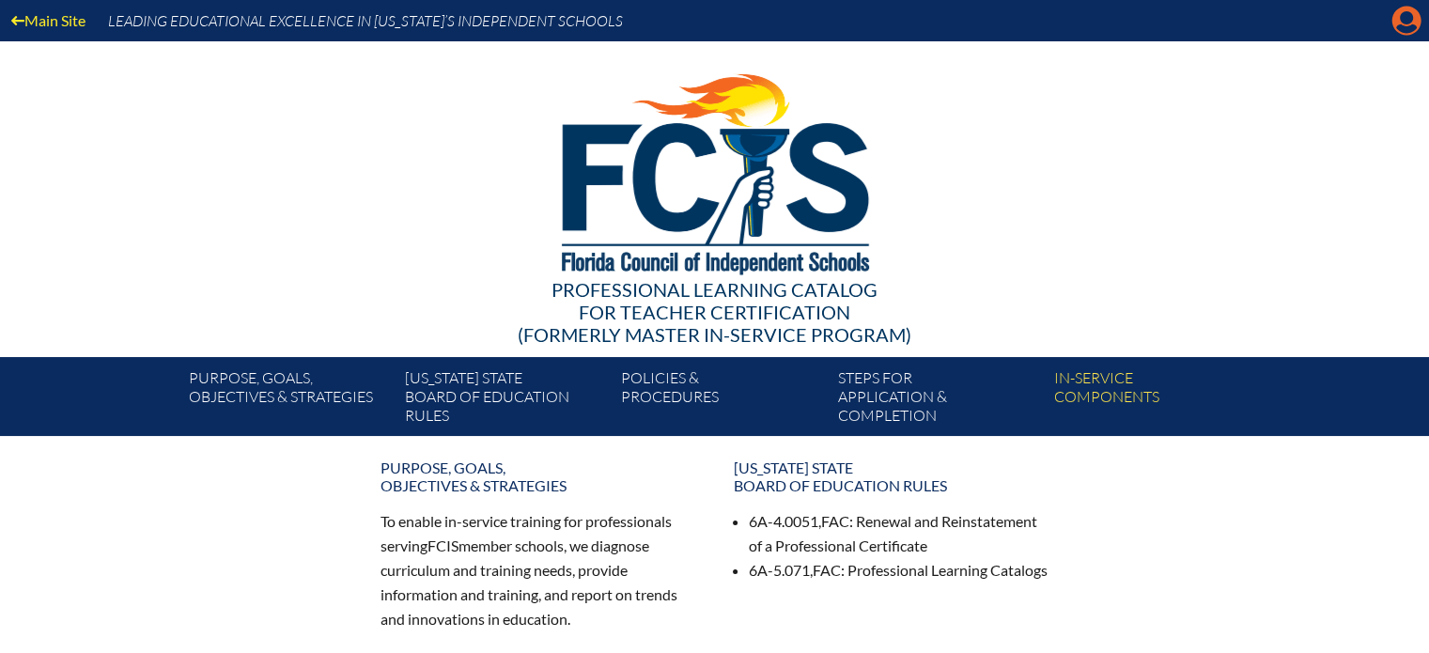
click at [1407, 23] on icon "Manage account" at bounding box center [1406, 21] width 30 height 30
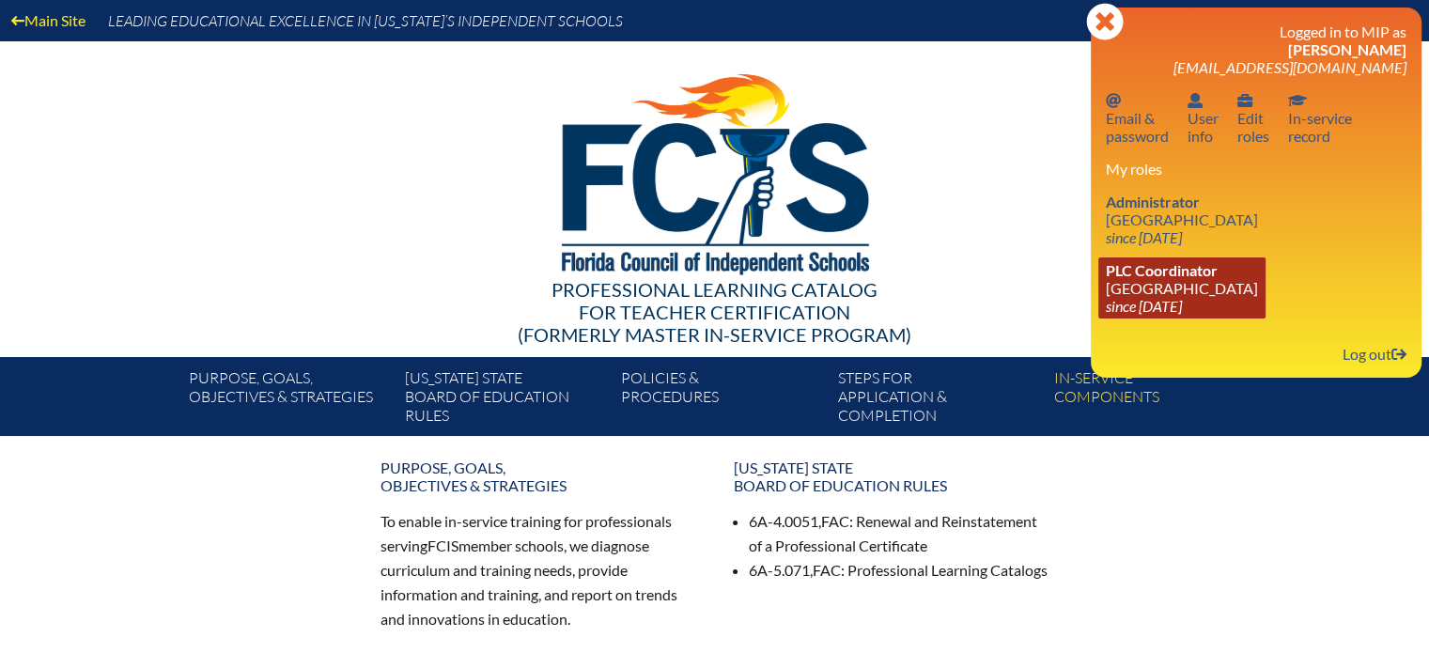
click at [1148, 285] on link "PLC Coordinator [GEOGRAPHIC_DATA] since [DATE]" at bounding box center [1181, 287] width 167 height 61
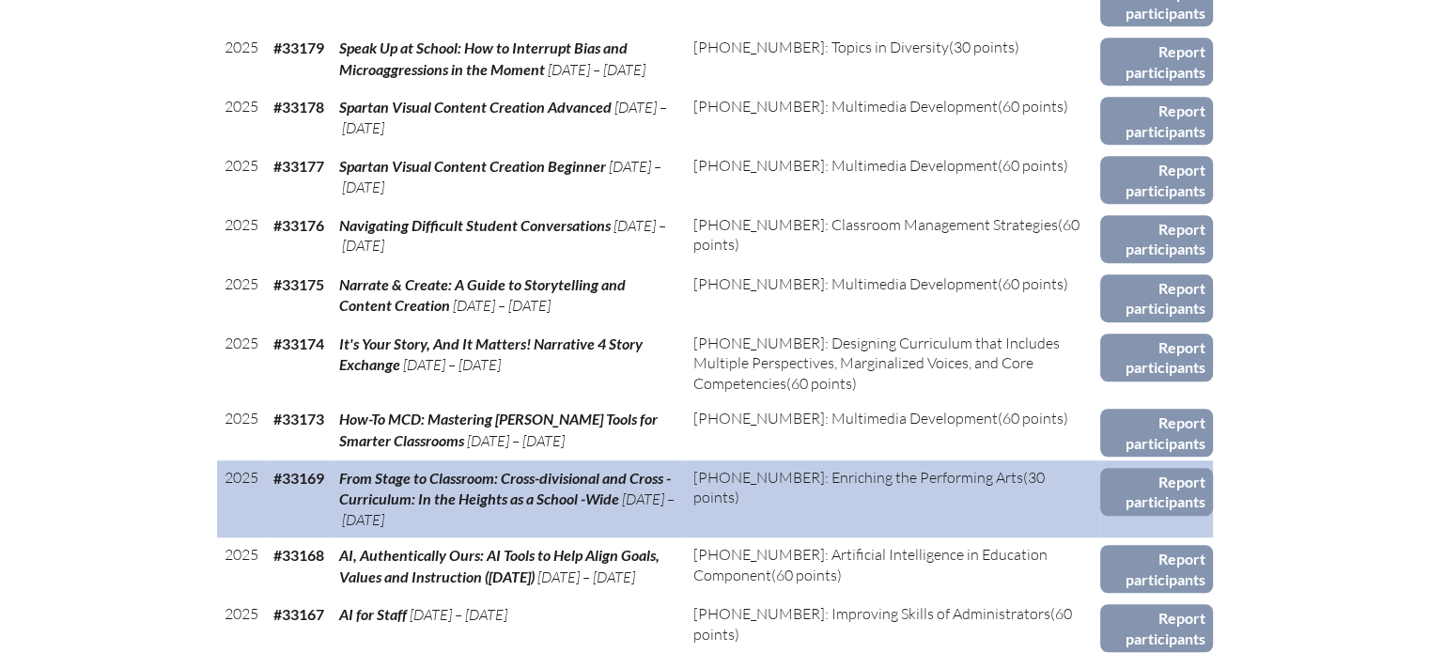
scroll to position [1224, 0]
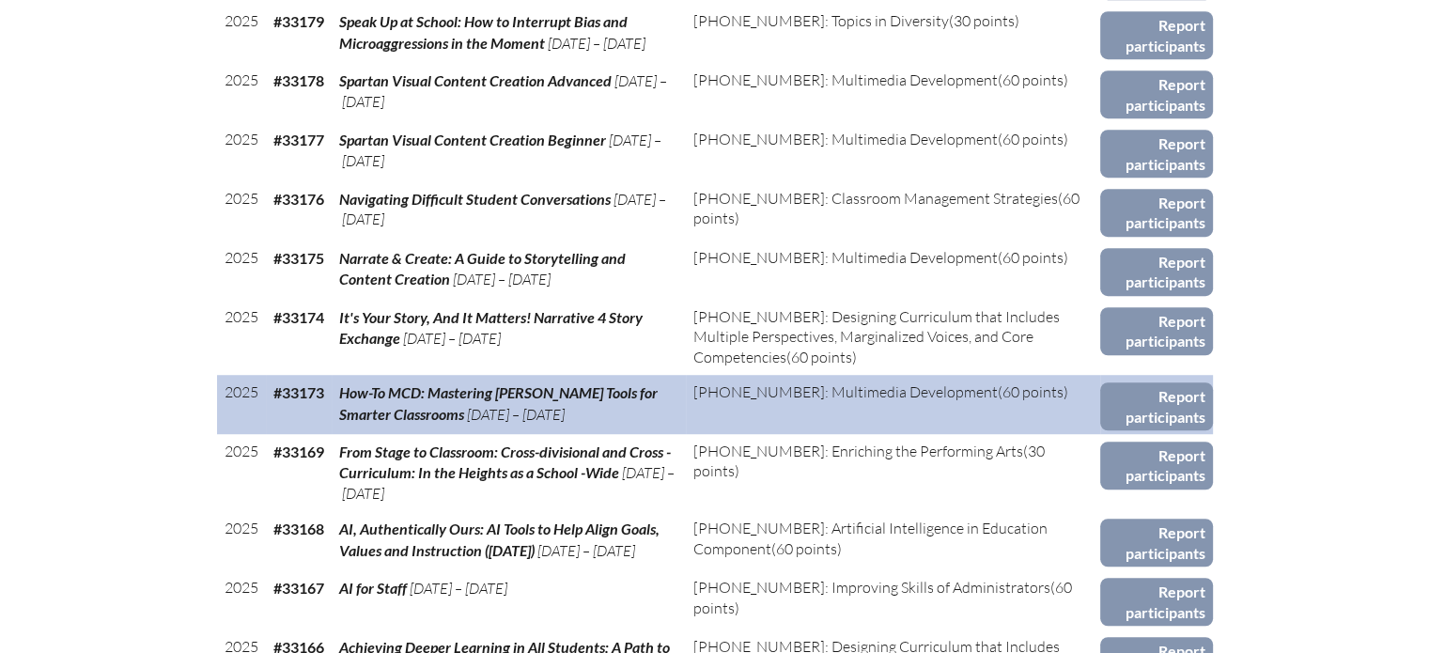
drag, startPoint x: 210, startPoint y: 226, endPoint x: 411, endPoint y: 427, distance: 284.3
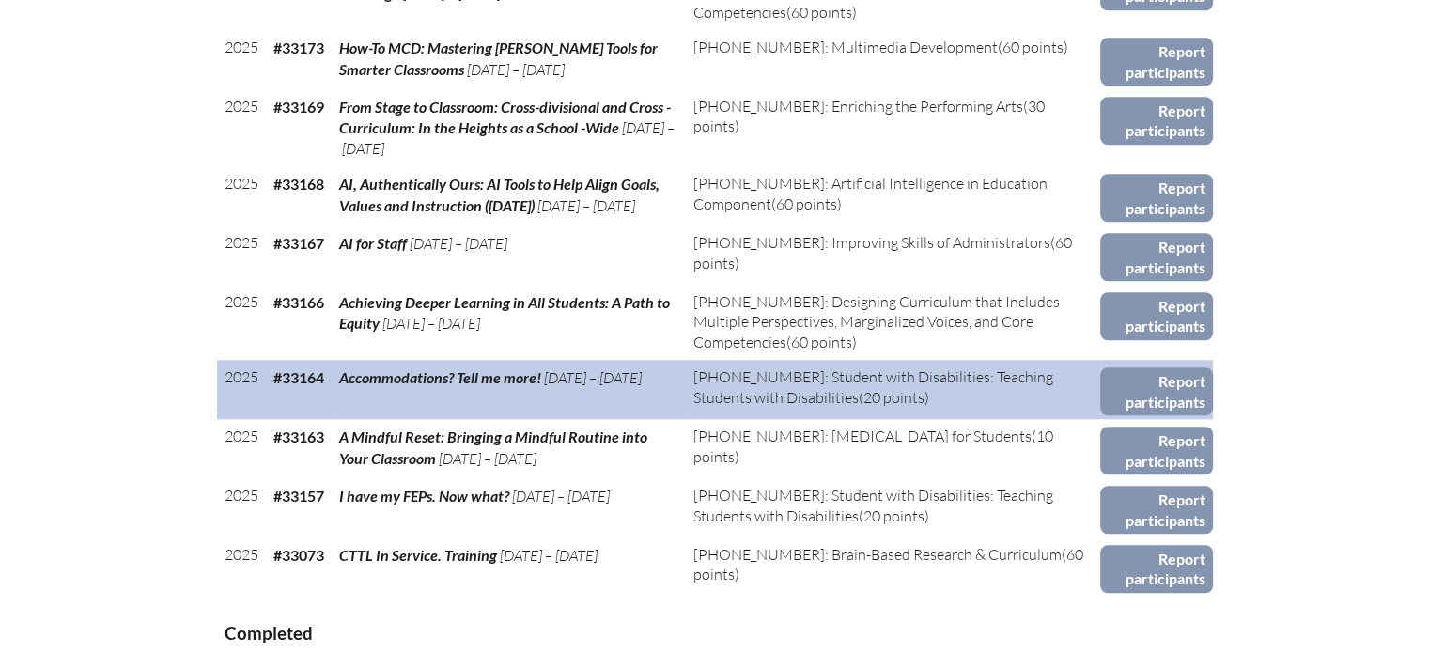
scroll to position [1600, 0]
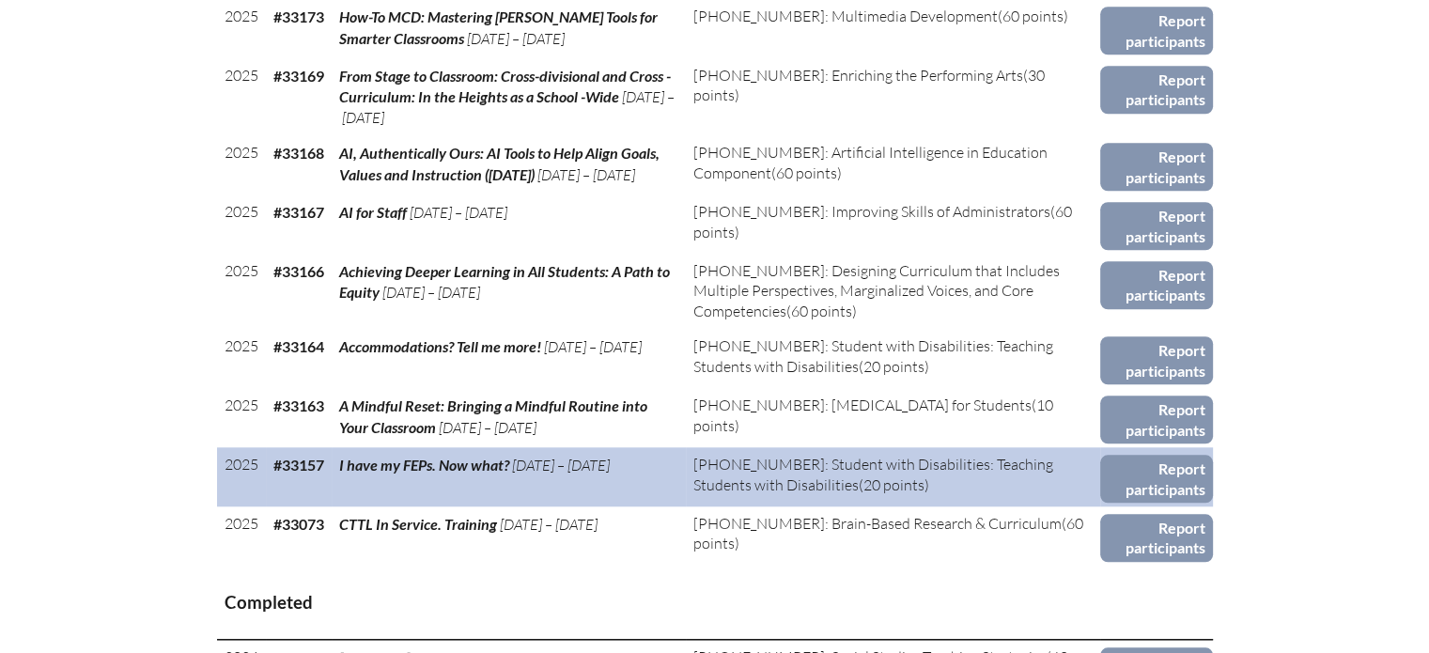
click at [912, 502] on td "[PHONE_NUMBER]: Student with Disabilities: Teaching Students with Disabilities …" at bounding box center [893, 476] width 414 height 59
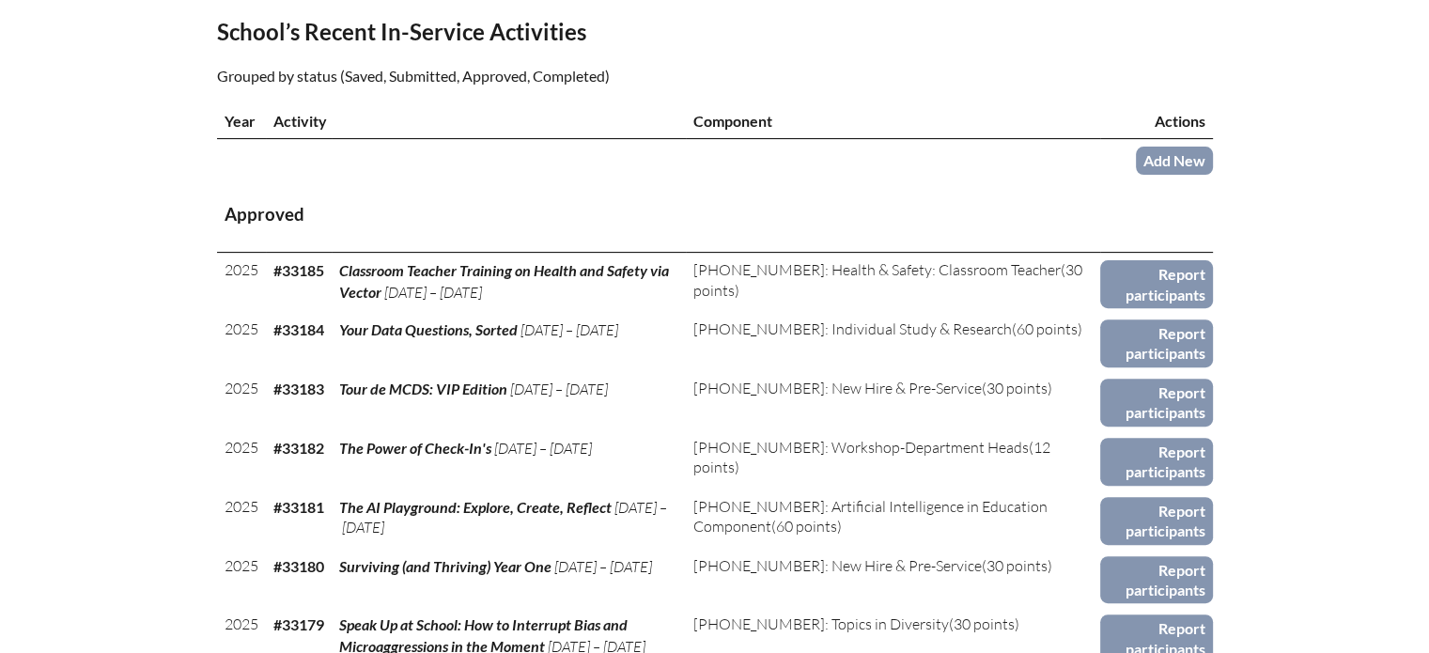
scroll to position [584, 0]
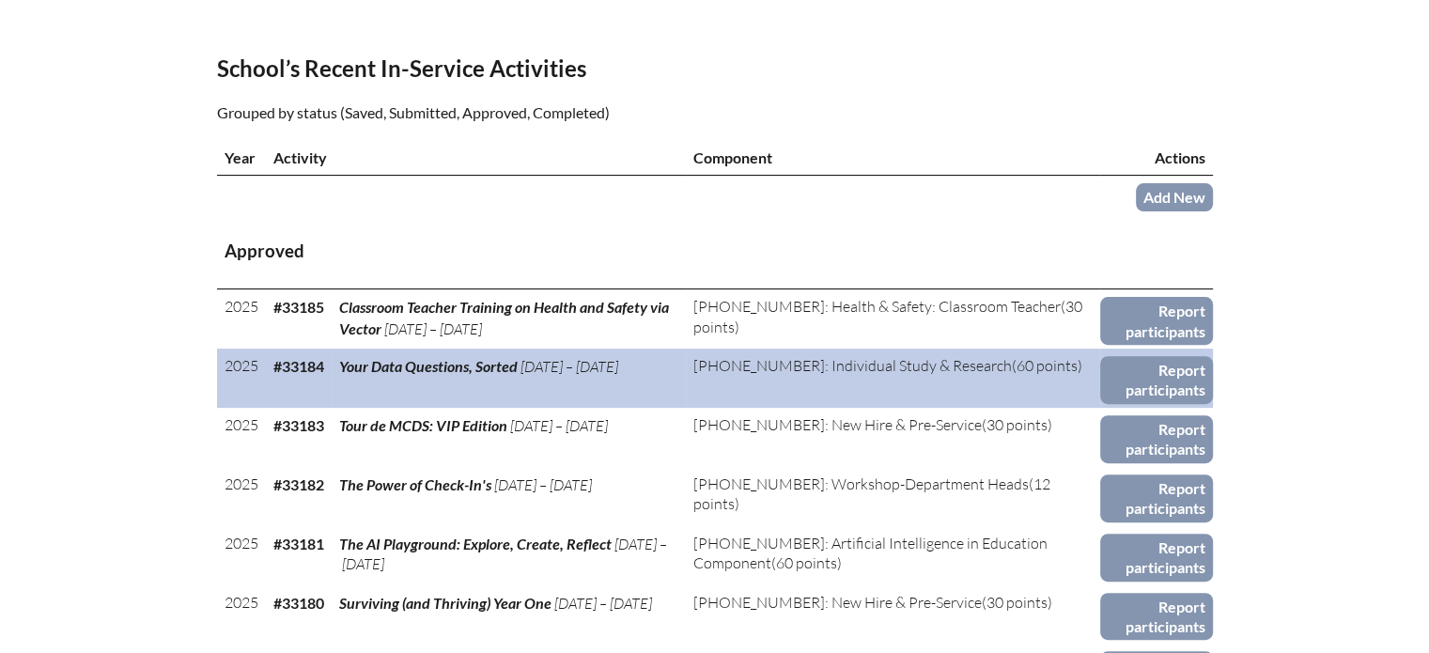
drag, startPoint x: 912, startPoint y: 503, endPoint x: 278, endPoint y: 375, distance: 646.8
copy table "#55766 Lore Ipsu Dolorsita, Consec Adi 6, ’34 – Eli 1, ’24 3-845-063: Seddoeius…"
